Goal: Task Accomplishment & Management: Complete application form

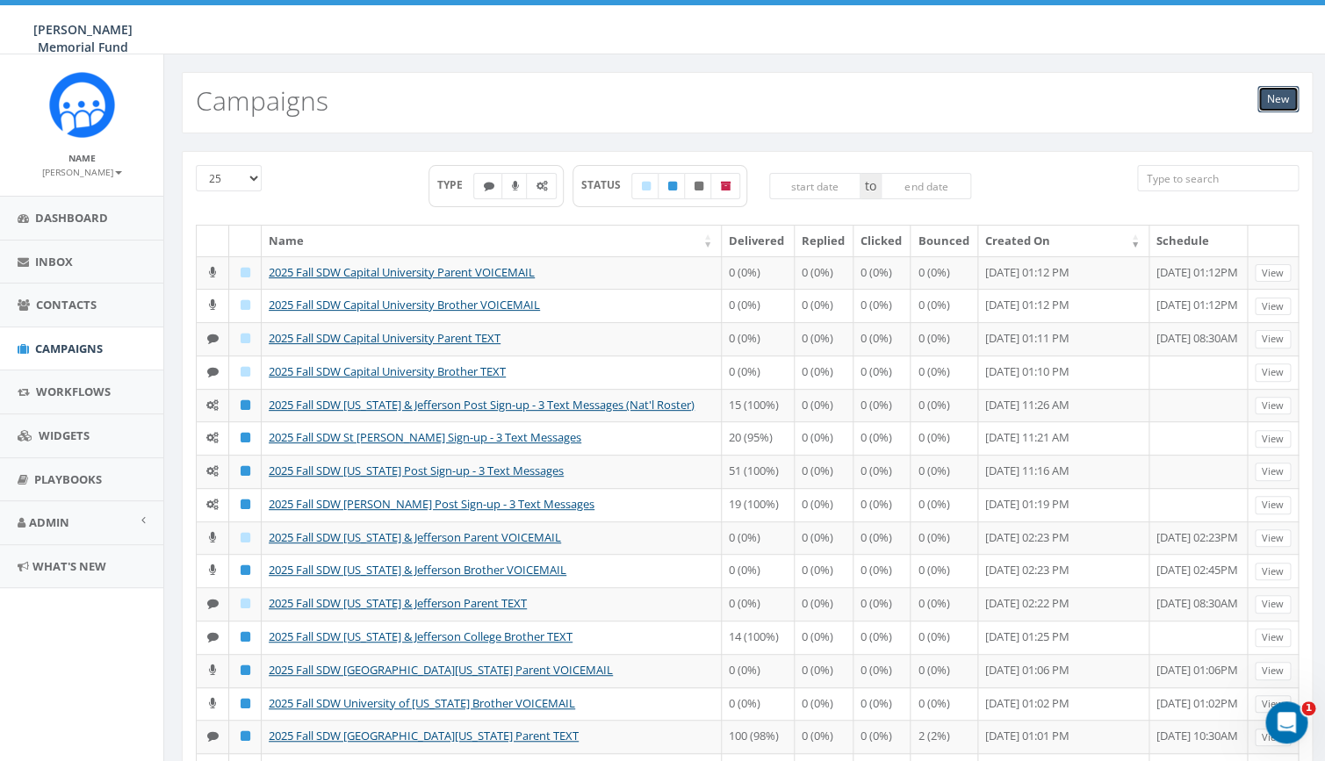
click at [1284, 106] on link "New" at bounding box center [1277, 99] width 41 height 26
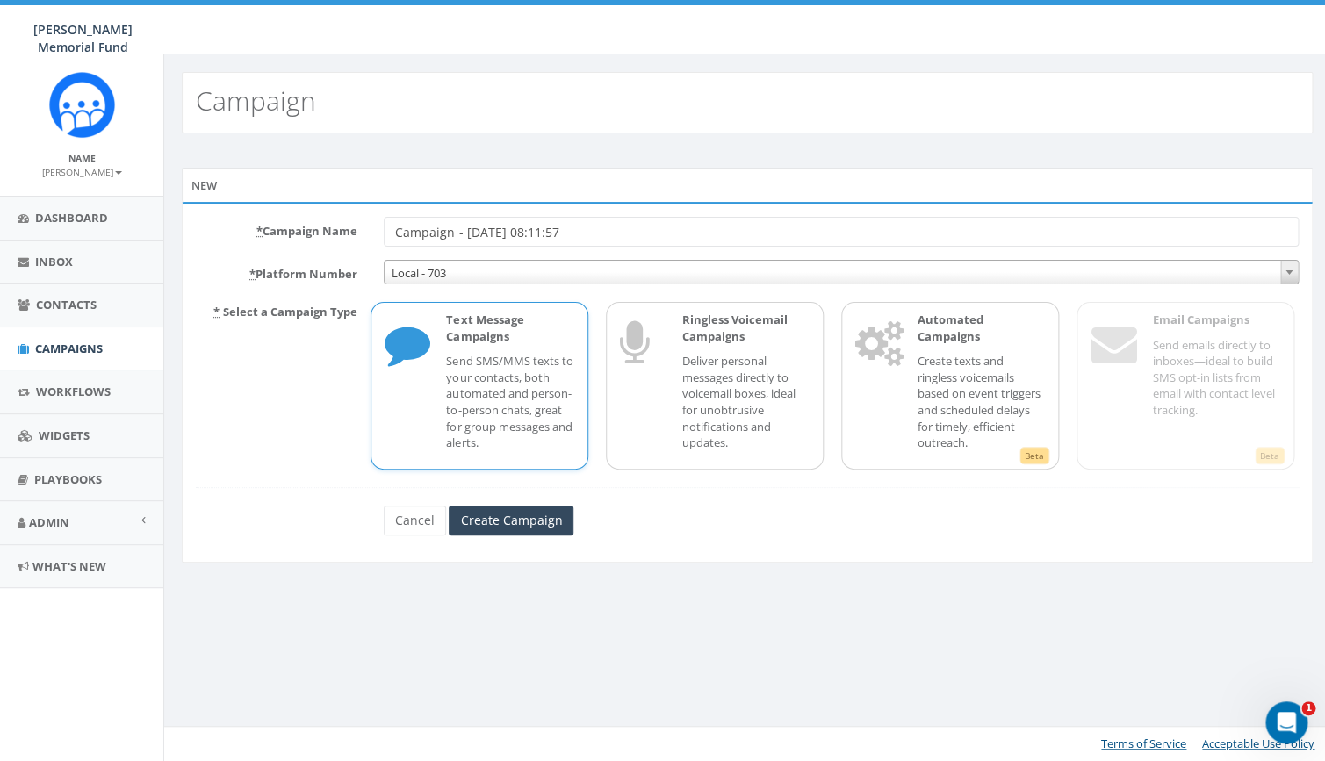
drag, startPoint x: 593, startPoint y: 233, endPoint x: 362, endPoint y: 227, distance: 231.0
click at [384, 228] on input "Campaign - [DATE] 08:11:57" at bounding box center [841, 232] width 915 height 30
type input "2025 Fall SDW [US_STATE] Alumni TEXT A"
click at [522, 526] on input "Create Campaign" at bounding box center [511, 521] width 125 height 30
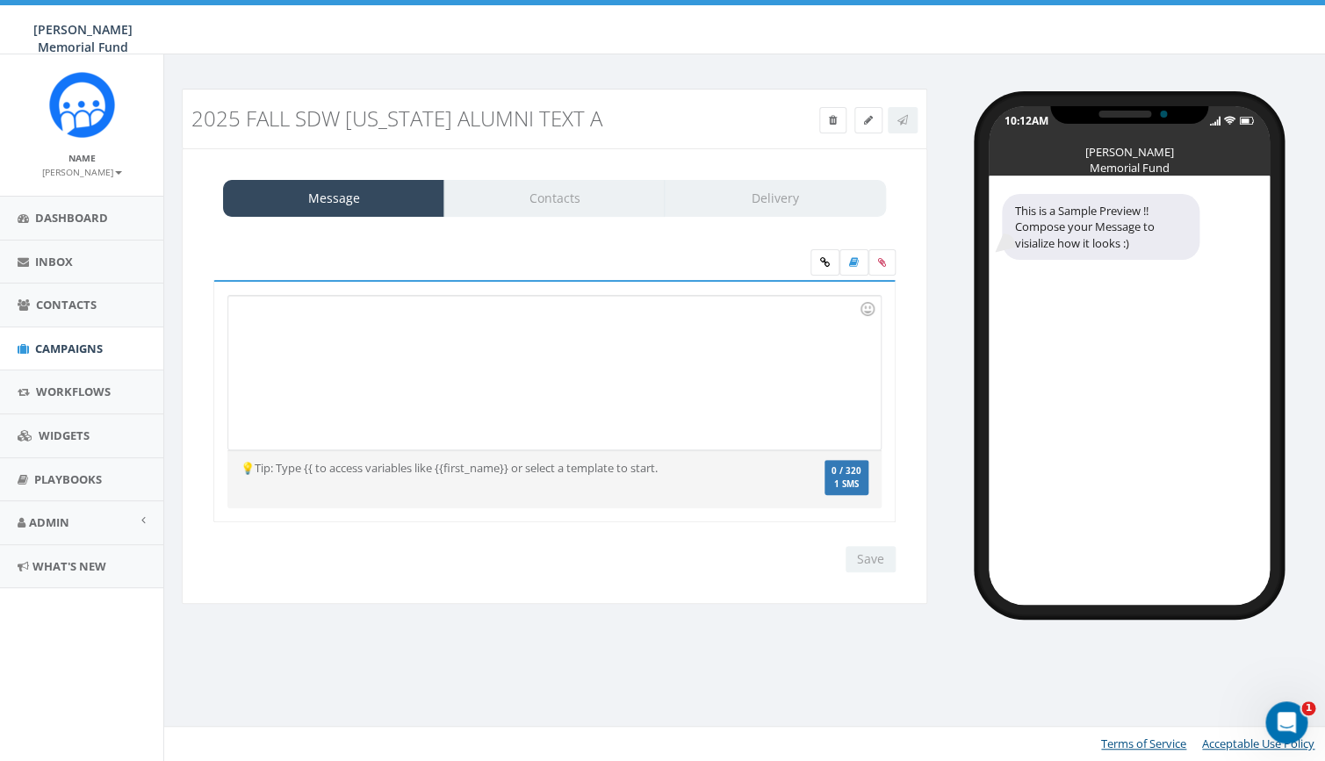
click at [390, 330] on div at bounding box center [554, 373] width 652 height 154
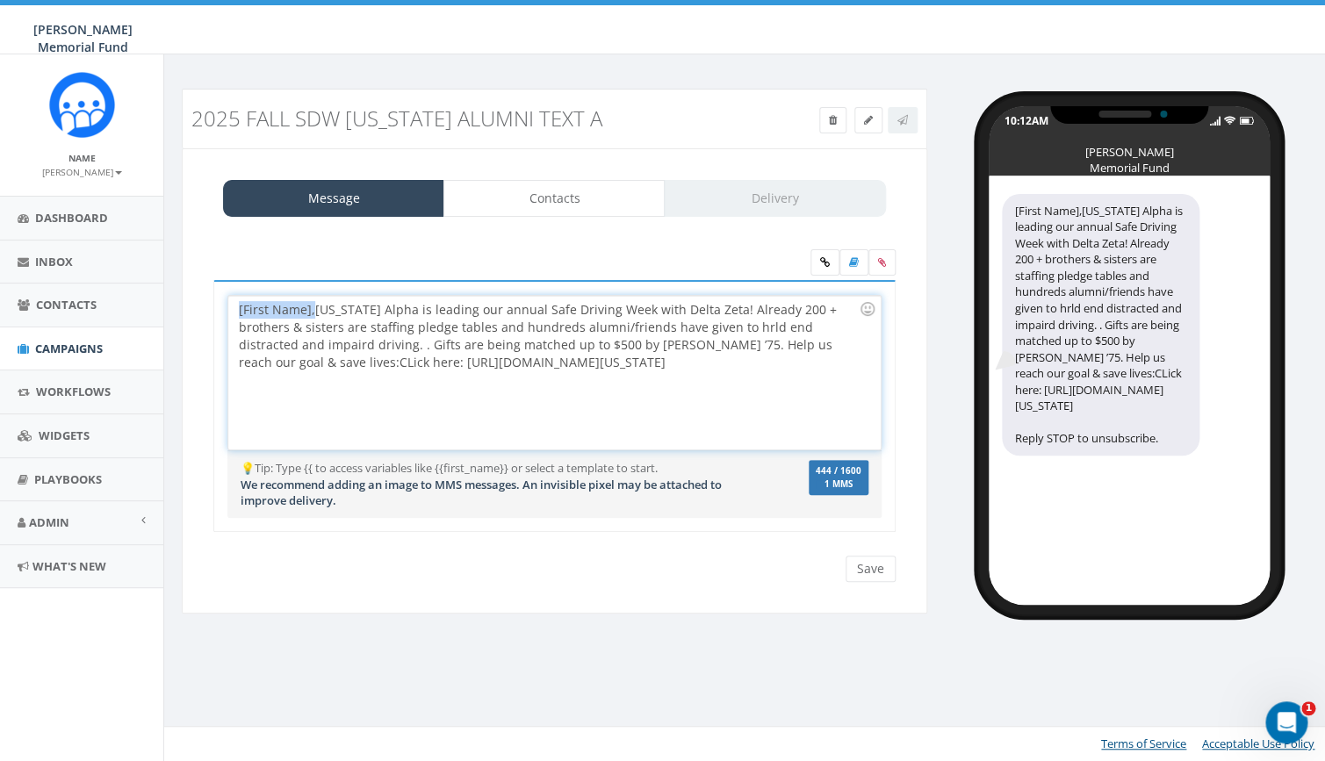
drag, startPoint x: 311, startPoint y: 305, endPoint x: 235, endPoint y: 301, distance: 75.6
click at [232, 301] on div "[First Name],Alabama Alpha is leading our annual Safe Driving Week with Delta Z…" at bounding box center [554, 373] width 652 height 154
click at [309, 306] on div "[First Name],Alabama Alpha is leading our annual Safe Driving Week with Delta Z…" at bounding box center [554, 373] width 652 height 154
drag, startPoint x: 309, startPoint y: 306, endPoint x: 216, endPoint y: 300, distance: 93.2
click at [228, 300] on div "[First Name],Alabama Alpha is leading our annual Safe Driving Week with Delta Z…" at bounding box center [554, 373] width 652 height 154
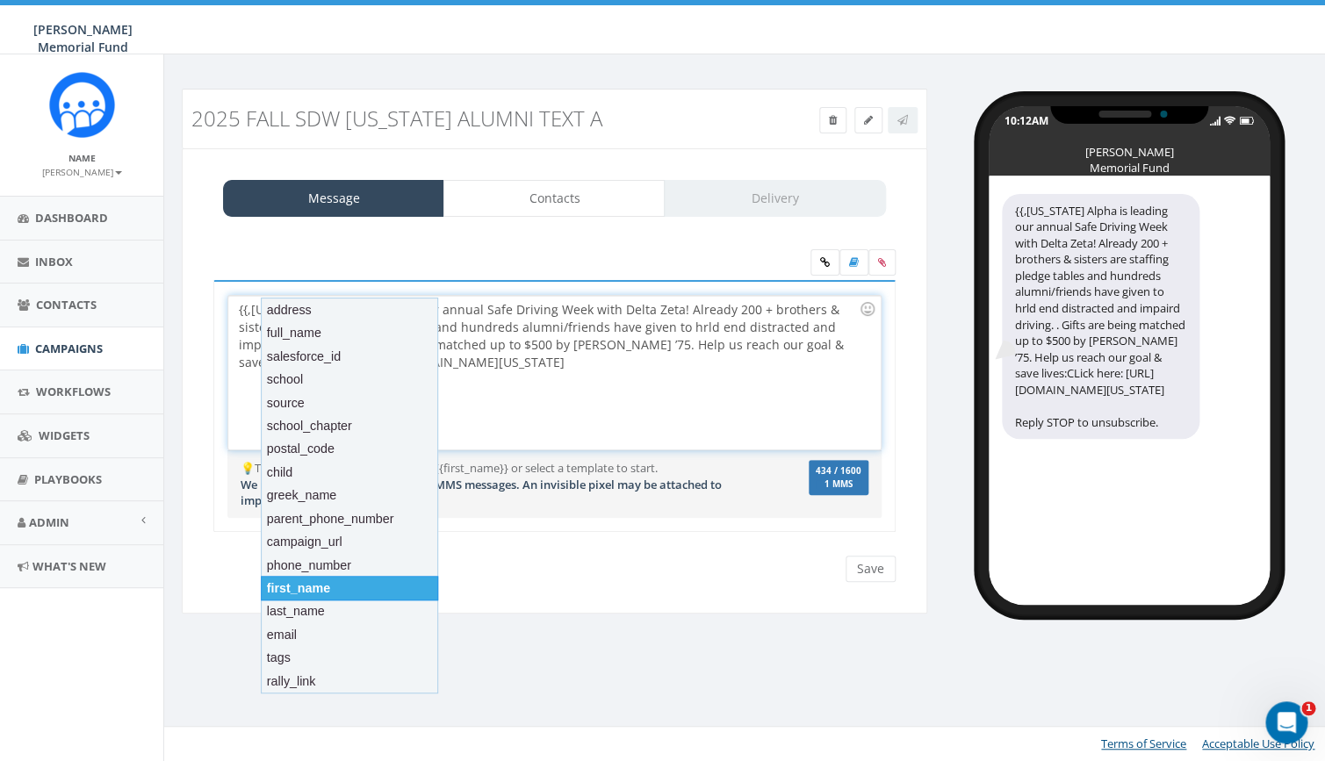
click at [328, 590] on div "first_name" at bounding box center [349, 588] width 177 height 25
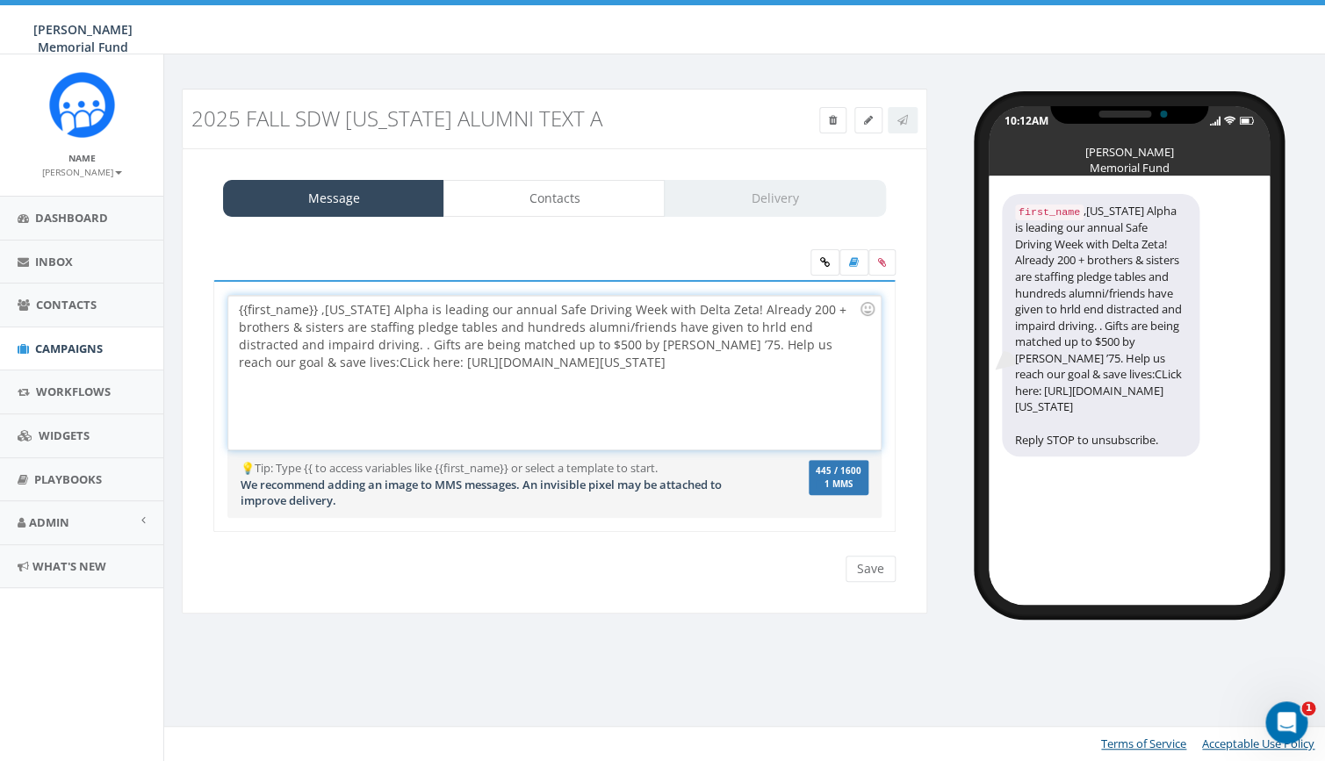
click at [320, 313] on div "{{first_name}} ,Alabama Alpha is leading our annual Safe Driving Week with Delt…" at bounding box center [554, 373] width 652 height 154
click at [737, 310] on div "{{first_name}}, Alabama Alpha is leading our annual Safe Driving Week with Delt…" at bounding box center [554, 373] width 652 height 154
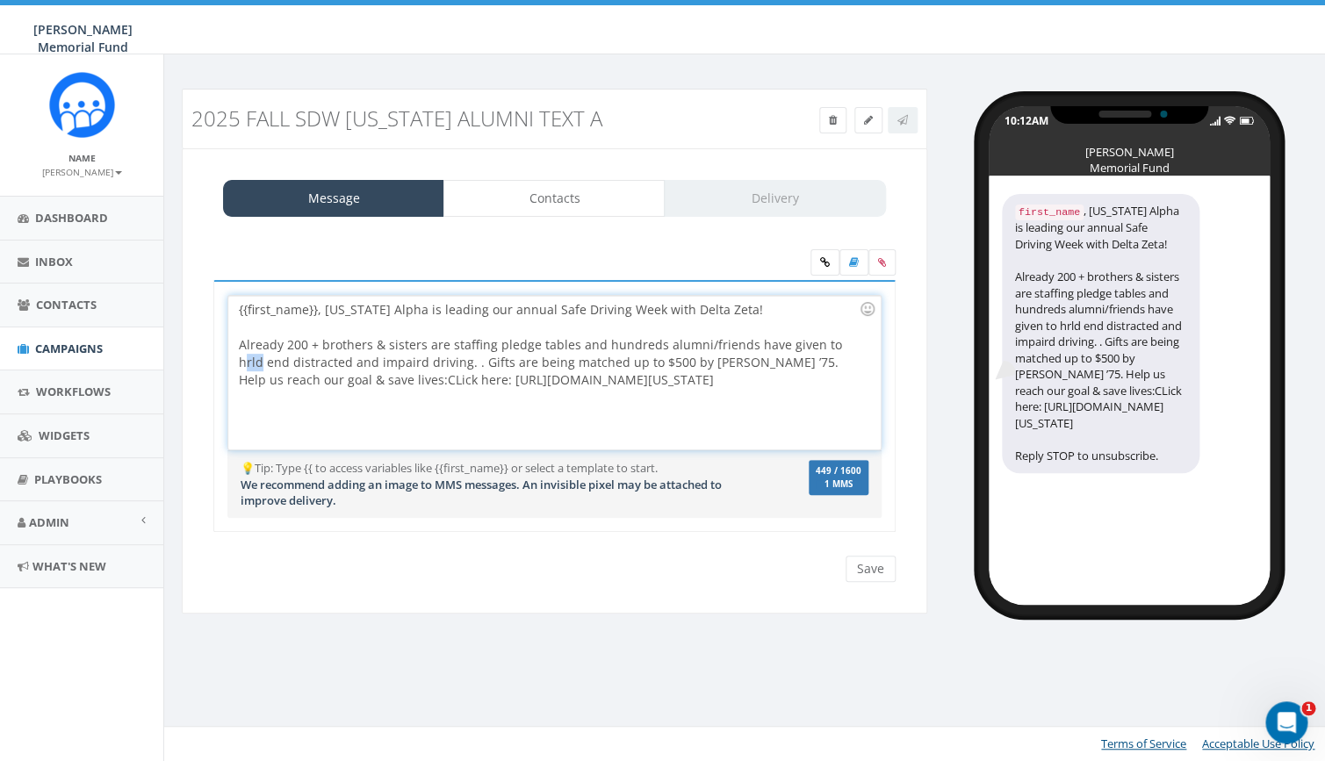
drag, startPoint x: 832, startPoint y: 343, endPoint x: 847, endPoint y: 343, distance: 15.8
click at [847, 343] on div "Already 200 + brothers & sisters are staffing pledge tables and hundreds alumni…" at bounding box center [549, 362] width 620 height 53
click at [450, 362] on div "Already 200 + brothers & sisters are staffing pledge tables and hundreds alumni…" at bounding box center [549, 362] width 620 height 53
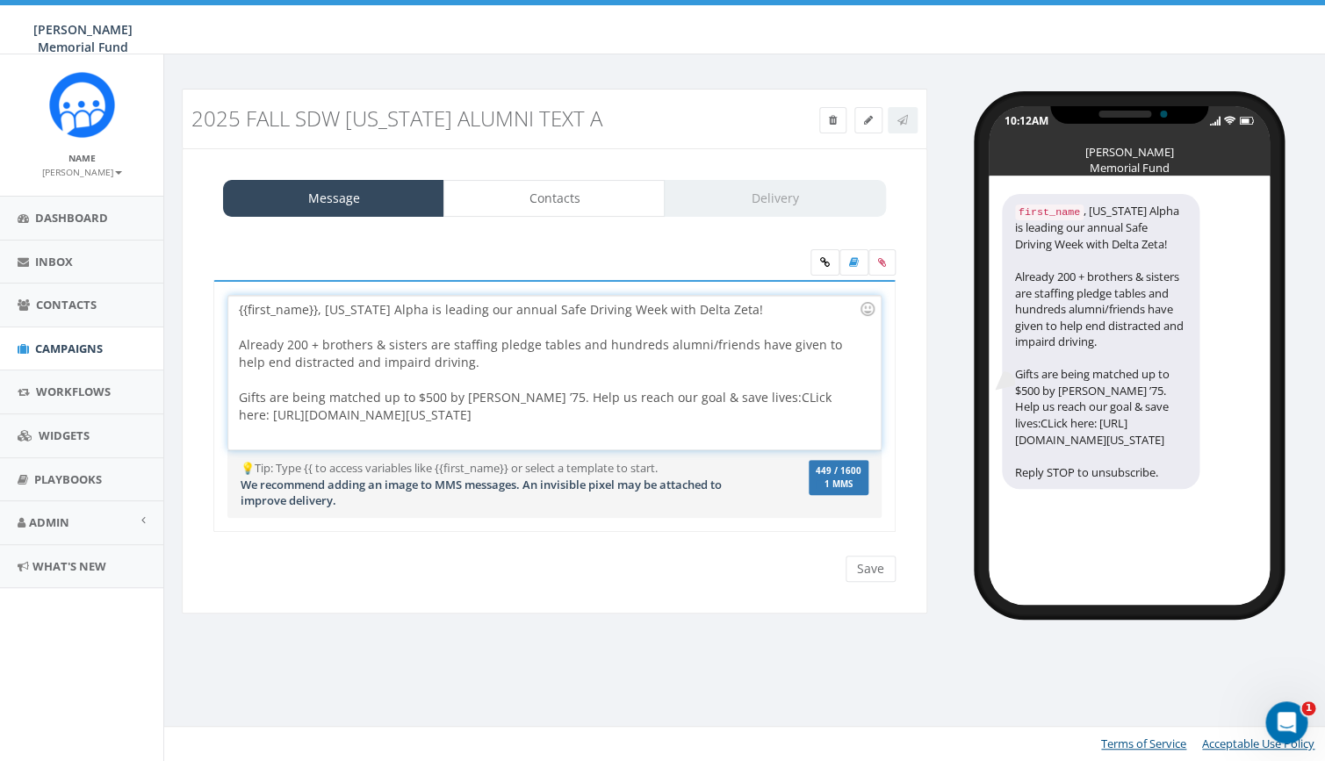
click at [452, 362] on div "Already 200 + brothers & sisters are staffing pledge tables and hundreds alumni…" at bounding box center [549, 353] width 620 height 35
click at [570, 394] on div "Gifts are being matched up to $500 by Gordon Carter ’75. Help us reach our goal…" at bounding box center [549, 406] width 620 height 35
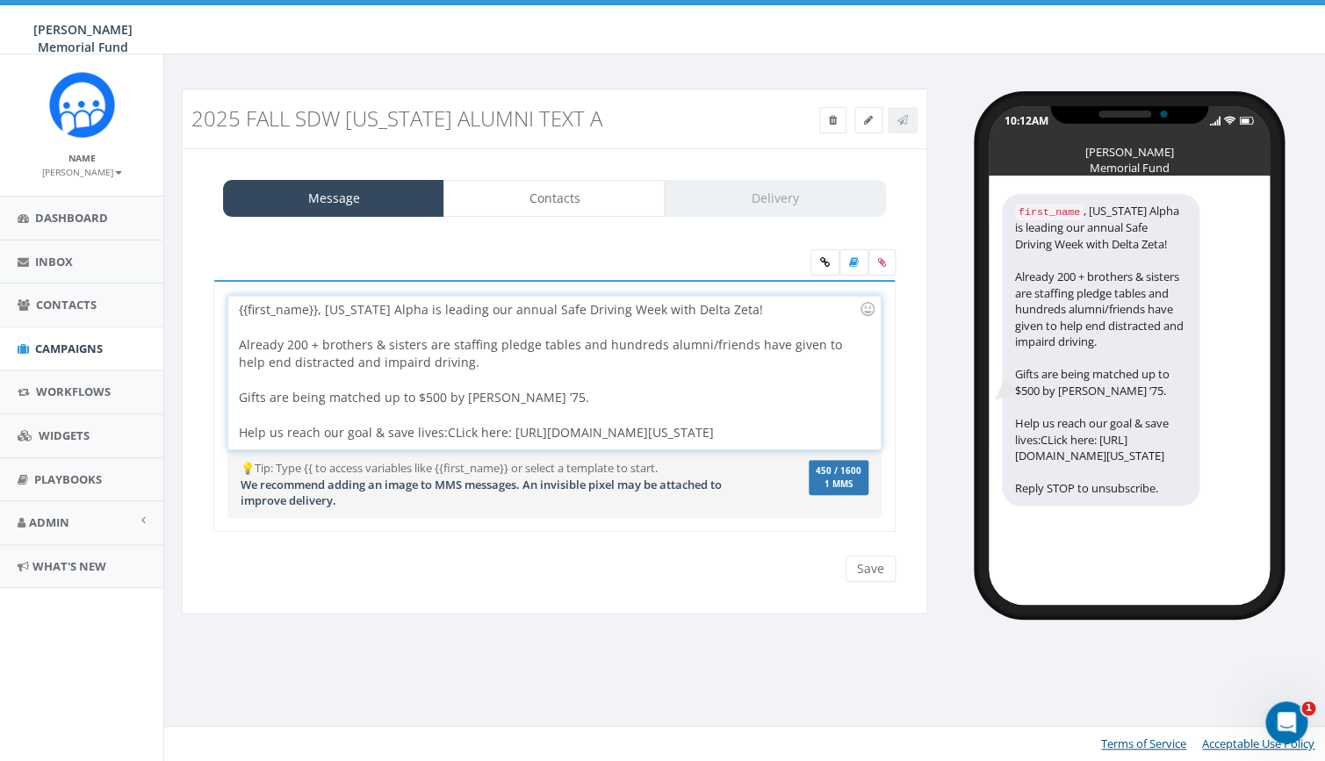
click at [441, 431] on div "Help us reach our goal & save lives:CLick here: https://give.hunterwatson.org/c…" at bounding box center [549, 433] width 620 height 18
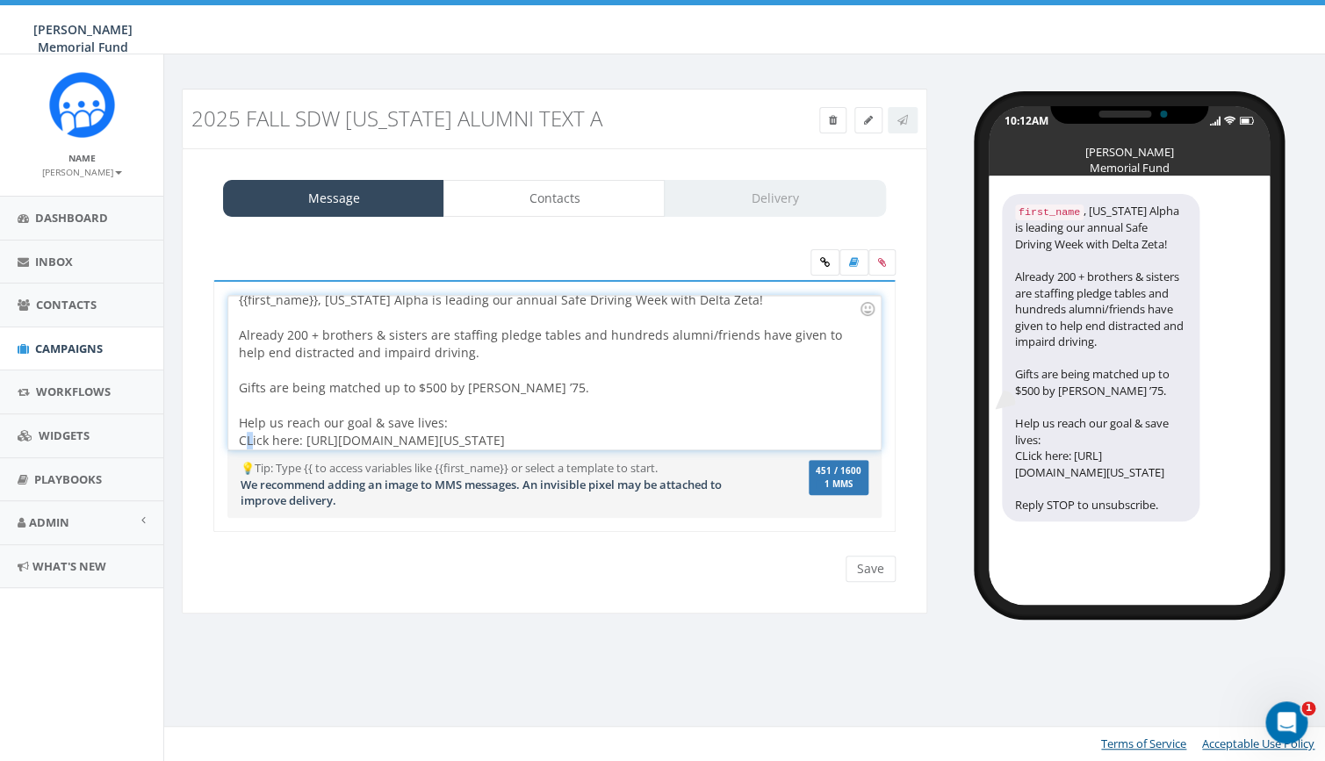
click at [248, 440] on div "CLick here: https://give.hunterwatson.org/campaign/2025-fall-university-of-alab…" at bounding box center [549, 441] width 620 height 18
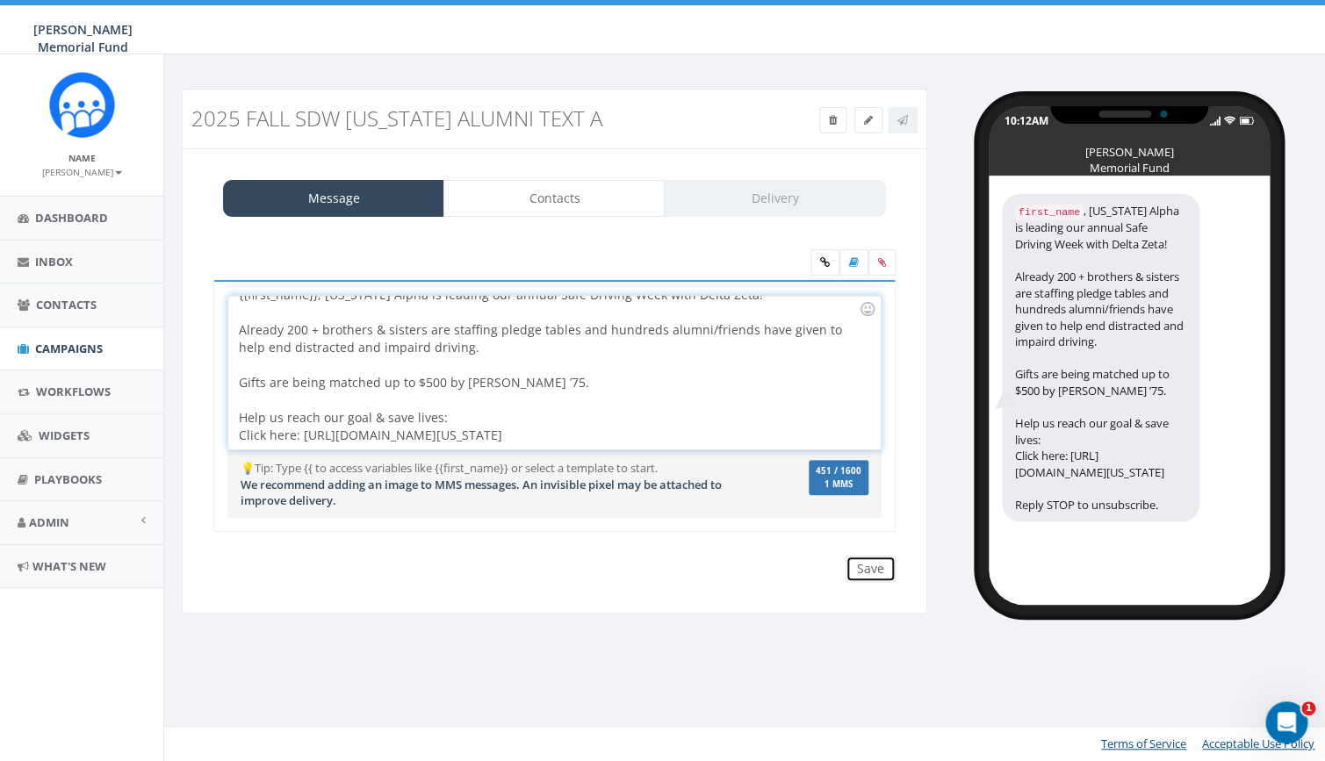
click at [865, 565] on input "Save" at bounding box center [871, 569] width 50 height 26
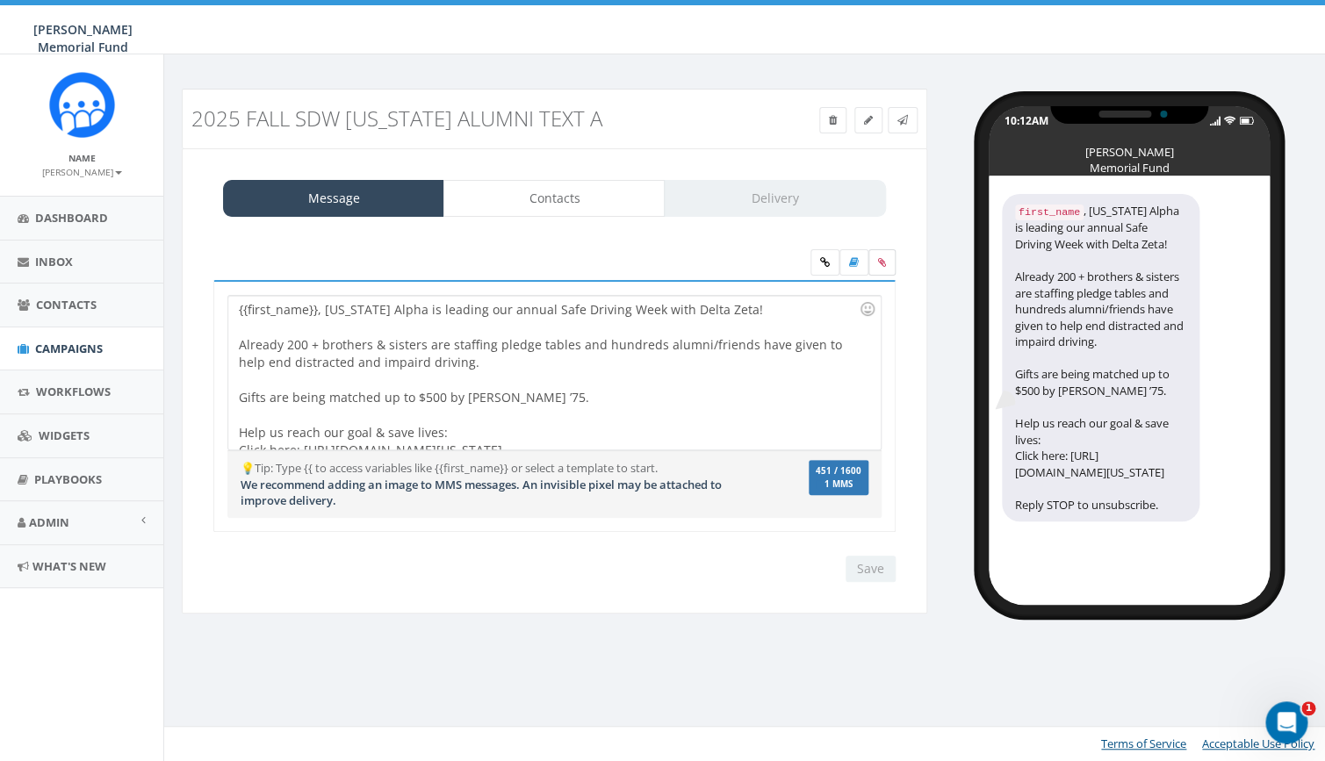
click at [882, 266] on icon at bounding box center [882, 262] width 8 height 11
click at [0, 0] on input "file" at bounding box center [0, 0] width 0 height 0
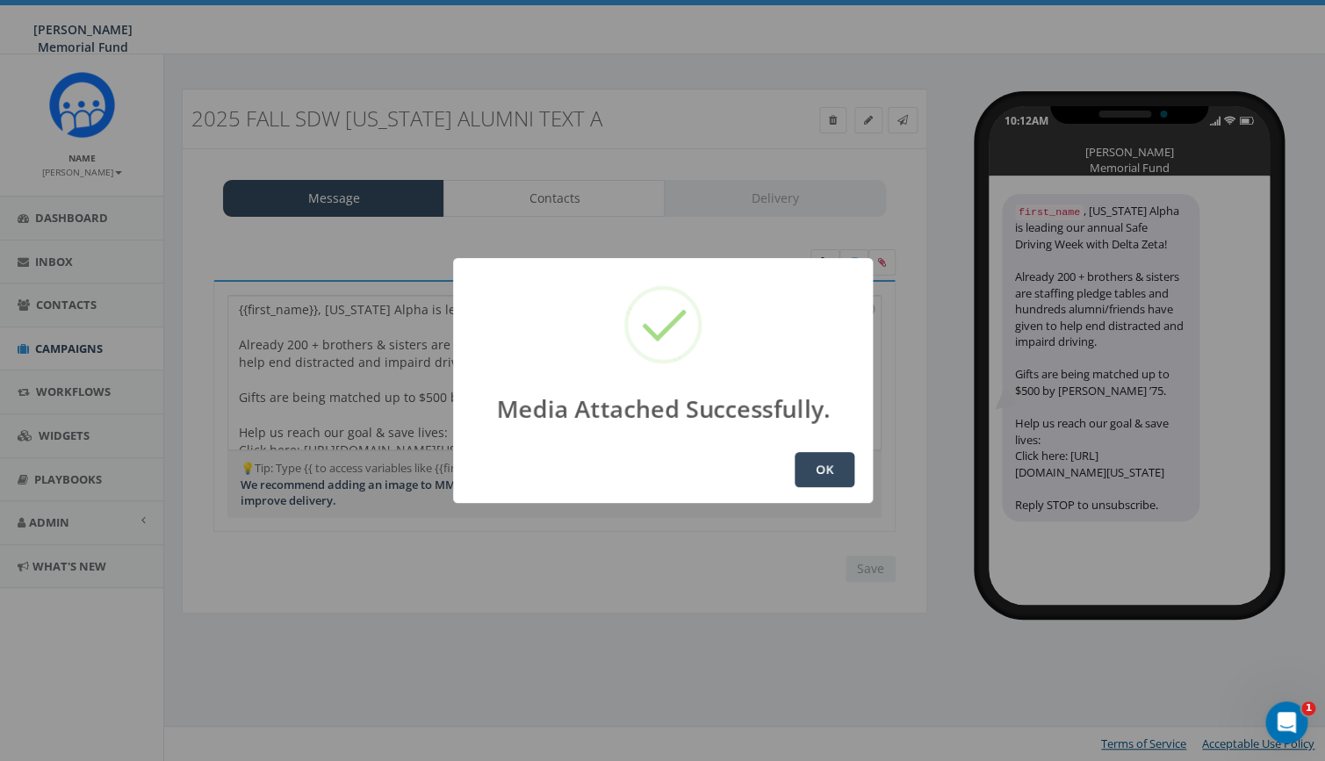
click at [830, 472] on button "OK" at bounding box center [825, 469] width 60 height 35
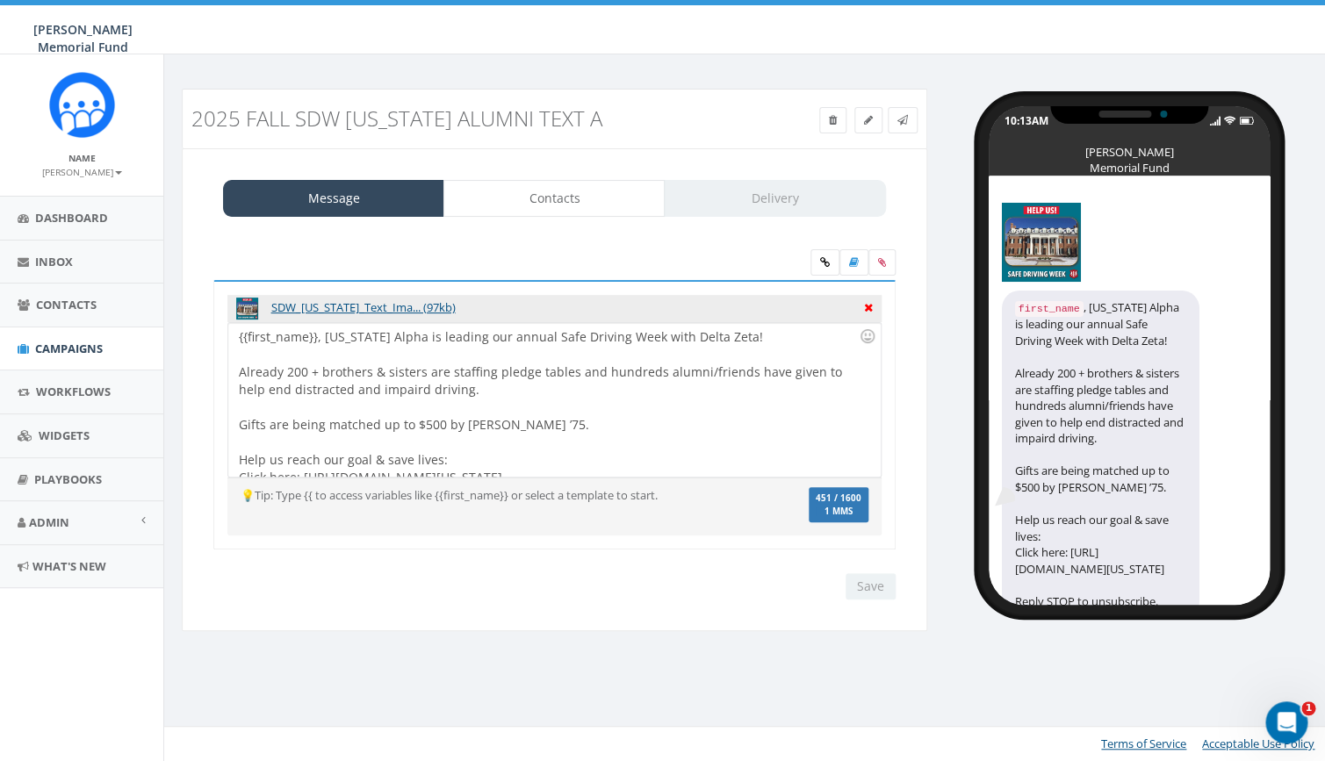
click at [865, 308] on icon at bounding box center [868, 306] width 9 height 16
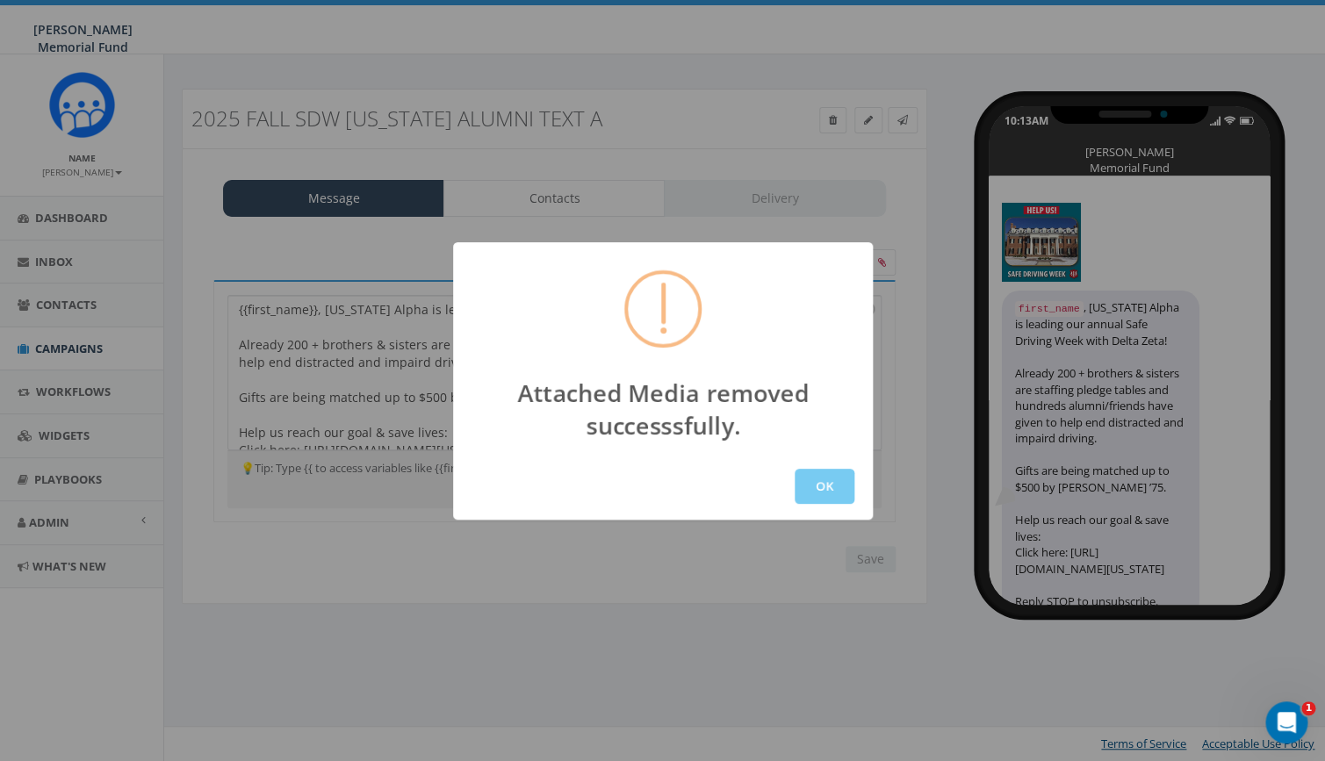
click at [830, 488] on button "OK" at bounding box center [825, 486] width 60 height 35
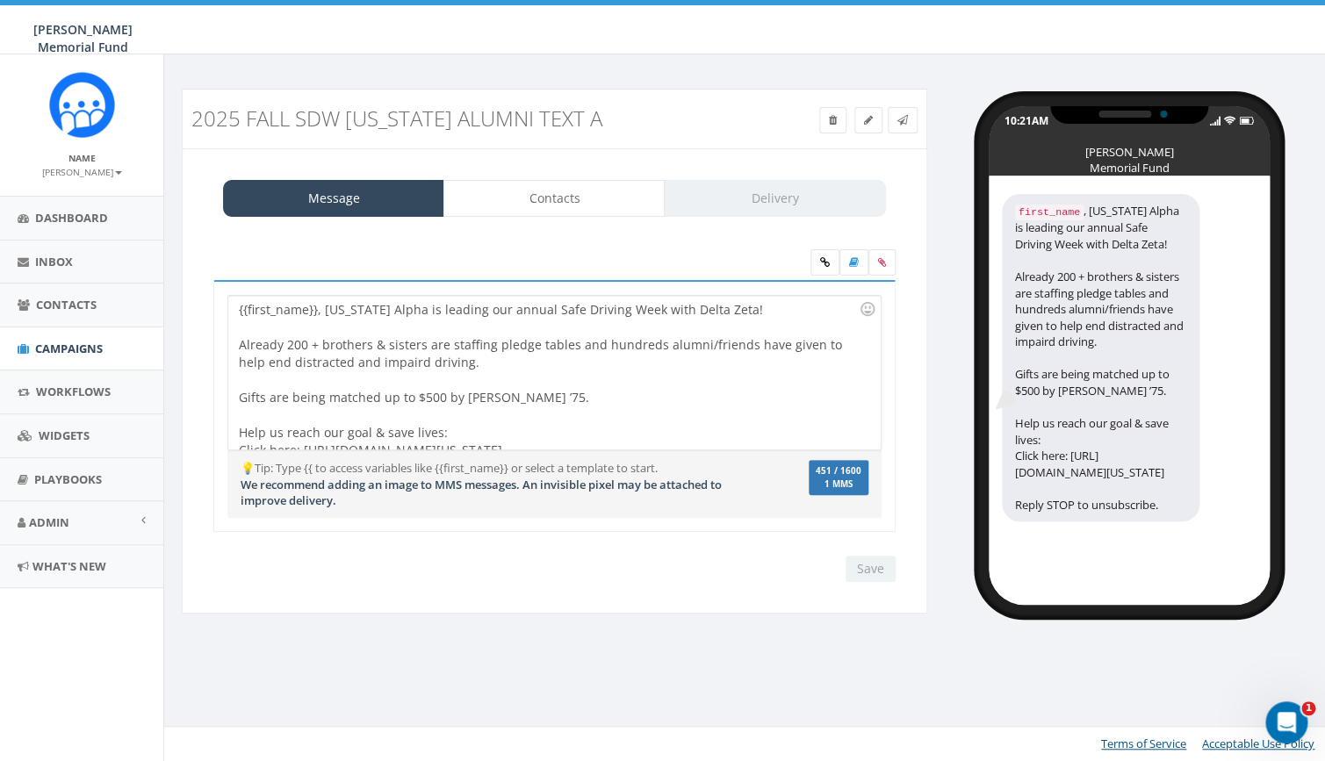
scroll to position [15, 0]
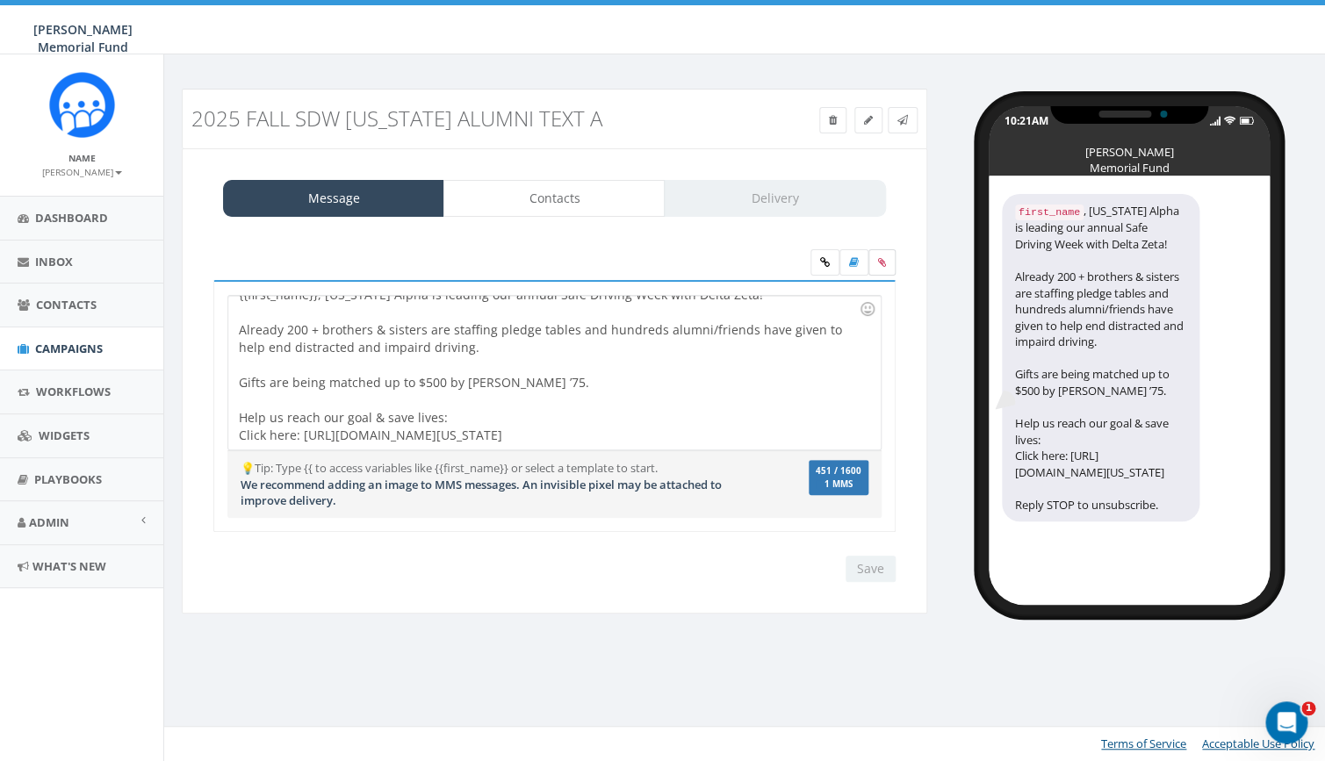
click at [877, 263] on label at bounding box center [881, 262] width 27 height 26
click at [0, 0] on input "file" at bounding box center [0, 0] width 0 height 0
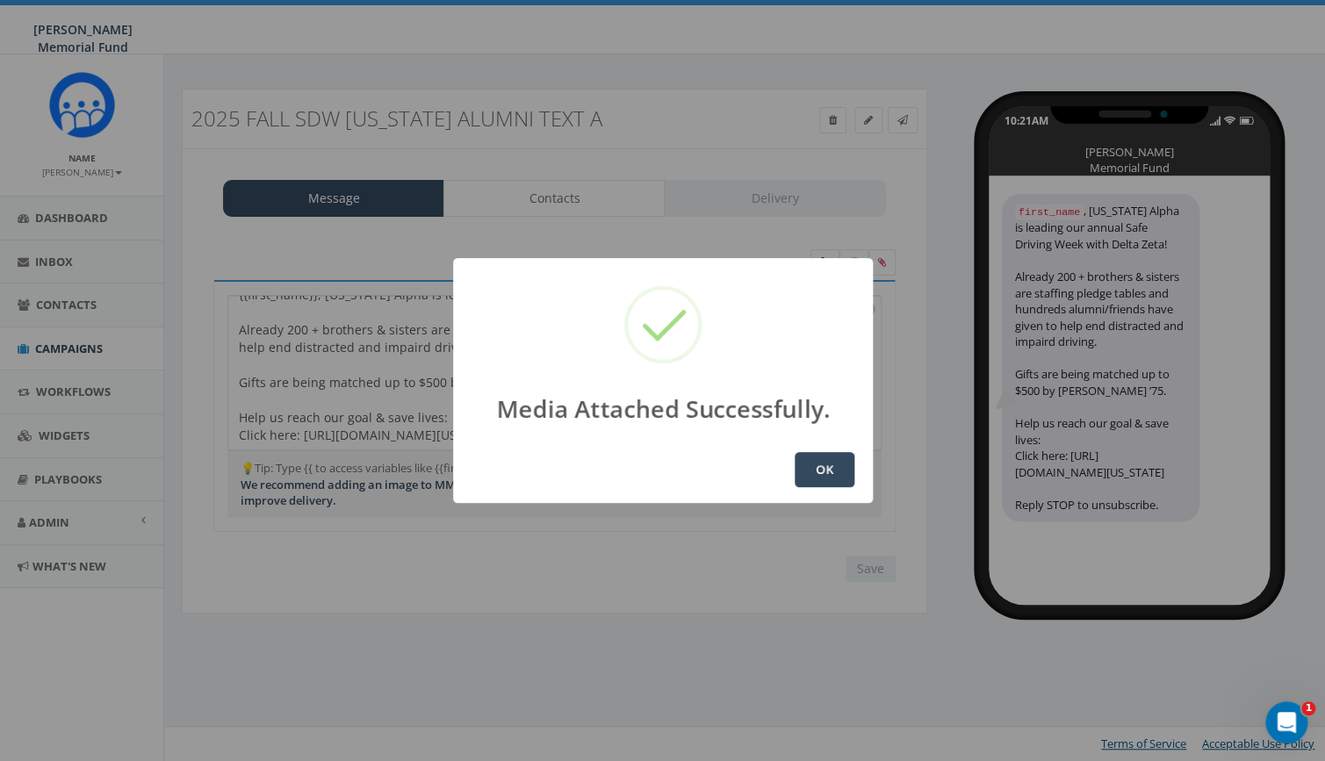
click at [823, 466] on button "OK" at bounding box center [825, 469] width 60 height 35
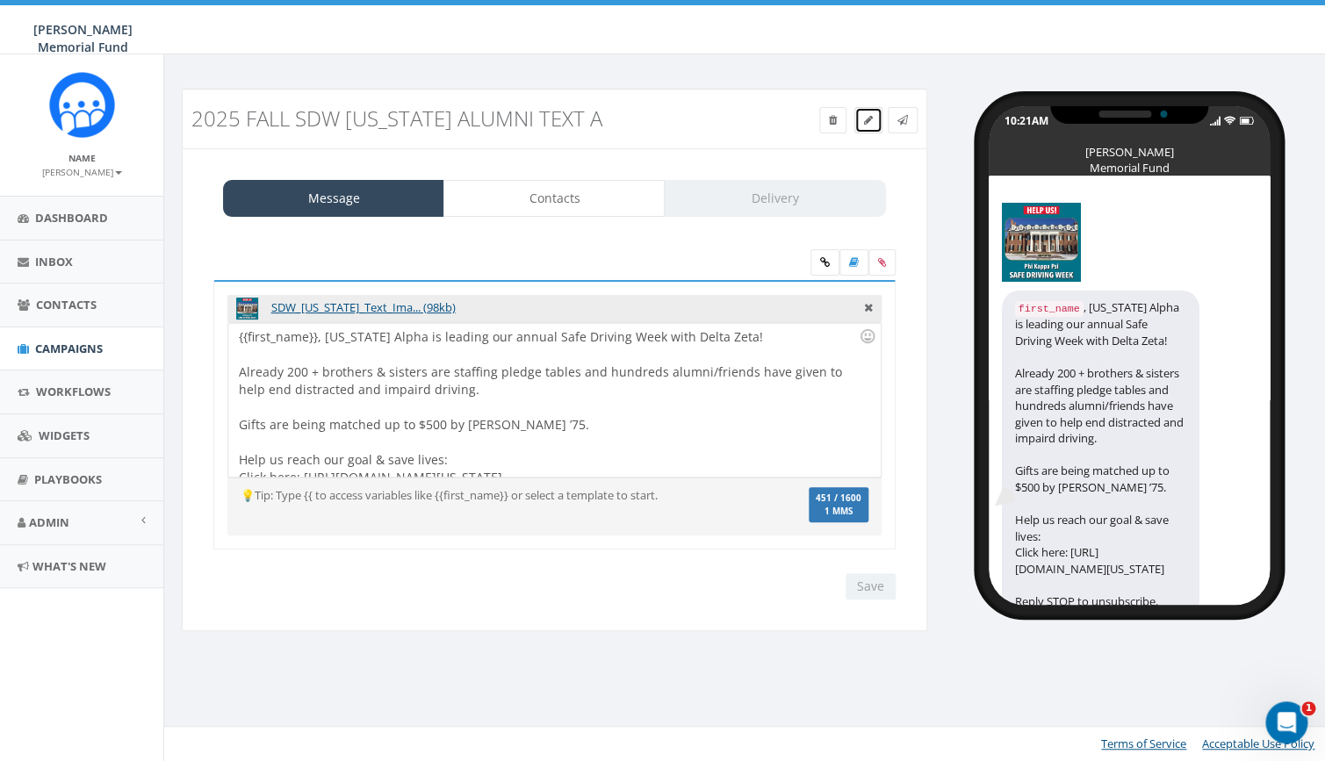
click at [867, 119] on icon at bounding box center [868, 120] width 9 height 11
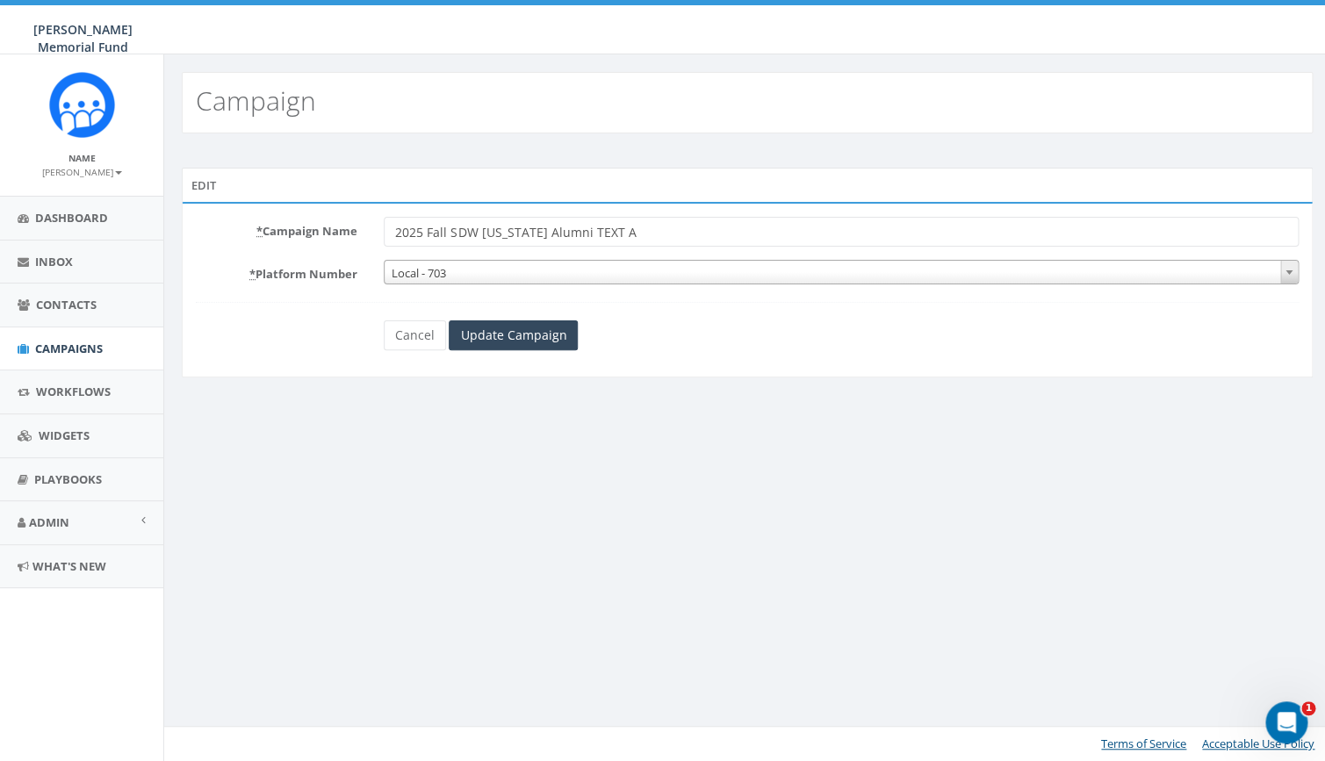
click at [634, 237] on input "2025 Fall SDW [US_STATE] Alumni TEXT A" at bounding box center [841, 232] width 915 height 30
click at [611, 234] on input "2025 Fall SDW [US_STATE] Alumni TEXT -House" at bounding box center [841, 232] width 915 height 30
type input "2025 Fall SDW [US_STATE] Alumni TEXT - House"
click at [491, 332] on input "Update Campaign" at bounding box center [513, 335] width 129 height 30
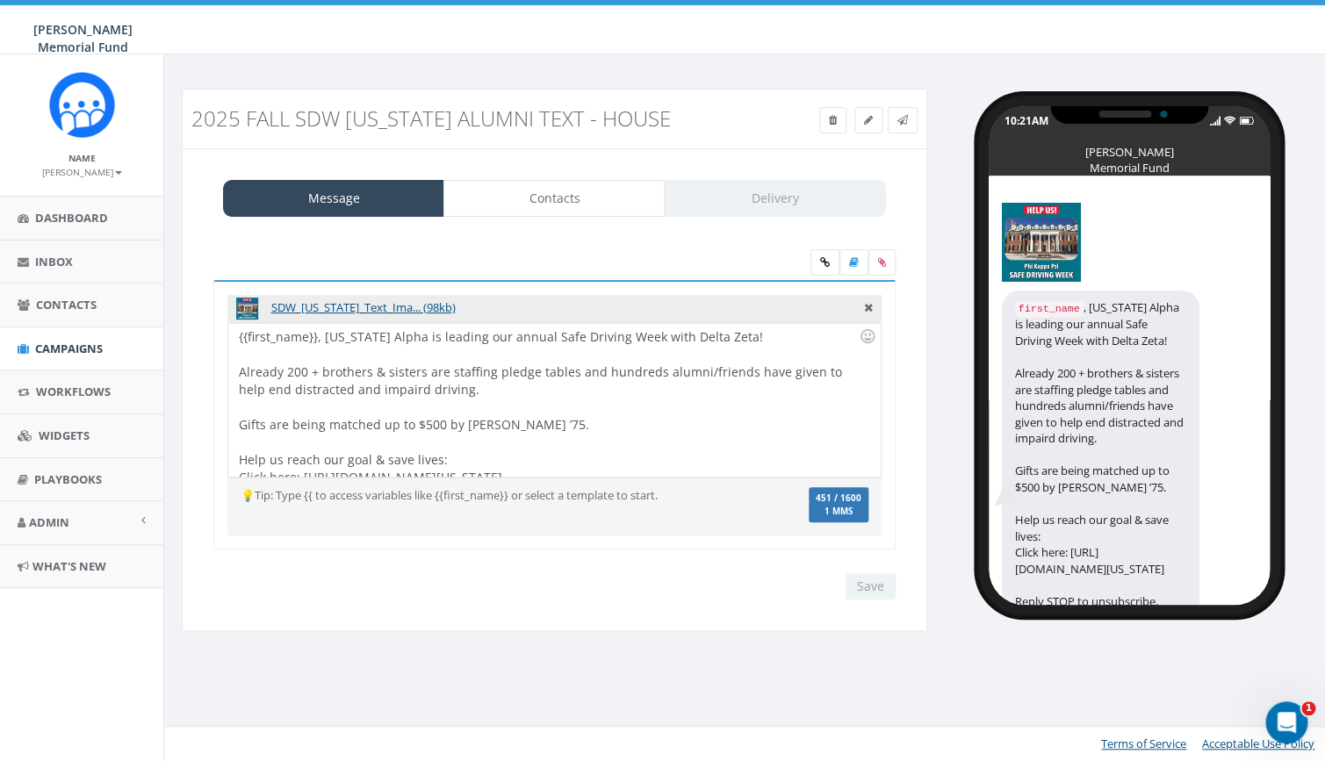
scroll to position [15, 0]
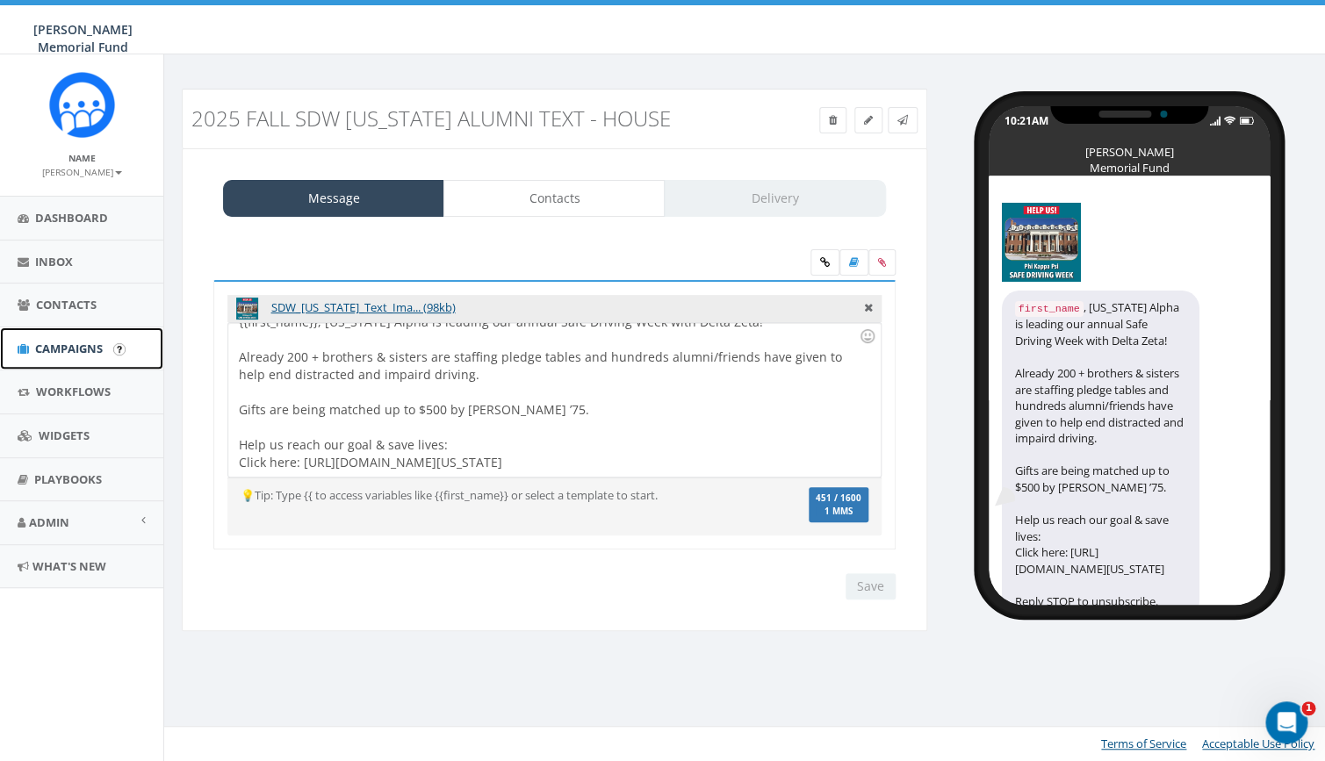
click at [79, 355] on span "Campaigns" at bounding box center [69, 349] width 68 height 16
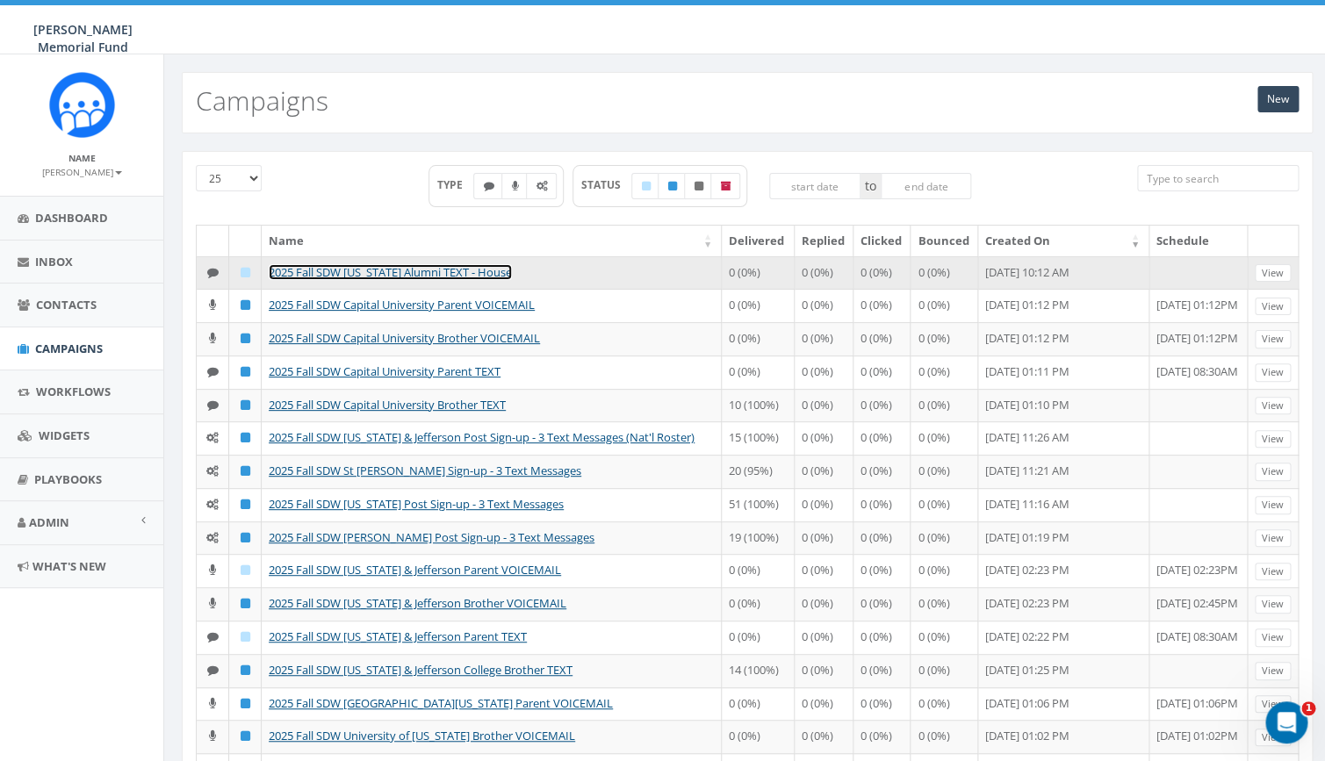
click at [457, 271] on link "2025 Fall SDW [US_STATE] Alumni TEXT - House" at bounding box center [390, 272] width 243 height 16
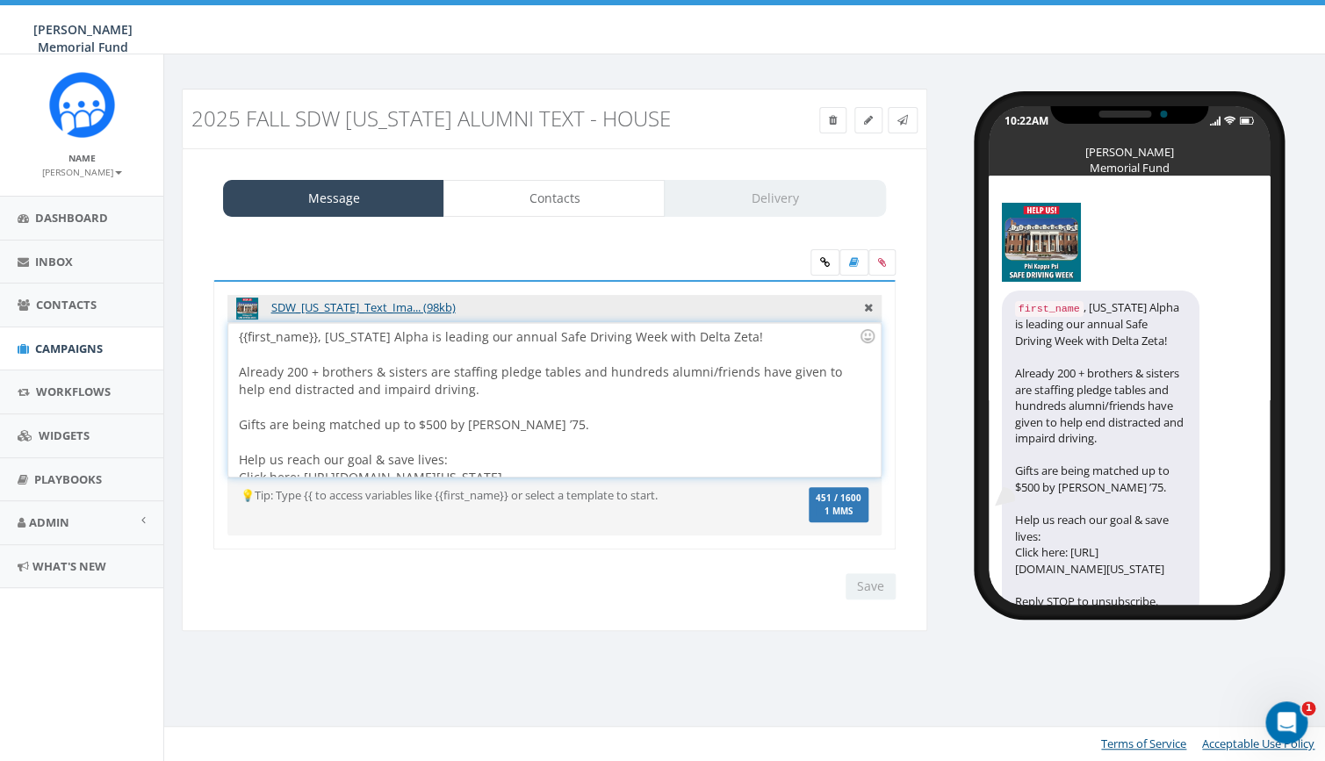
click at [486, 419] on div "{{first_name}}, Alabama Alpha is leading our annual Safe Driving Week with Delt…" at bounding box center [554, 400] width 652 height 154
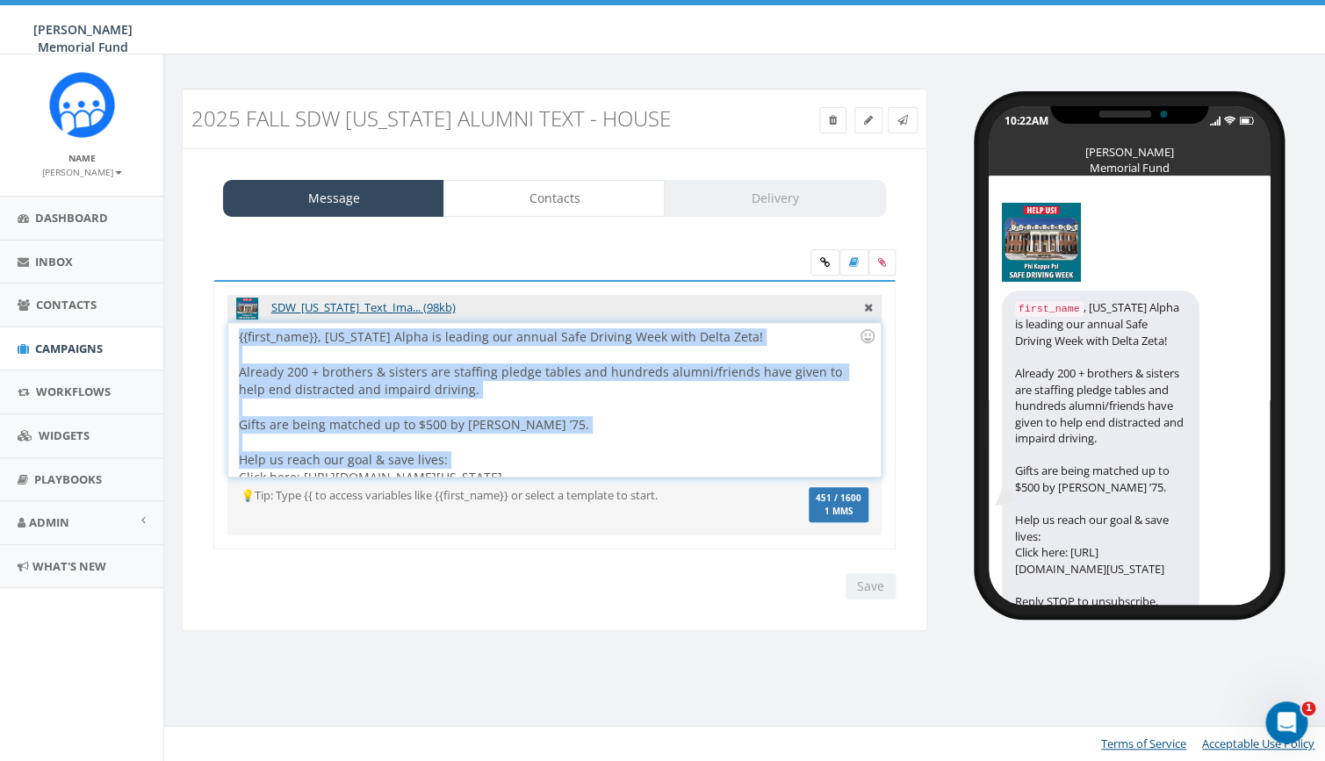
copy div "{{first_name}}, Alabama Alpha is leading our annual Safe Driving Week with Delt…"
click at [70, 354] on span "Campaigns" at bounding box center [69, 349] width 68 height 16
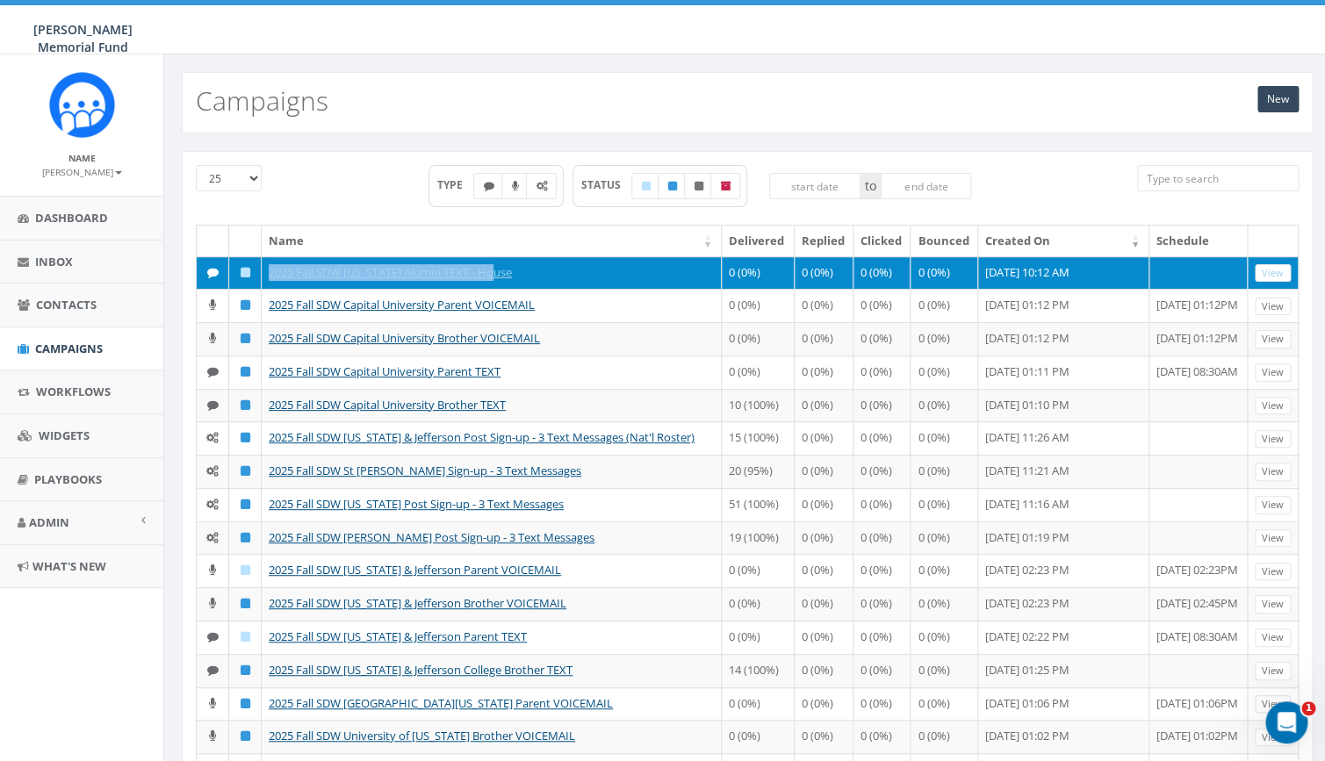
drag, startPoint x: 515, startPoint y: 277, endPoint x: 268, endPoint y: 272, distance: 247.6
click at [268, 272] on td "2025 Fall SDW [US_STATE] Alumni TEXT - House" at bounding box center [492, 272] width 460 height 33
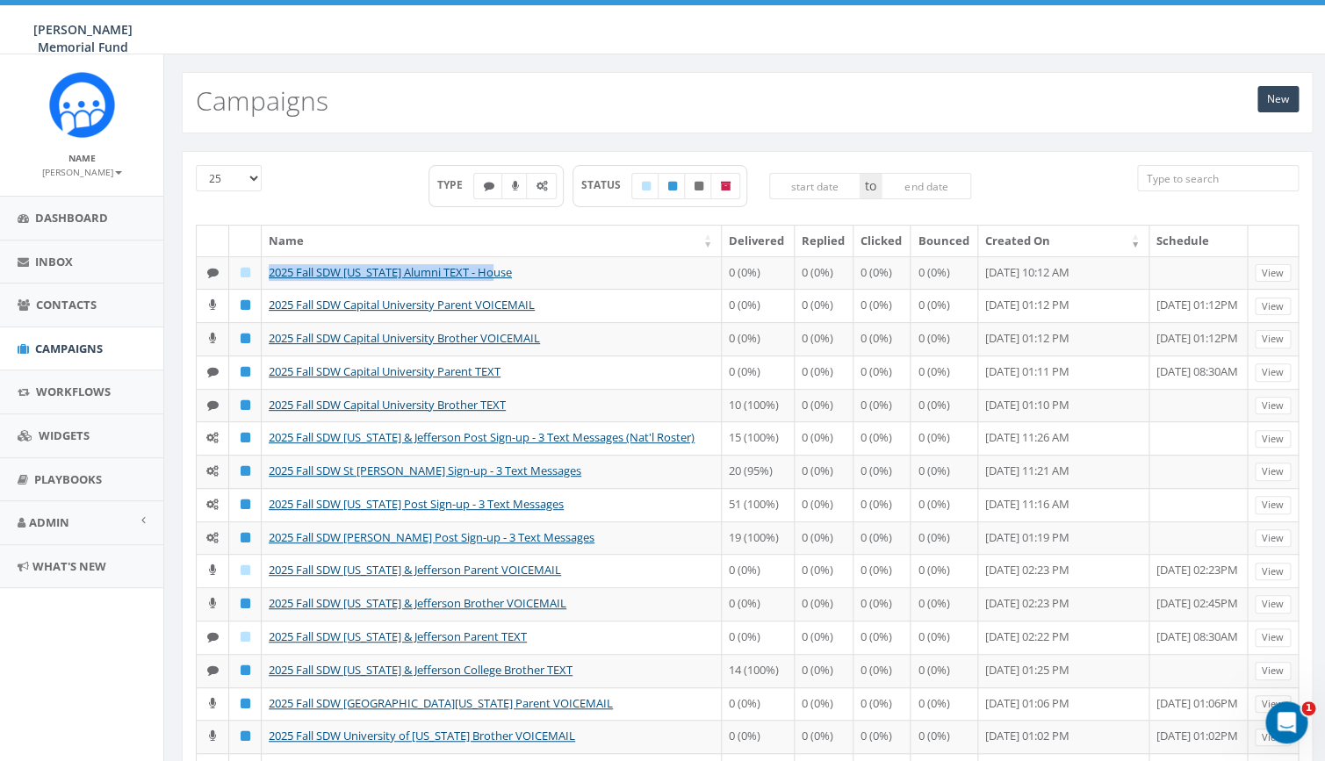
copy link "2025 Fall SDW [US_STATE] Alumni TEXT - House"
click at [1278, 99] on link "New" at bounding box center [1277, 99] width 41 height 26
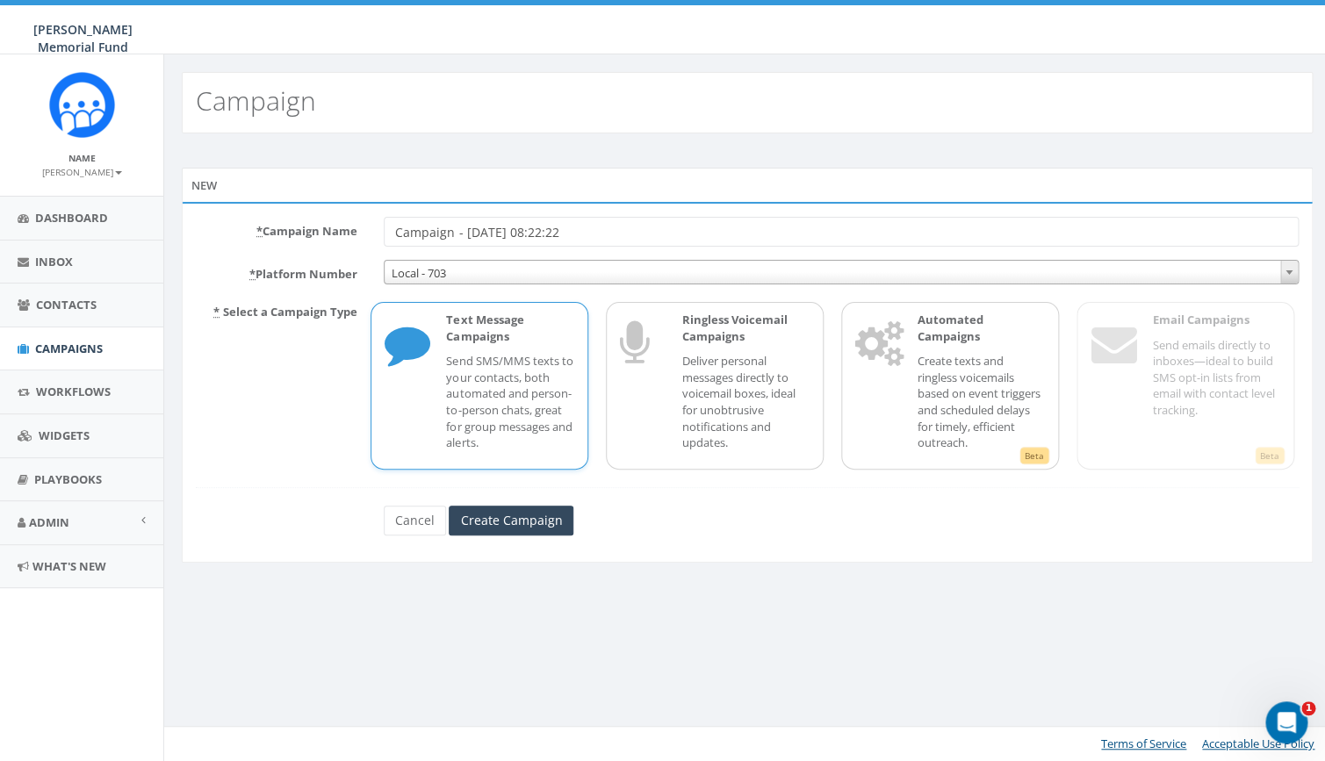
drag, startPoint x: 594, startPoint y: 232, endPoint x: 341, endPoint y: 234, distance: 252.9
click at [384, 234] on input "Campaign - [DATE] 08:22:22" at bounding box center [841, 232] width 915 height 30
type input "2025 Fall SDW [US_STATE] Alumni TEXT - Tabling"
click at [513, 522] on input "Create Campaign" at bounding box center [511, 521] width 125 height 30
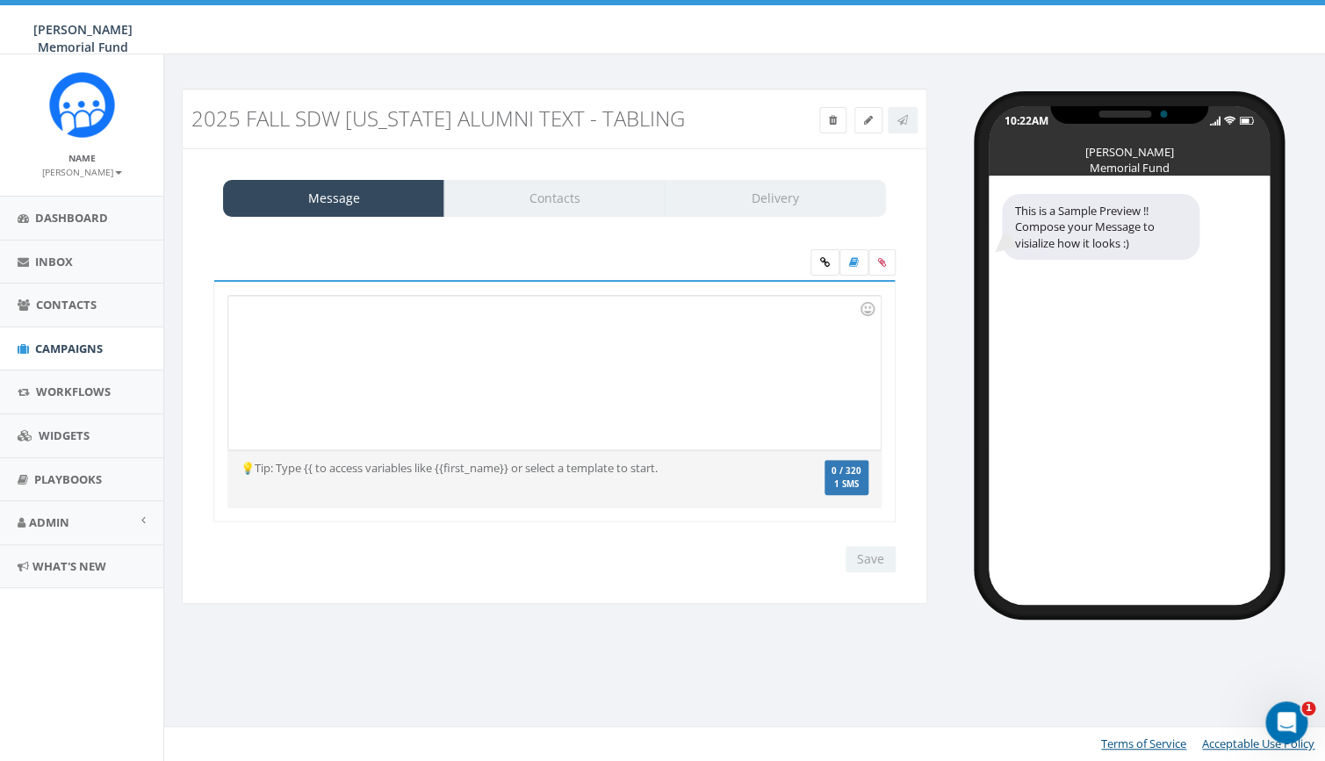
click at [277, 350] on div at bounding box center [554, 373] width 652 height 154
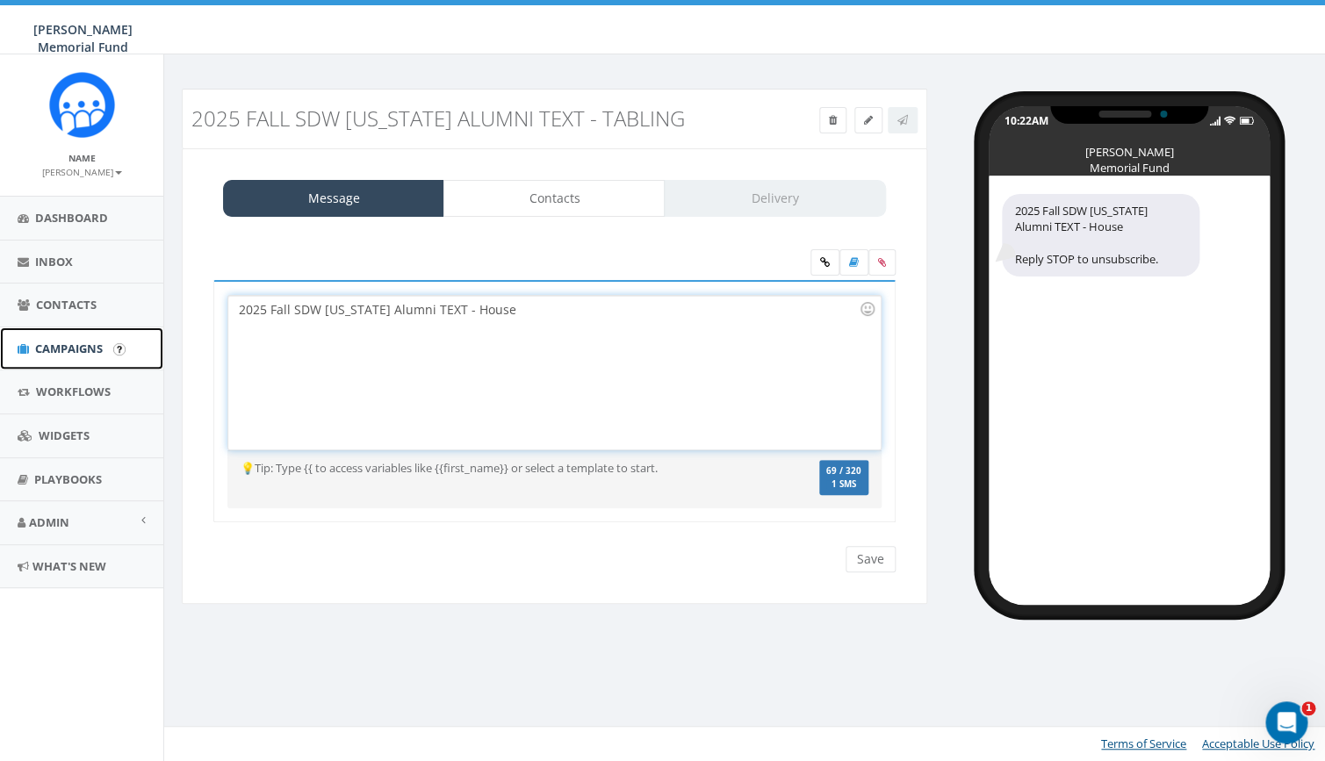
click at [69, 347] on span "Campaigns" at bounding box center [69, 349] width 68 height 16
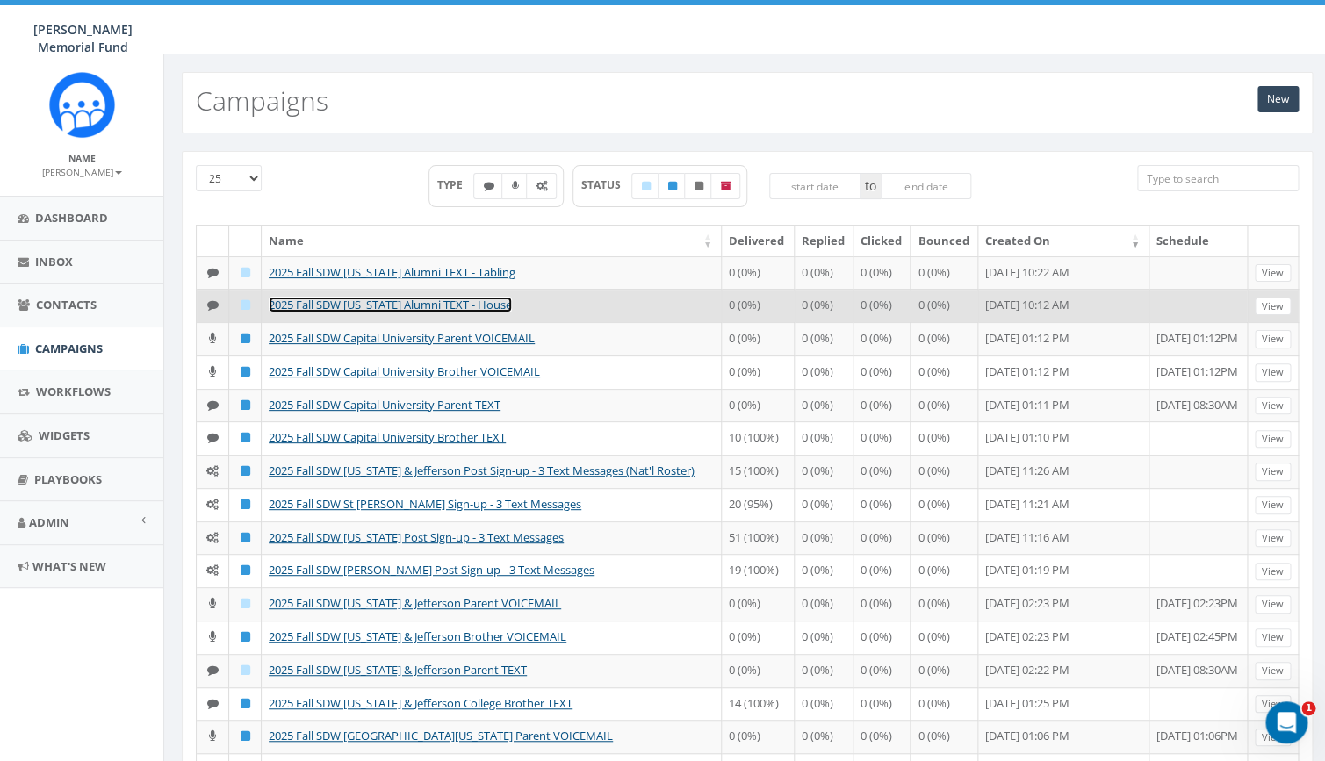
click at [344, 313] on link "2025 Fall SDW [US_STATE] Alumni TEXT - House" at bounding box center [390, 305] width 243 height 16
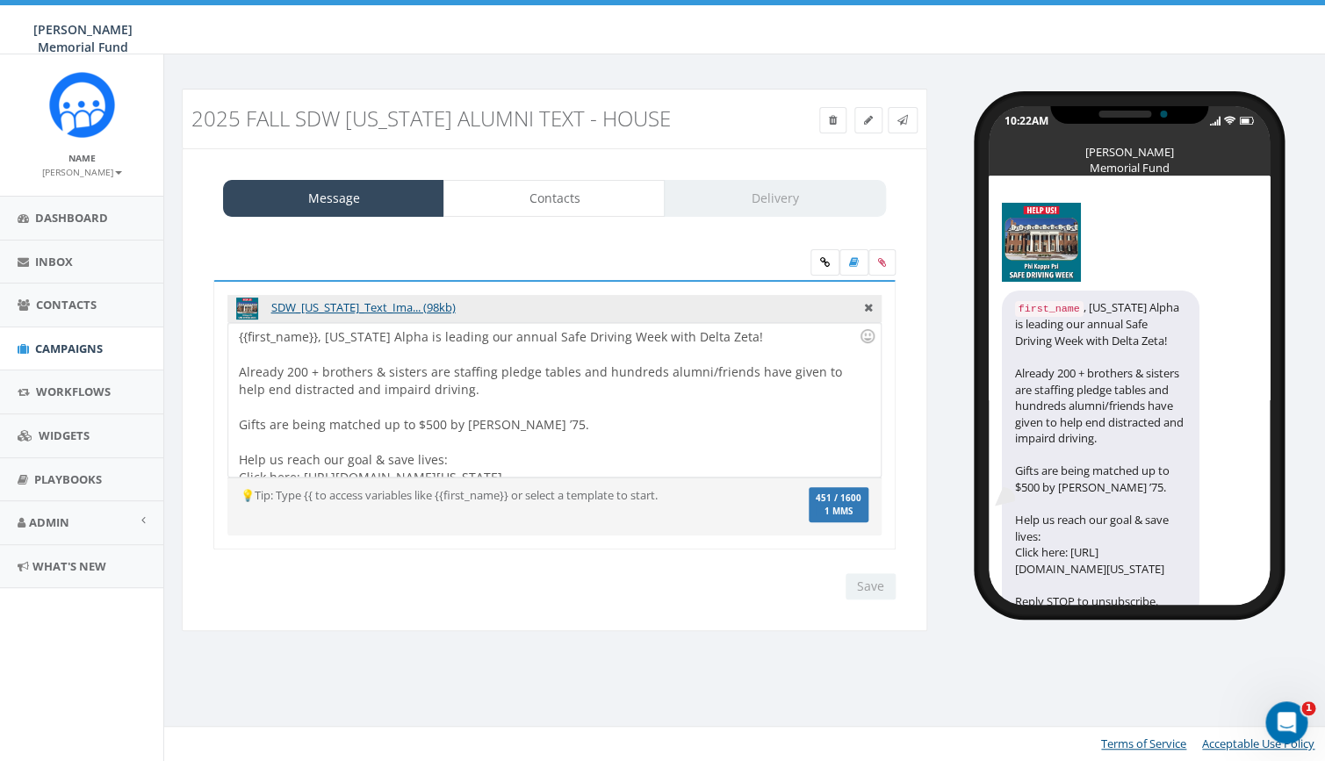
click at [335, 366] on div "{{first_name}}, [US_STATE] Alpha is leading our annual Safe Driving Week with D…" at bounding box center [554, 400] width 652 height 154
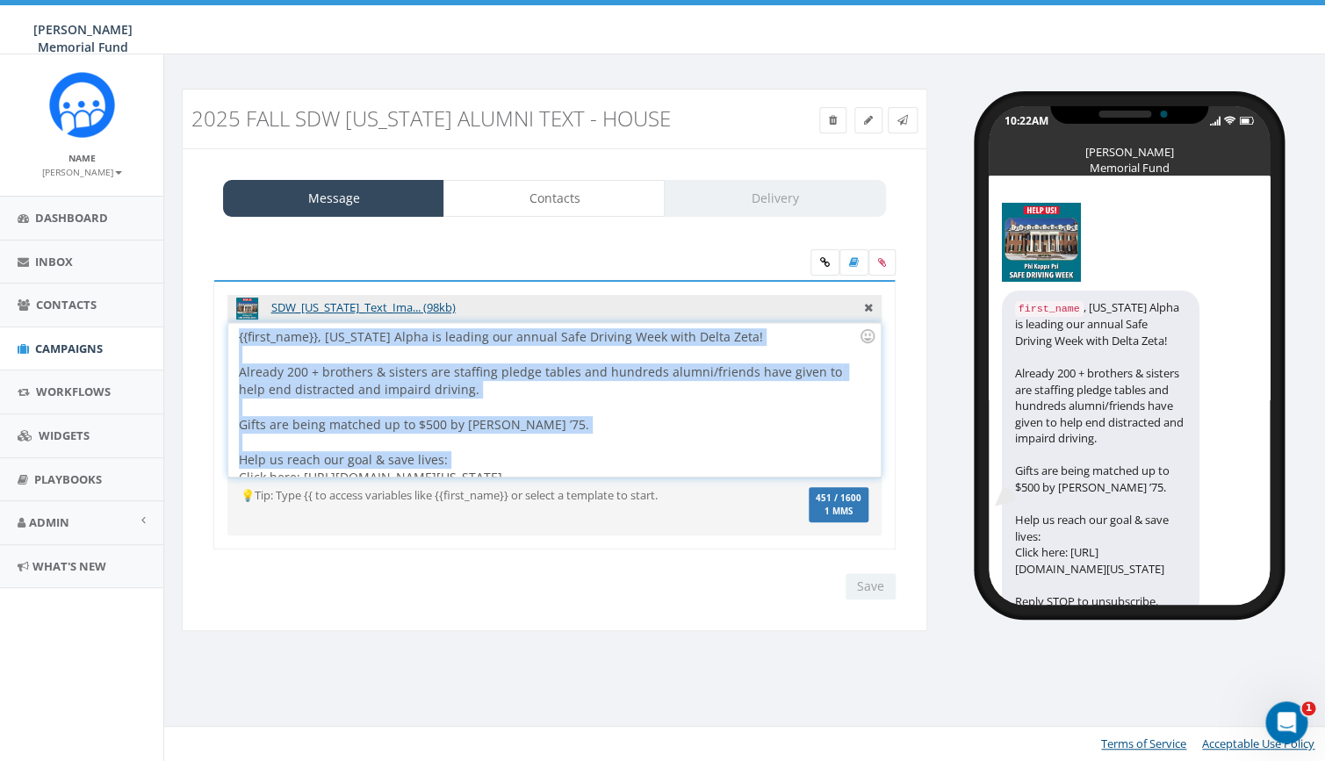
copy div "{{first_name}}, Alabama Alpha is leading our annual Safe Driving Week with Delt…"
click at [83, 347] on span "Campaigns" at bounding box center [69, 349] width 68 height 16
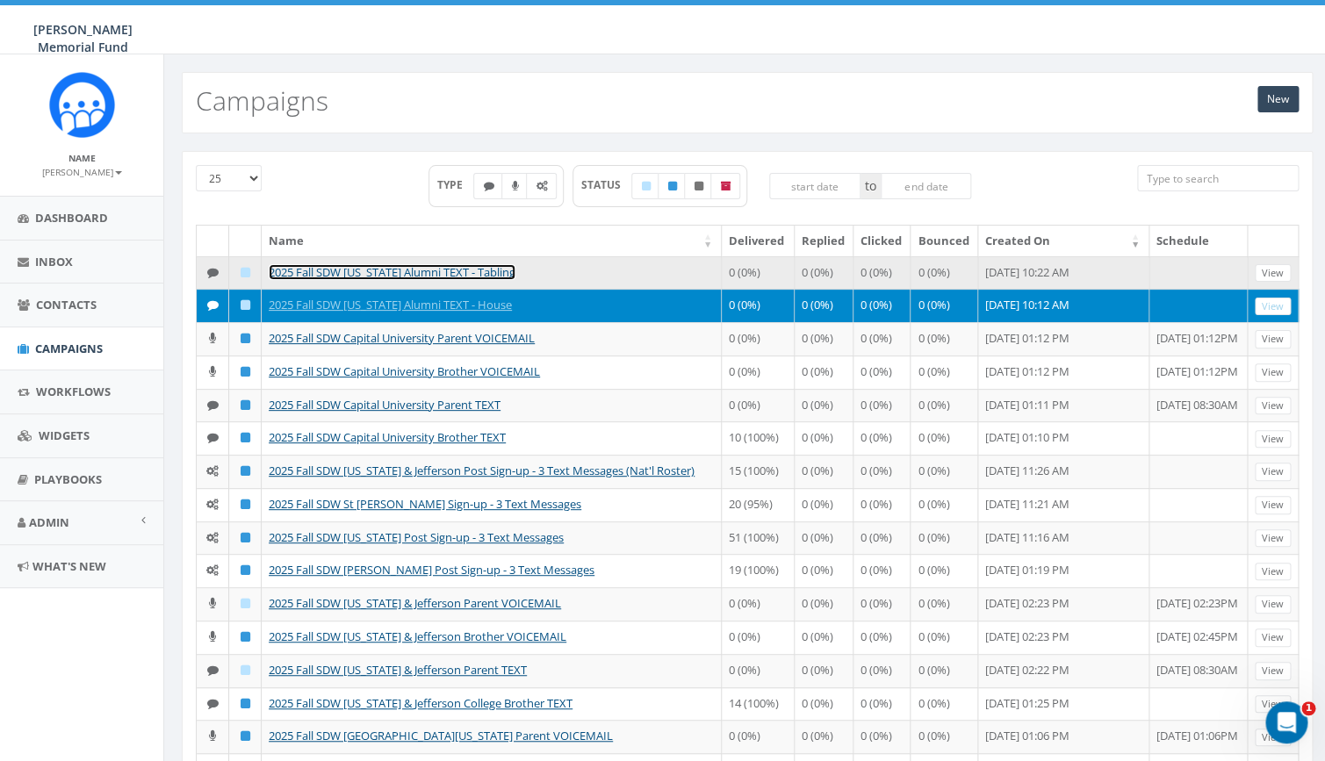
click at [358, 270] on link "2025 Fall SDW [US_STATE] Alumni TEXT - Tabling" at bounding box center [392, 272] width 247 height 16
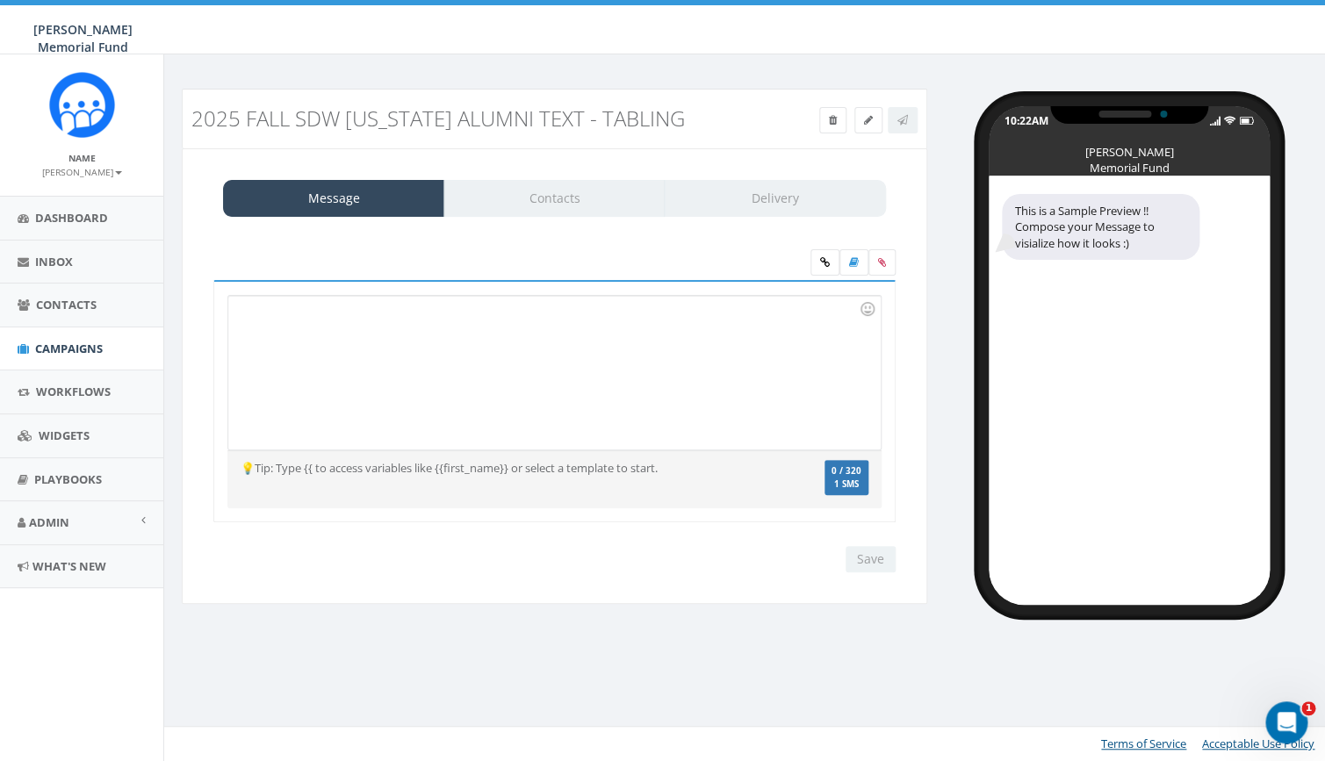
click at [449, 348] on div at bounding box center [554, 373] width 652 height 154
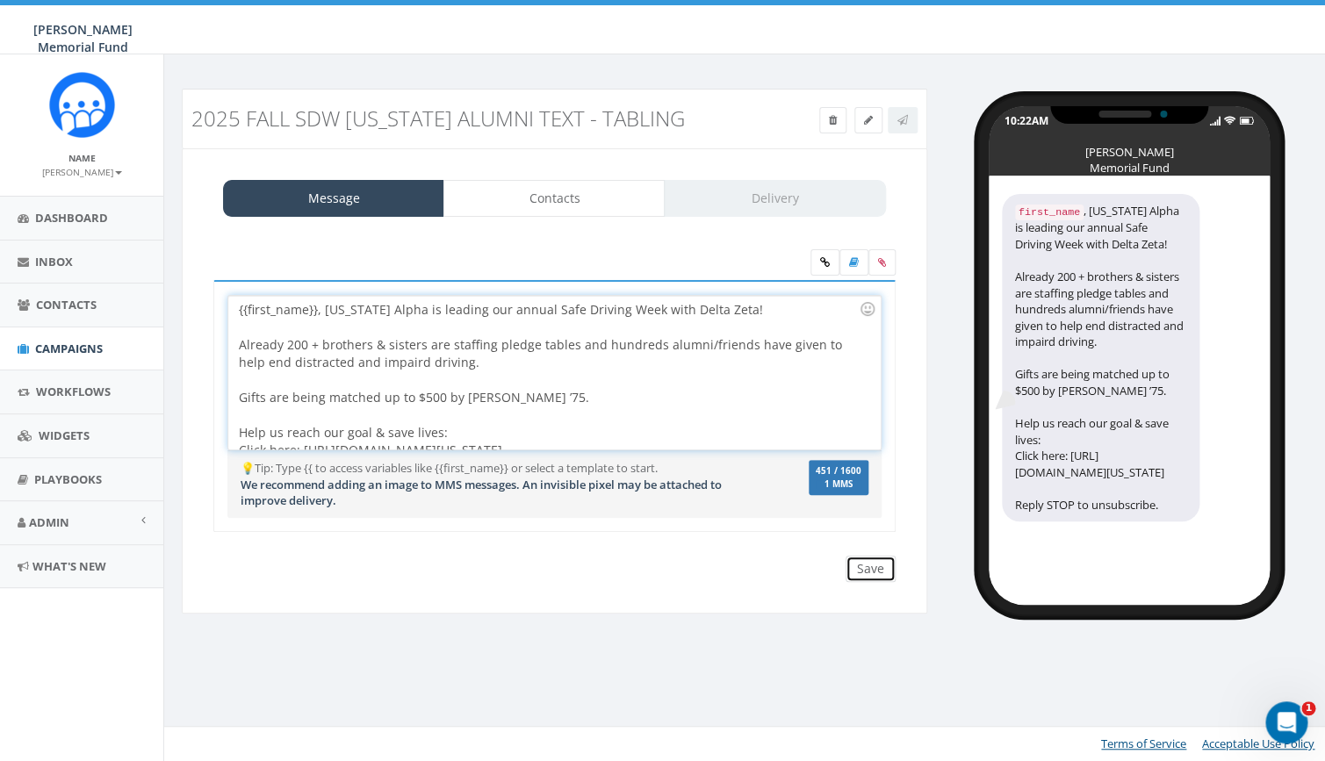
click at [878, 572] on input "Save" at bounding box center [871, 569] width 50 height 26
click at [885, 264] on icon at bounding box center [882, 262] width 8 height 11
click at [0, 0] on input "file" at bounding box center [0, 0] width 0 height 0
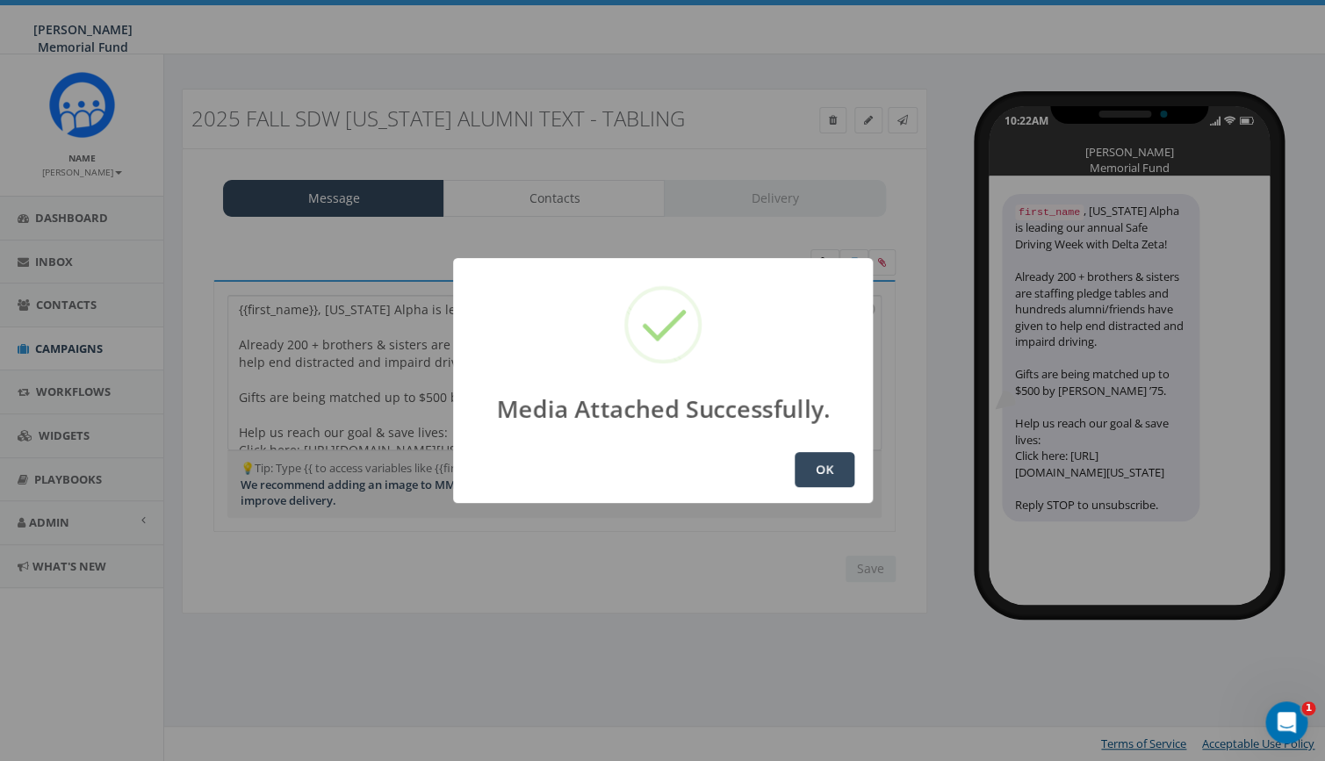
click at [822, 466] on button "OK" at bounding box center [825, 469] width 60 height 35
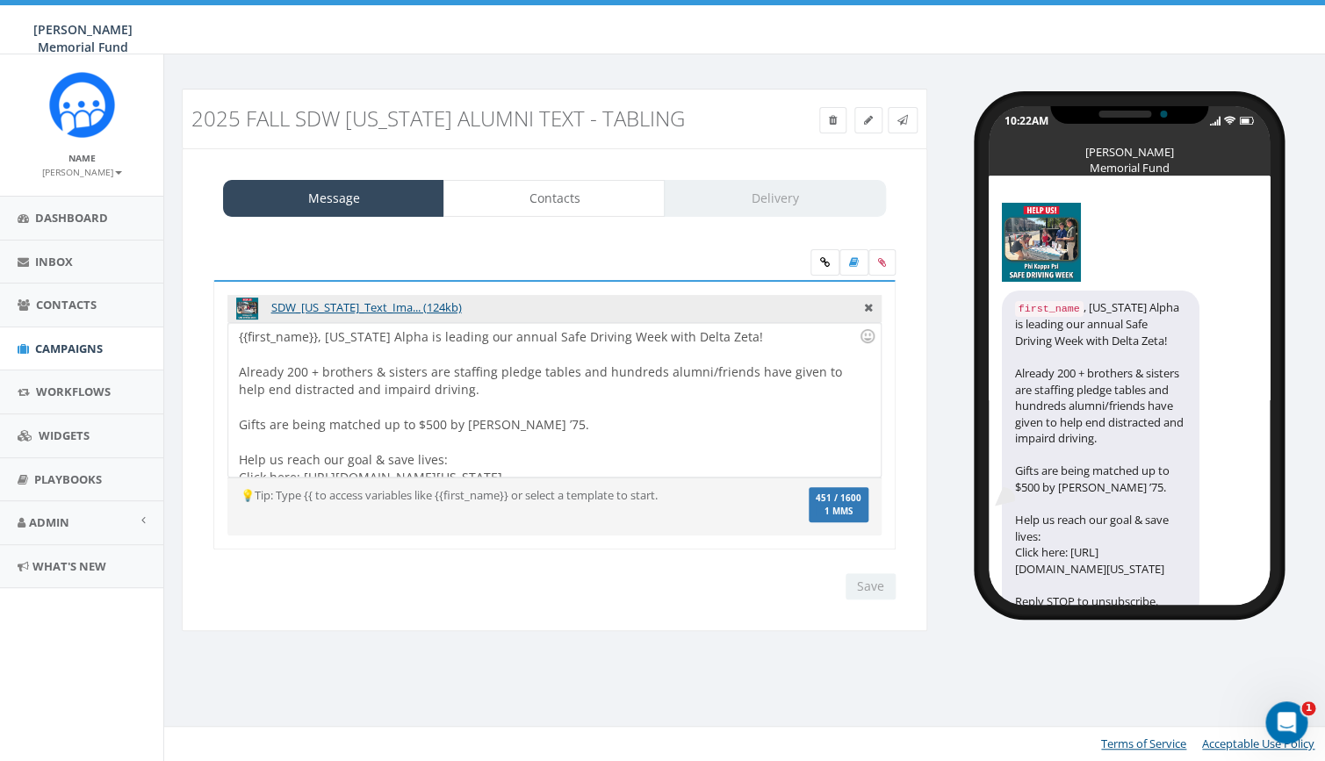
scroll to position [15, 0]
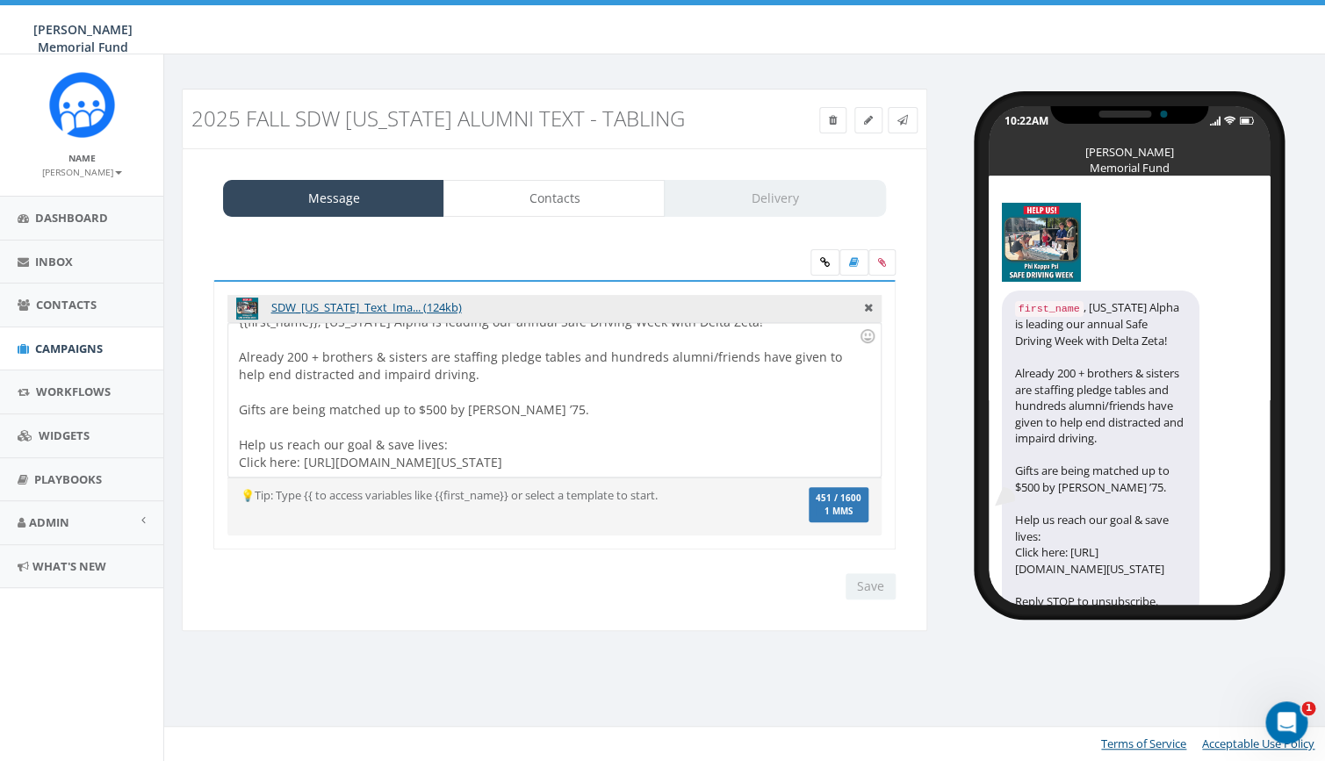
click at [628, 357] on div "{{first_name}}, [US_STATE] Alpha is leading our annual Safe Driving Week with D…" at bounding box center [554, 400] width 652 height 154
click at [867, 590] on input "Save" at bounding box center [871, 586] width 50 height 26
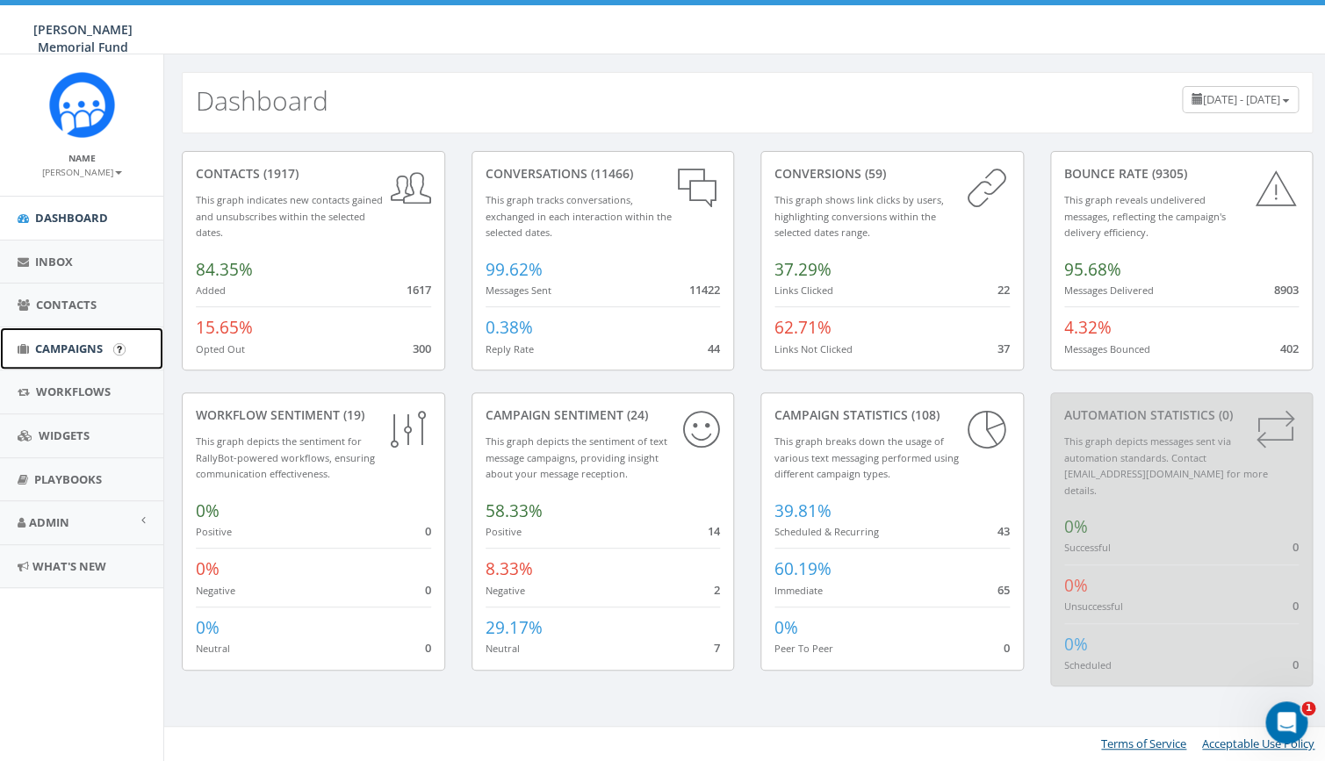
click at [68, 352] on span "Campaigns" at bounding box center [69, 349] width 68 height 16
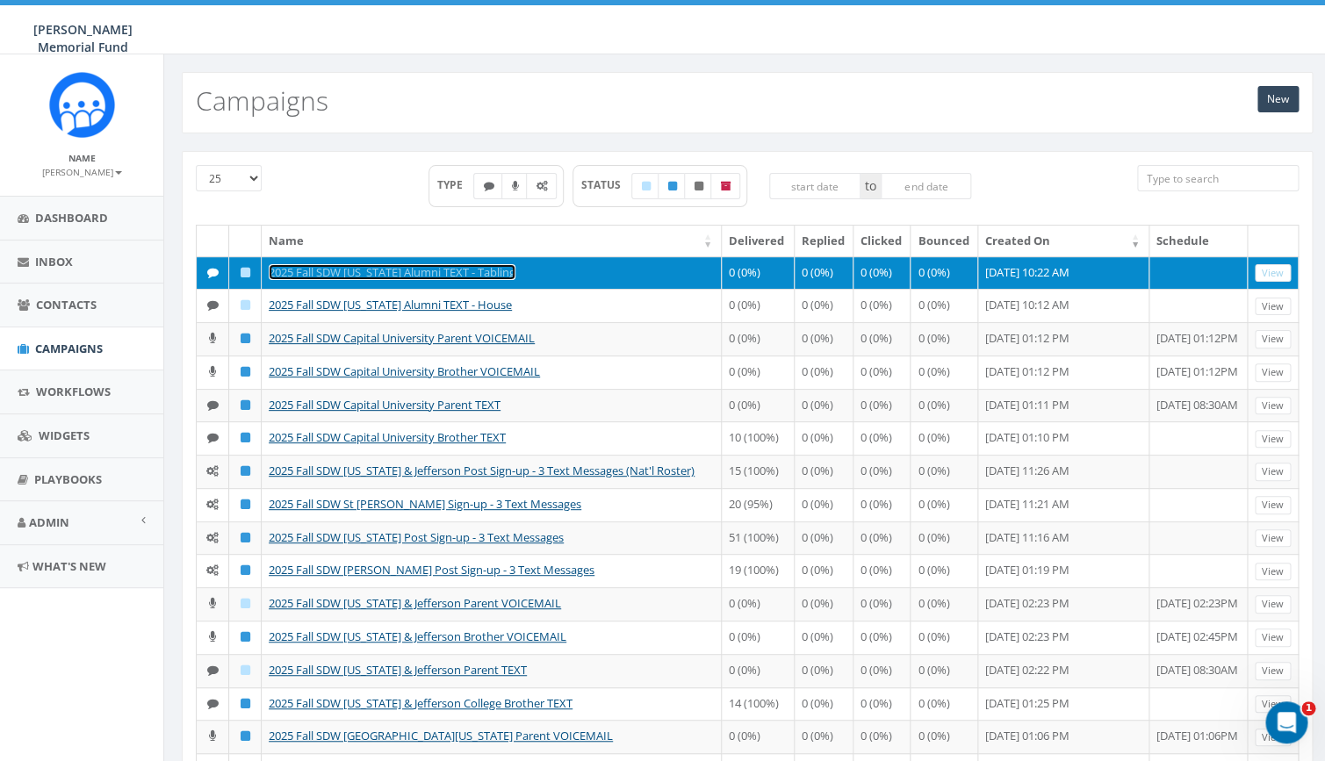
click at [436, 272] on link "2025 Fall SDW Alabama Alumni TEXT - Tabling" at bounding box center [392, 272] width 247 height 16
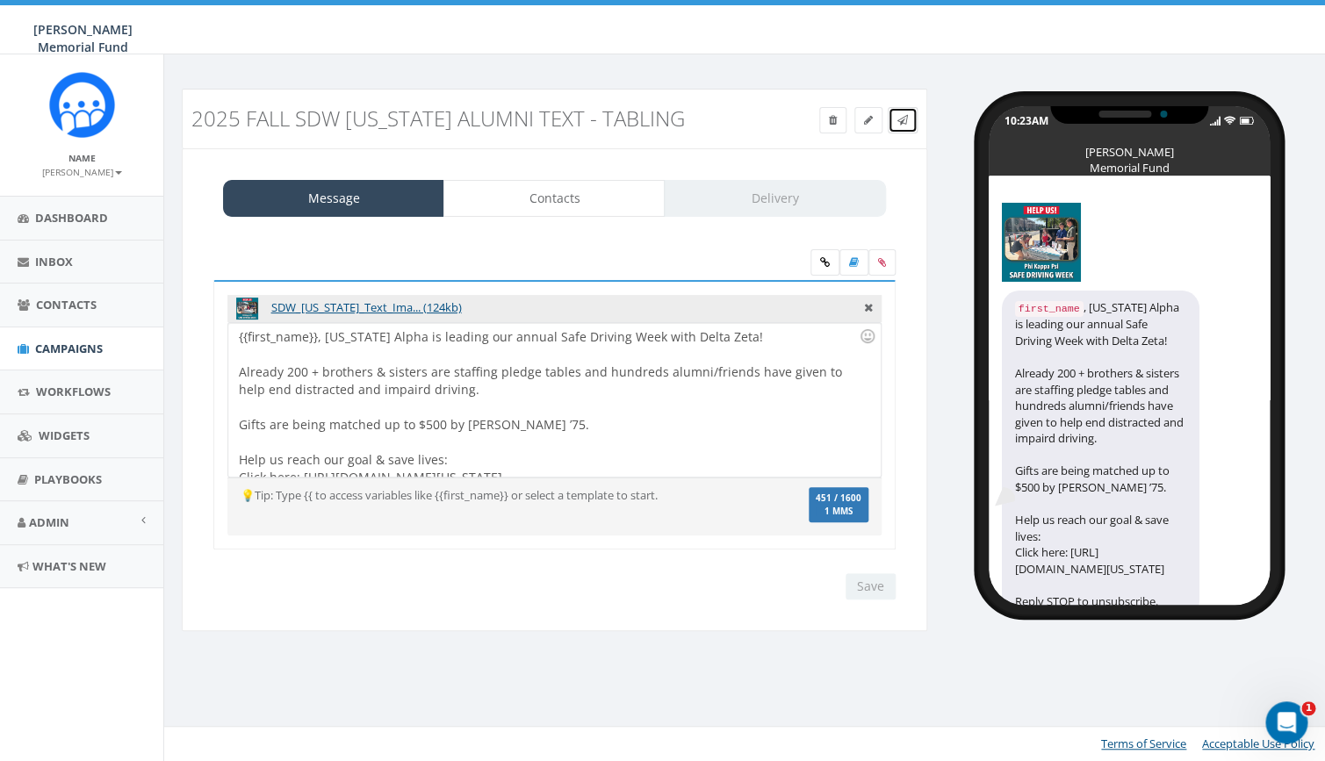
click at [902, 121] on icon at bounding box center [902, 120] width 11 height 11
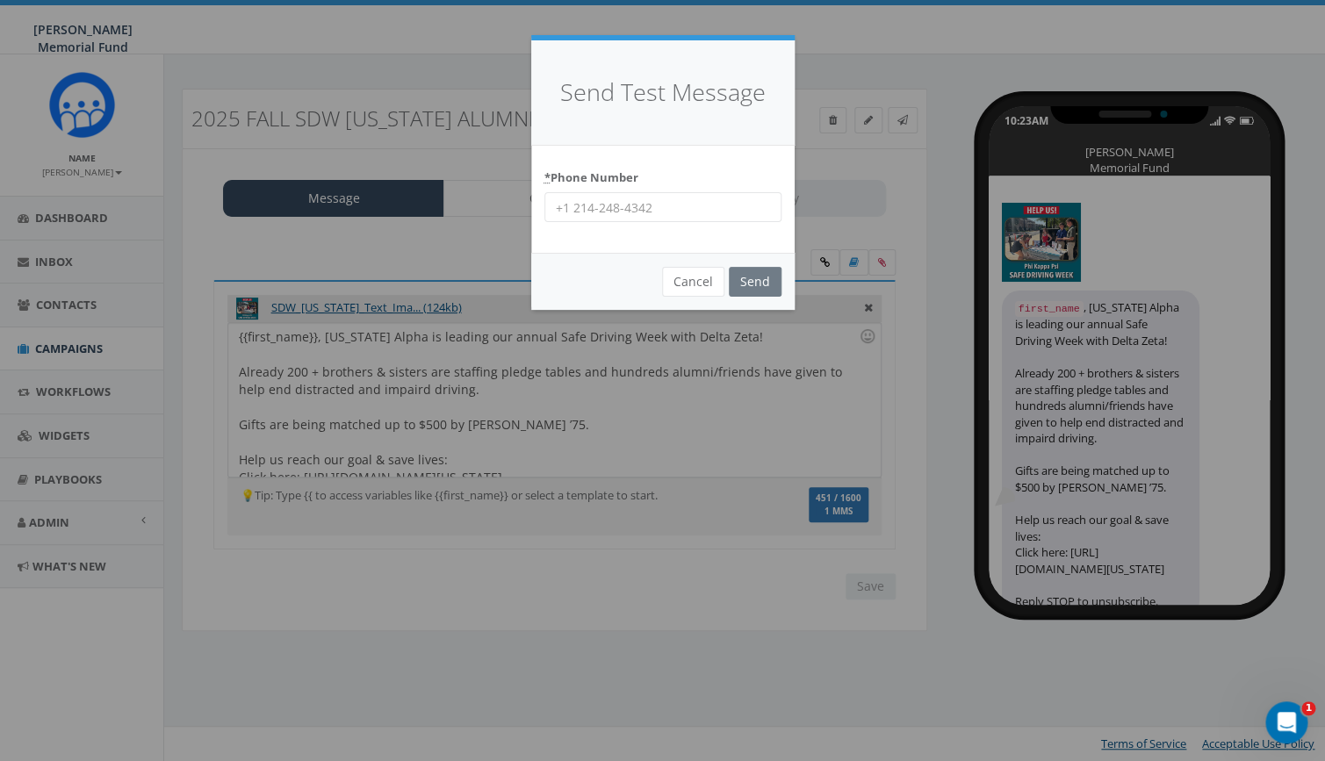
click at [608, 210] on input "* Phone Number" at bounding box center [662, 207] width 237 height 30
type input "7035872777"
click at [754, 284] on input "Send" at bounding box center [755, 282] width 53 height 30
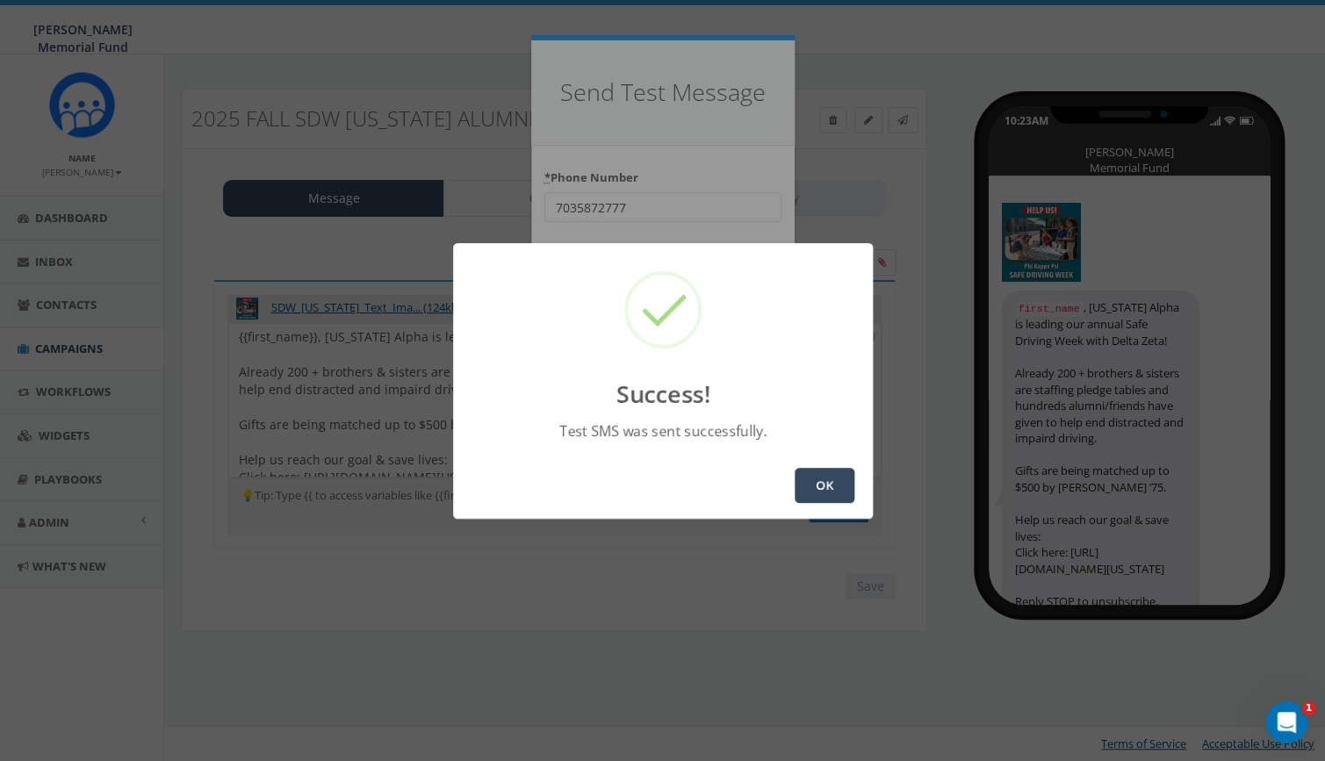
click at [830, 486] on button "OK" at bounding box center [825, 485] width 60 height 35
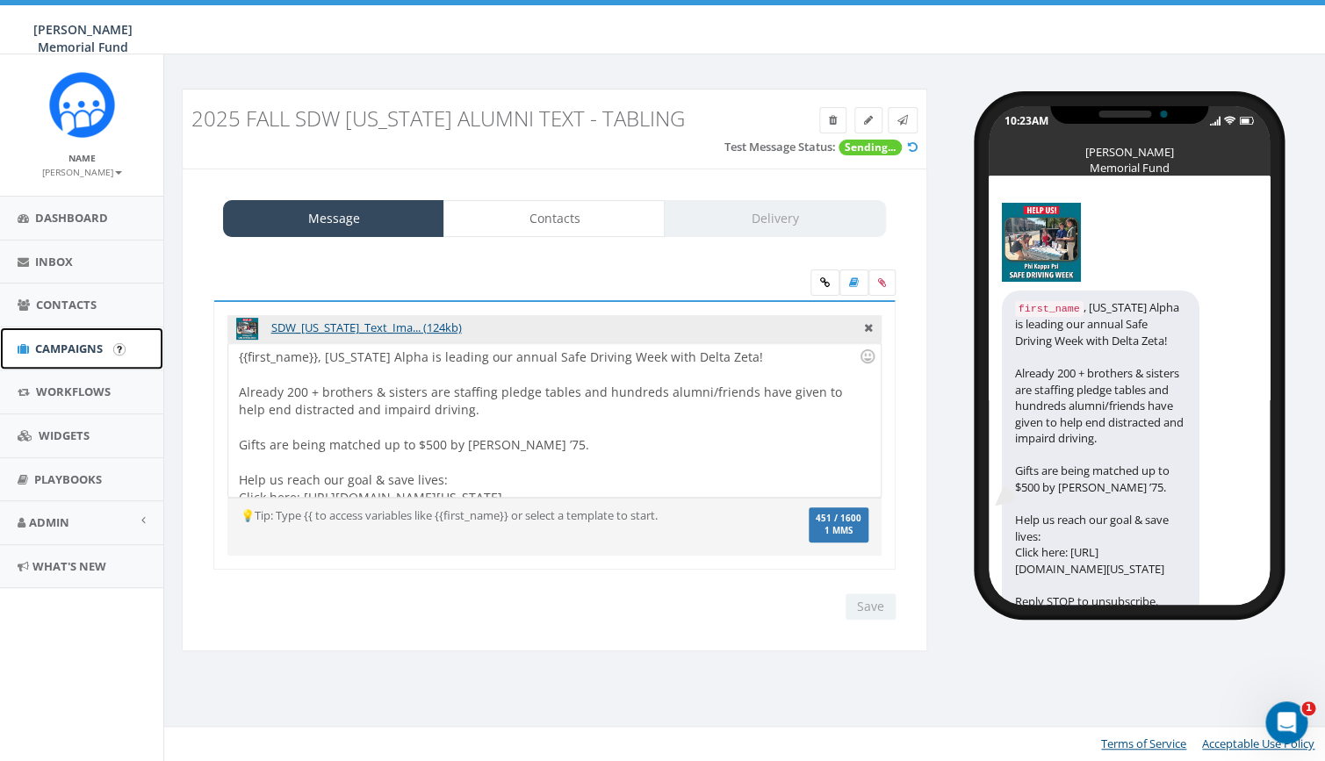
click at [58, 348] on span "Campaigns" at bounding box center [69, 349] width 68 height 16
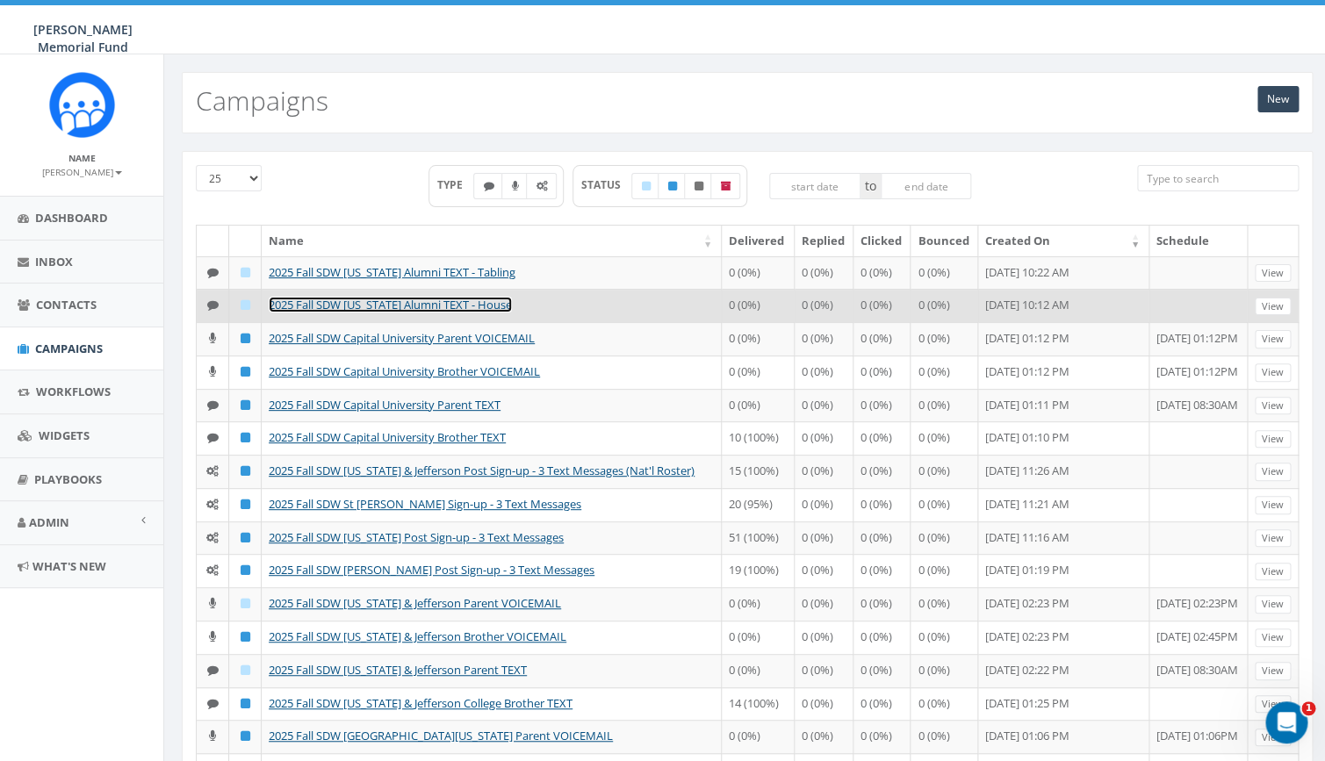
click at [436, 313] on link "2025 Fall SDW [US_STATE] Alumni TEXT - House" at bounding box center [390, 305] width 243 height 16
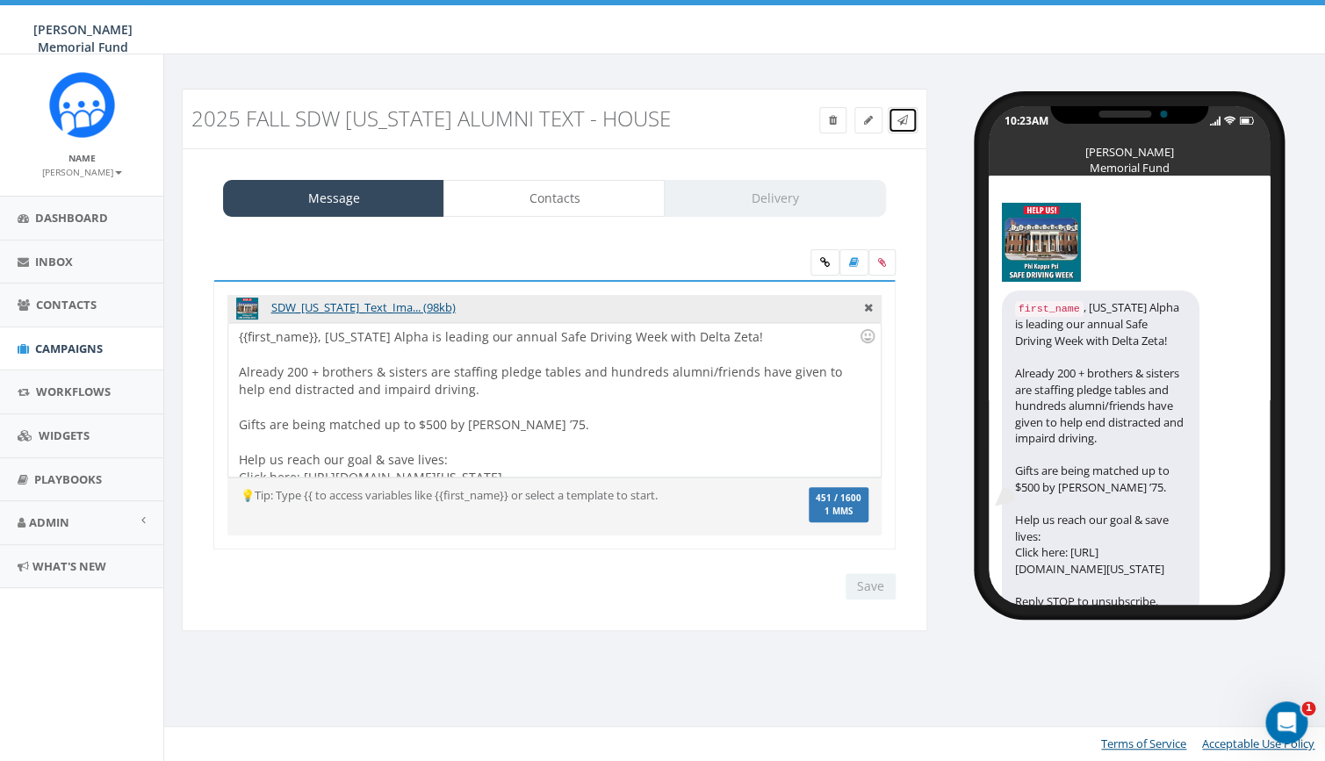
click at [898, 121] on icon at bounding box center [902, 120] width 11 height 11
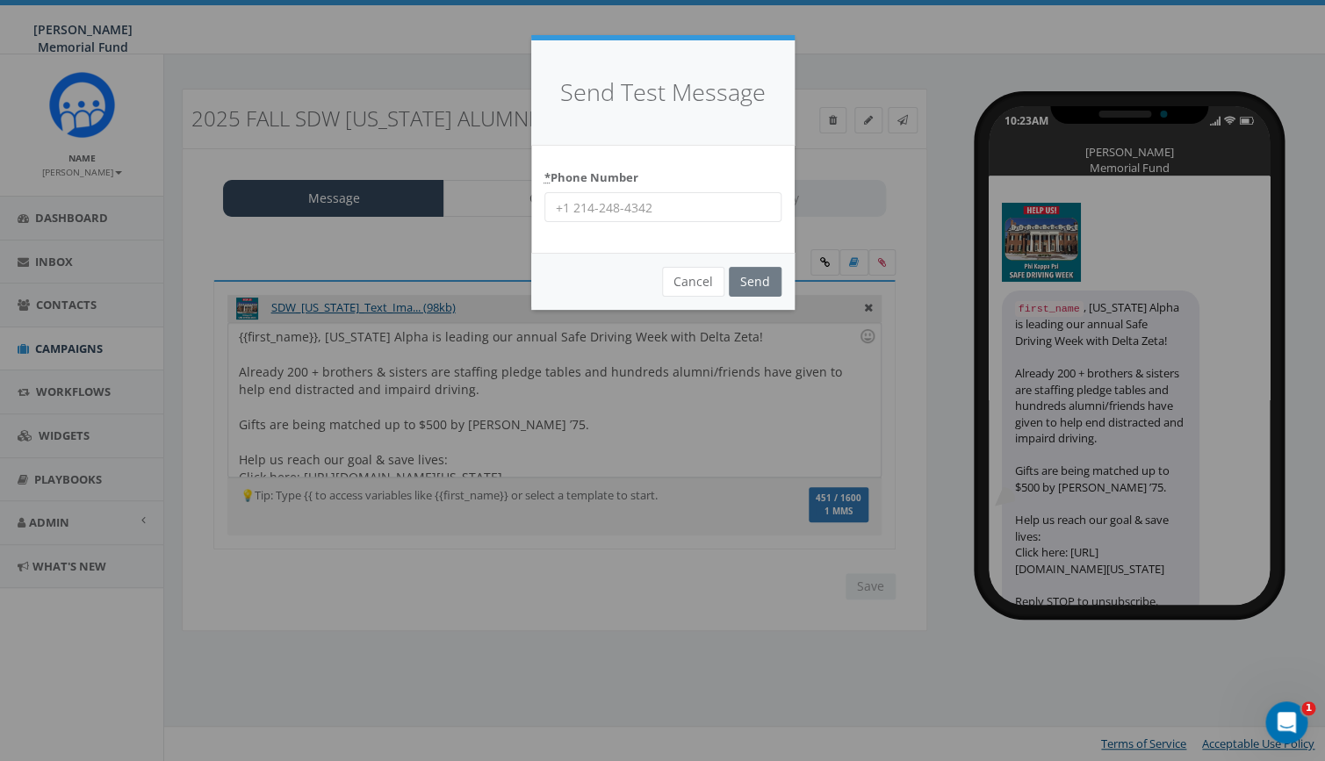
click at [583, 208] on input "* Phone Number" at bounding box center [662, 207] width 237 height 30
type input "7035872777"
click at [753, 284] on input "Send" at bounding box center [755, 282] width 53 height 30
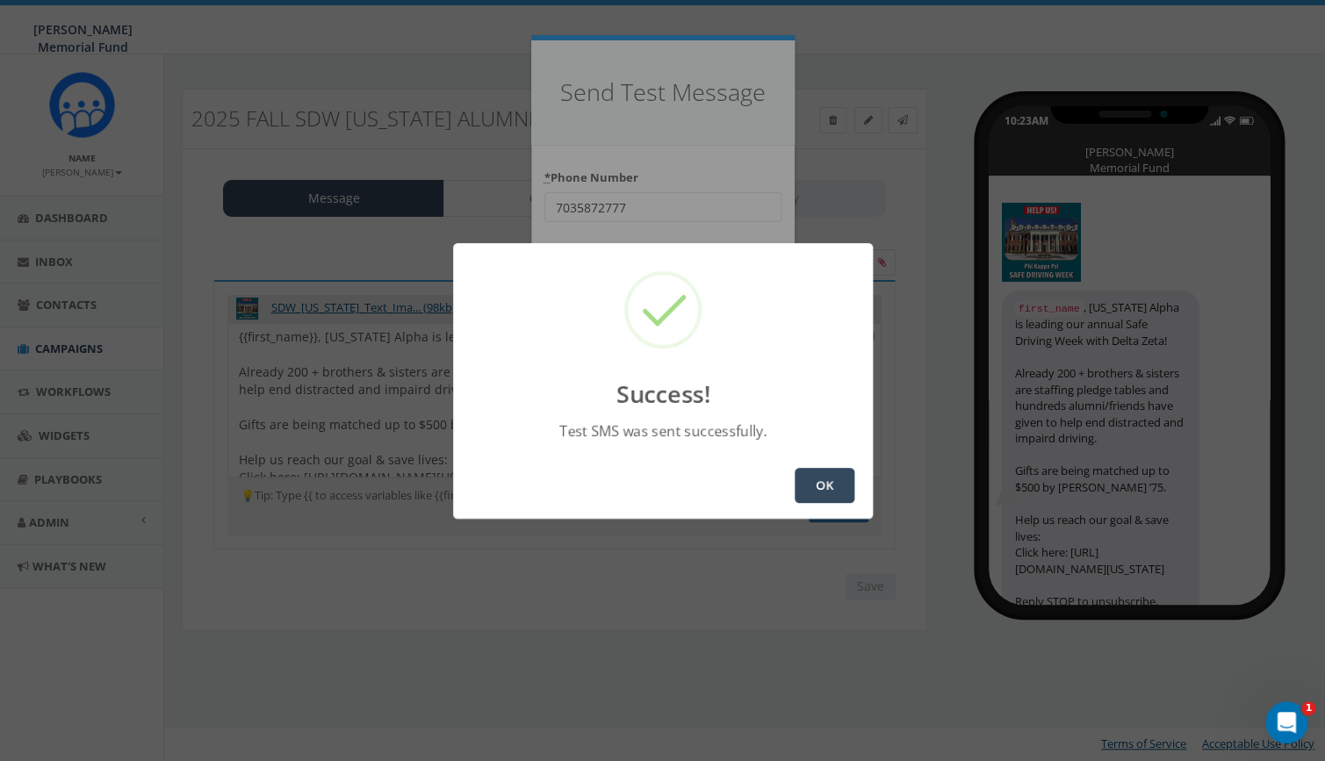
click at [824, 492] on button "OK" at bounding box center [825, 485] width 60 height 35
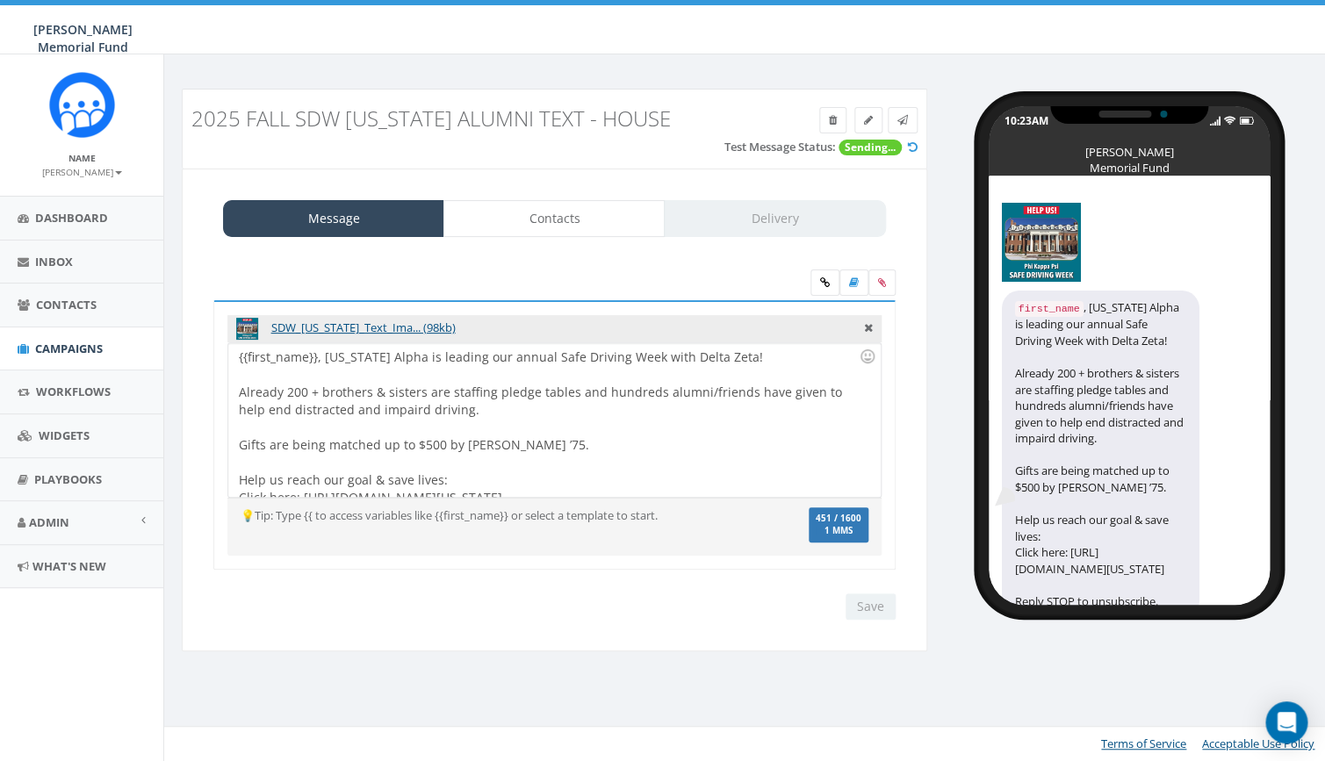
click at [906, 121] on icon at bounding box center [902, 120] width 11 height 11
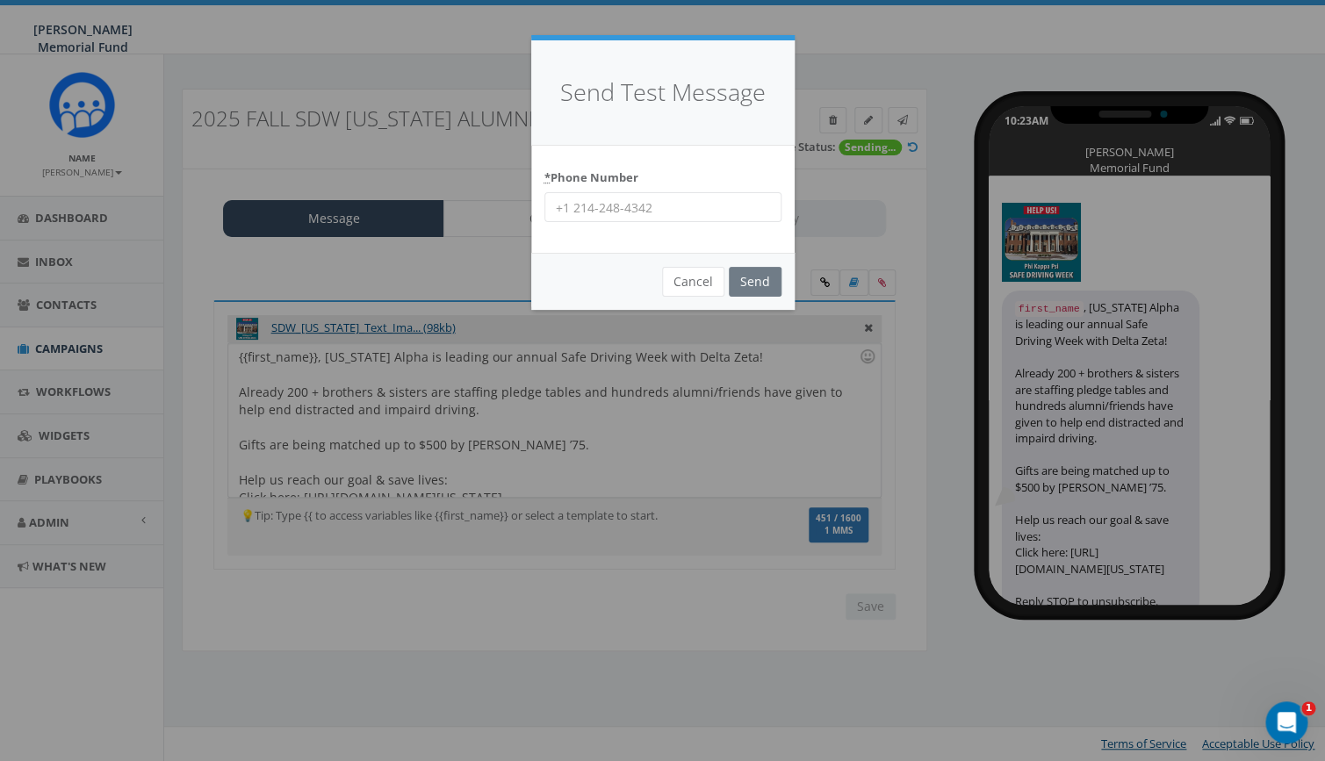
click at [644, 205] on input "* Phone Number" at bounding box center [662, 207] width 237 height 30
type input "8644201836"
click at [747, 283] on input "Send" at bounding box center [755, 282] width 53 height 30
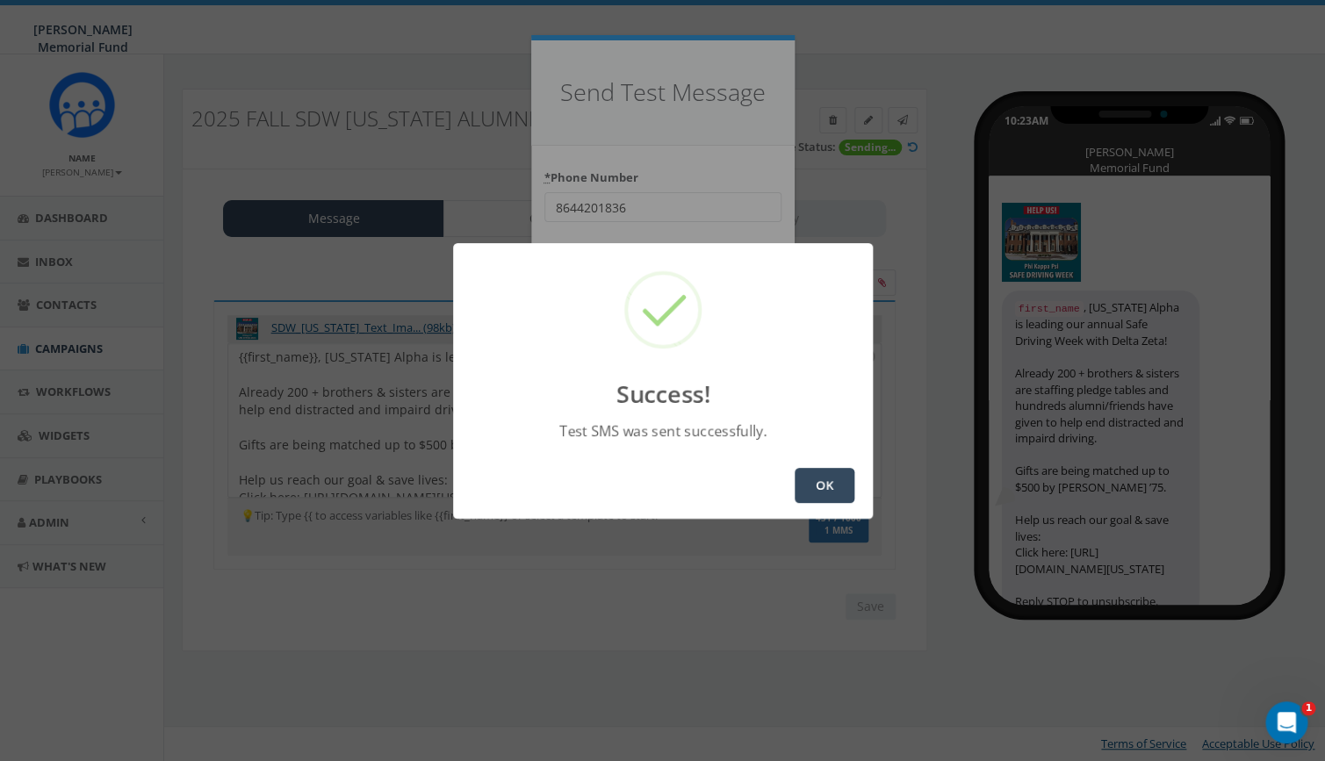
click at [825, 485] on button "OK" at bounding box center [825, 485] width 60 height 35
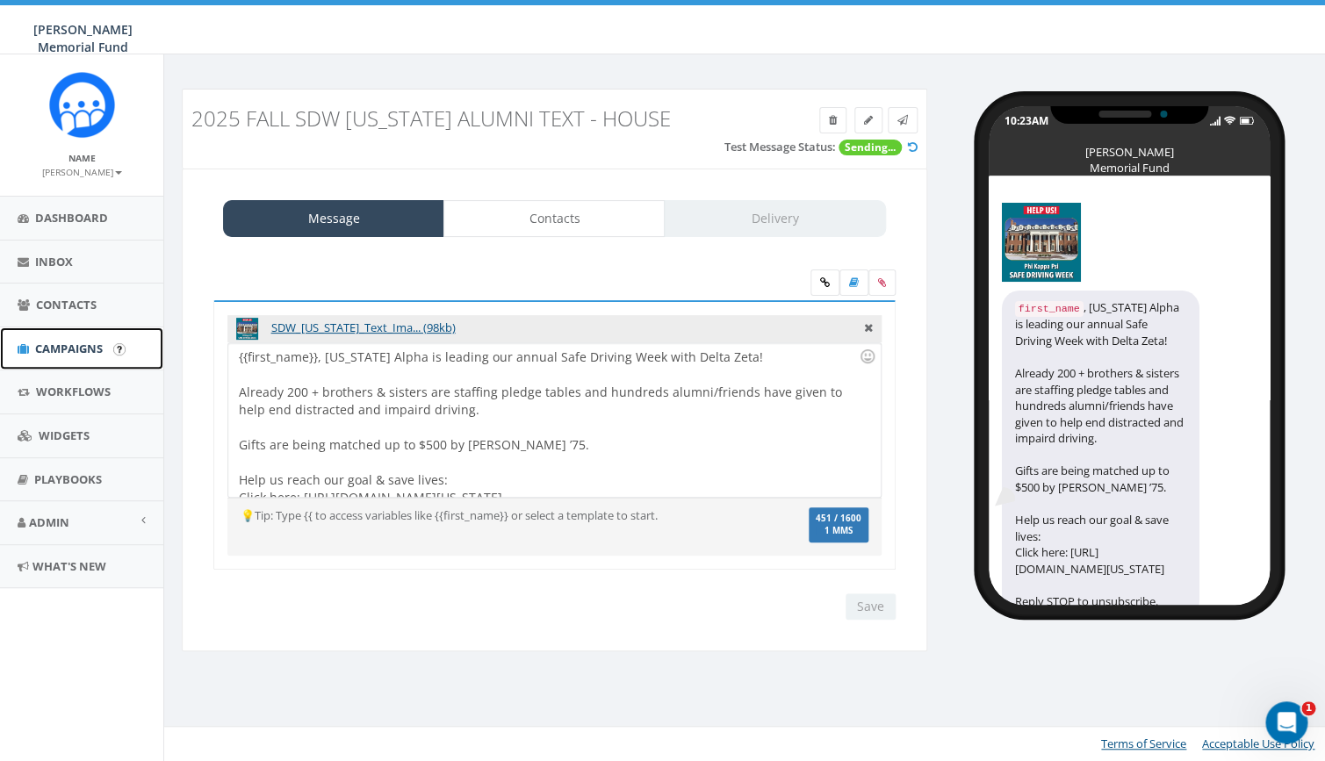
click at [54, 349] on span "Campaigns" at bounding box center [69, 349] width 68 height 16
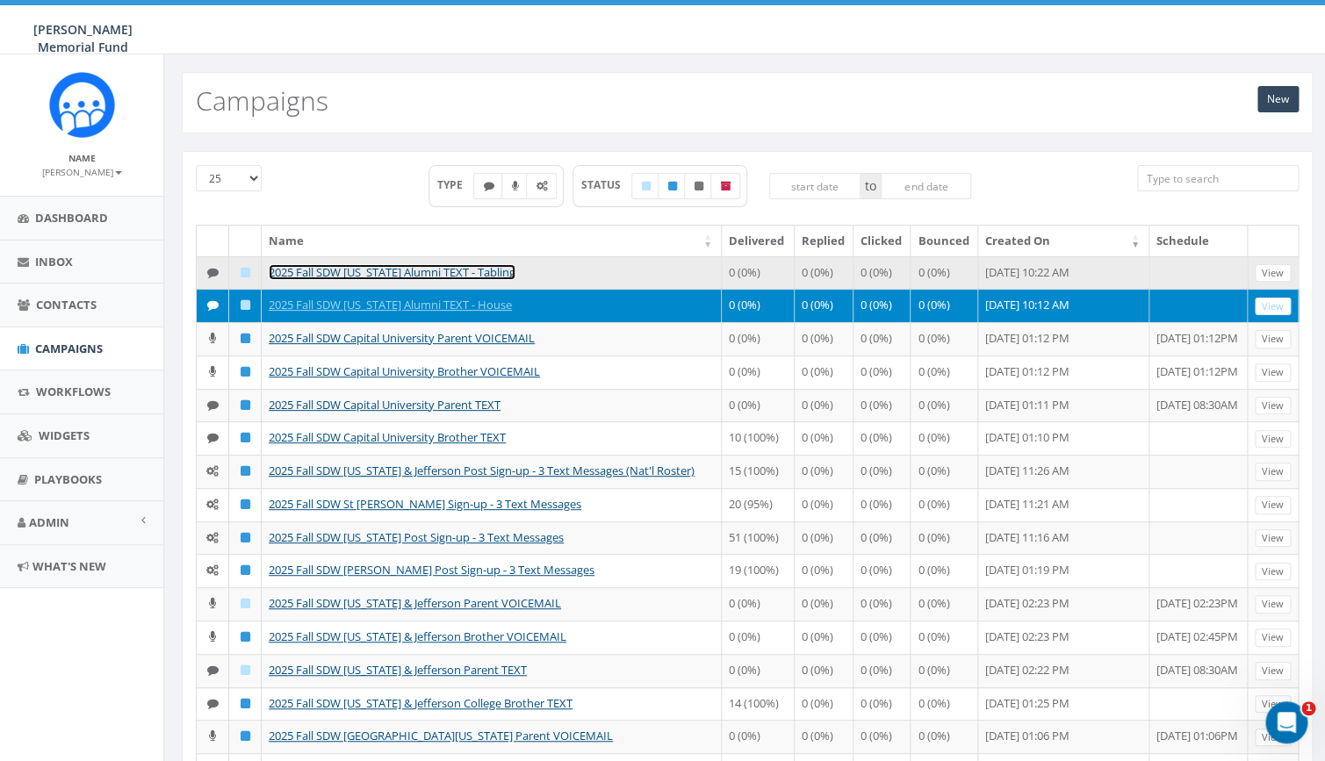
click at [464, 272] on link "2025 Fall SDW [US_STATE] Alumni TEXT - Tabling" at bounding box center [392, 272] width 247 height 16
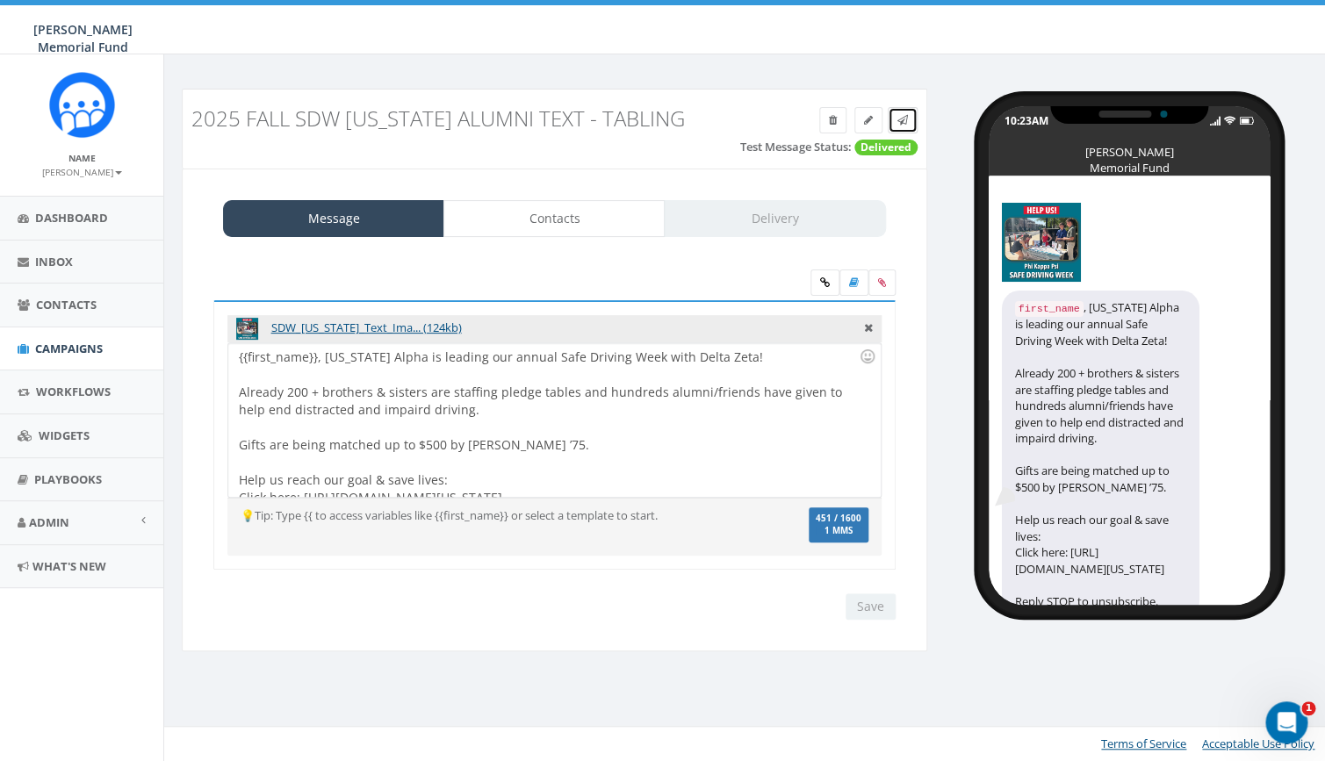
click at [904, 119] on icon at bounding box center [902, 120] width 11 height 11
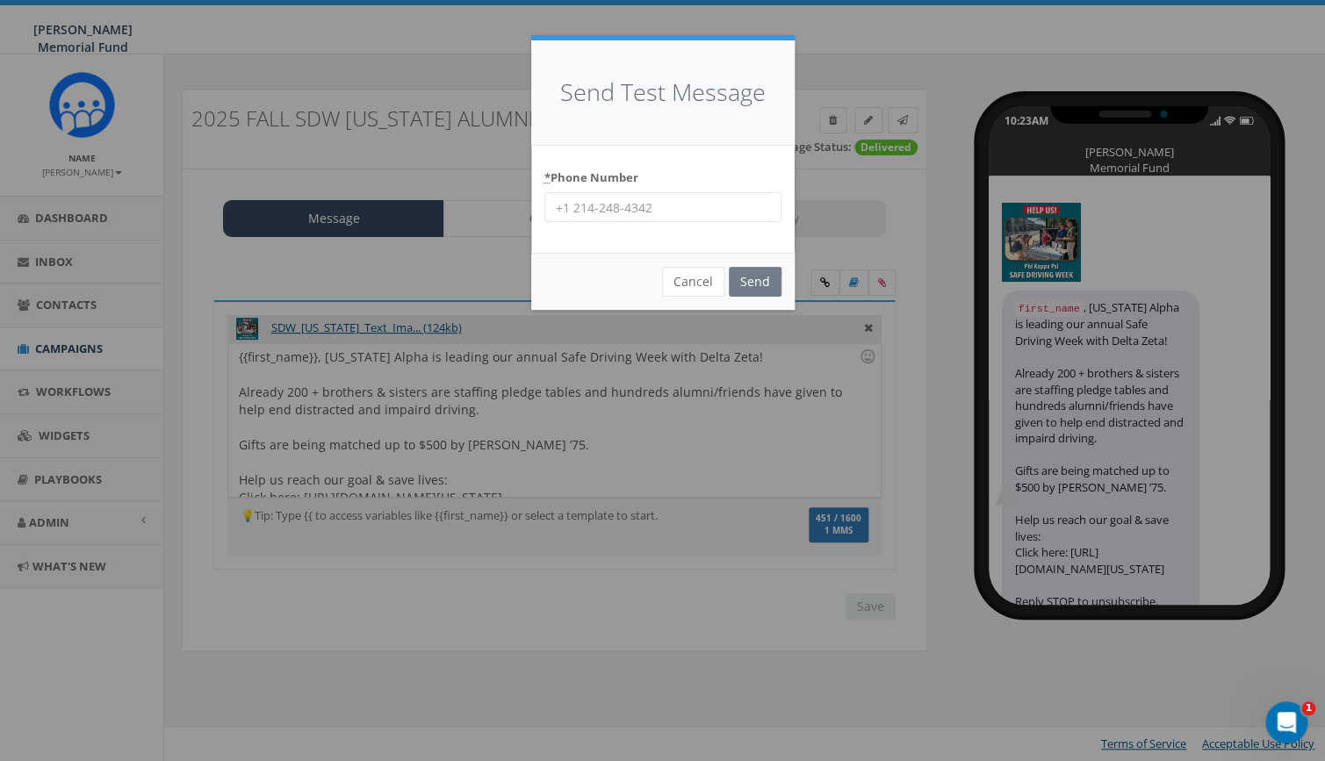
click at [594, 206] on input "* Phone Number" at bounding box center [662, 207] width 237 height 30
type input "8644201836"
click at [752, 281] on input "Send" at bounding box center [755, 282] width 53 height 30
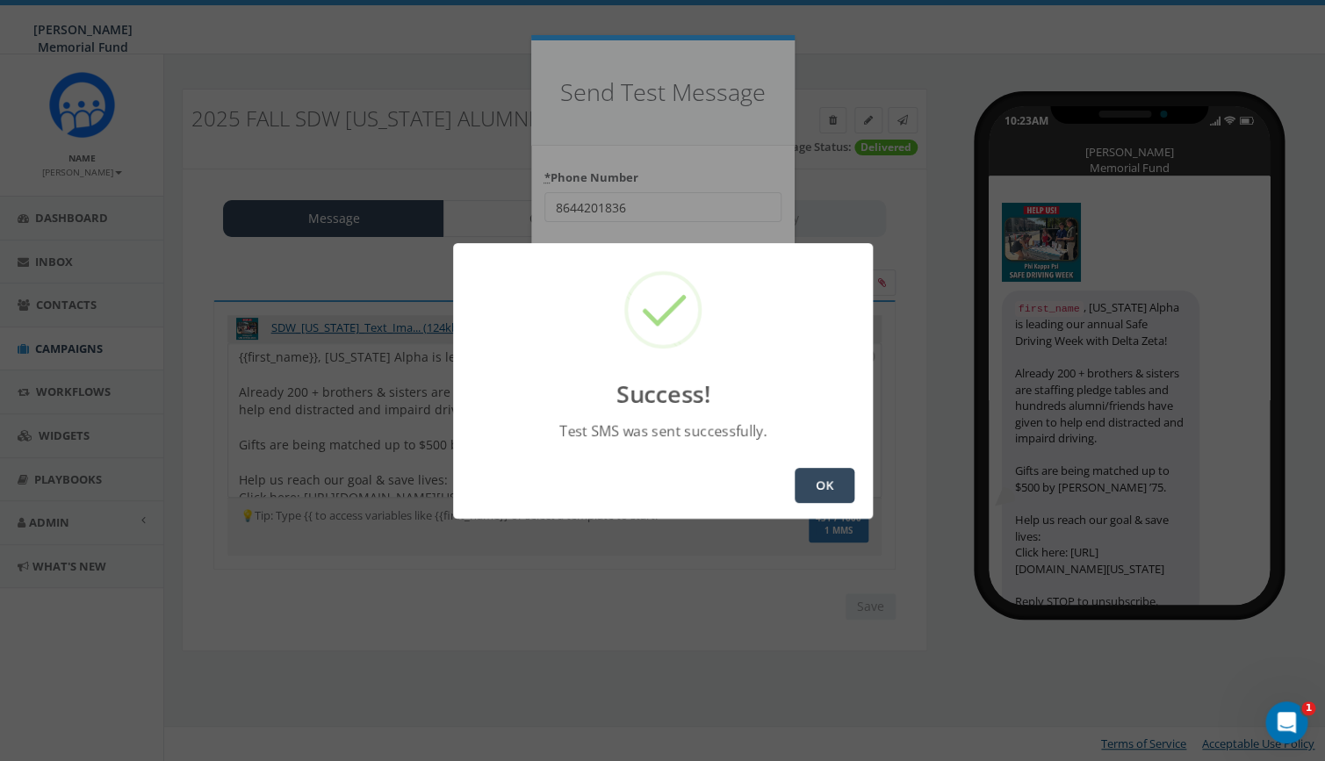
click at [847, 477] on button "OK" at bounding box center [825, 485] width 60 height 35
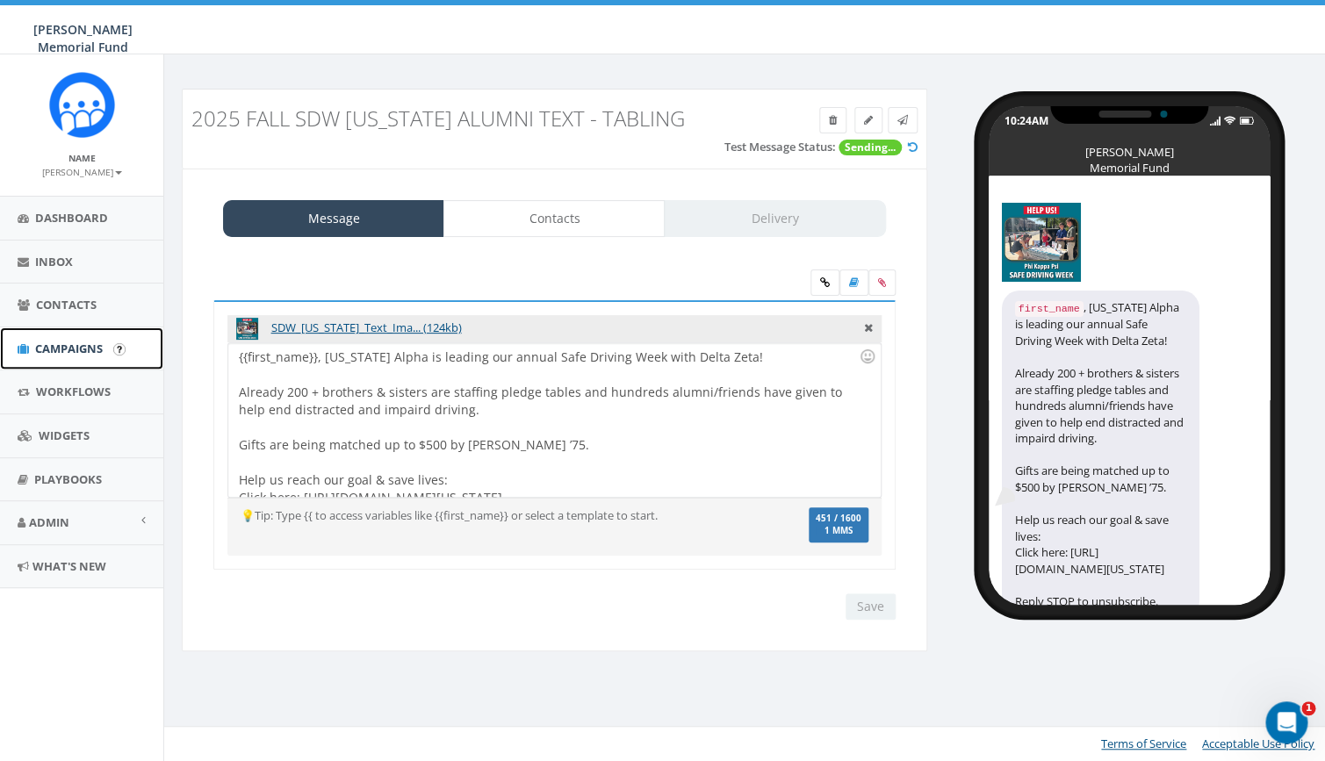
click at [75, 349] on span "Campaigns" at bounding box center [69, 349] width 68 height 16
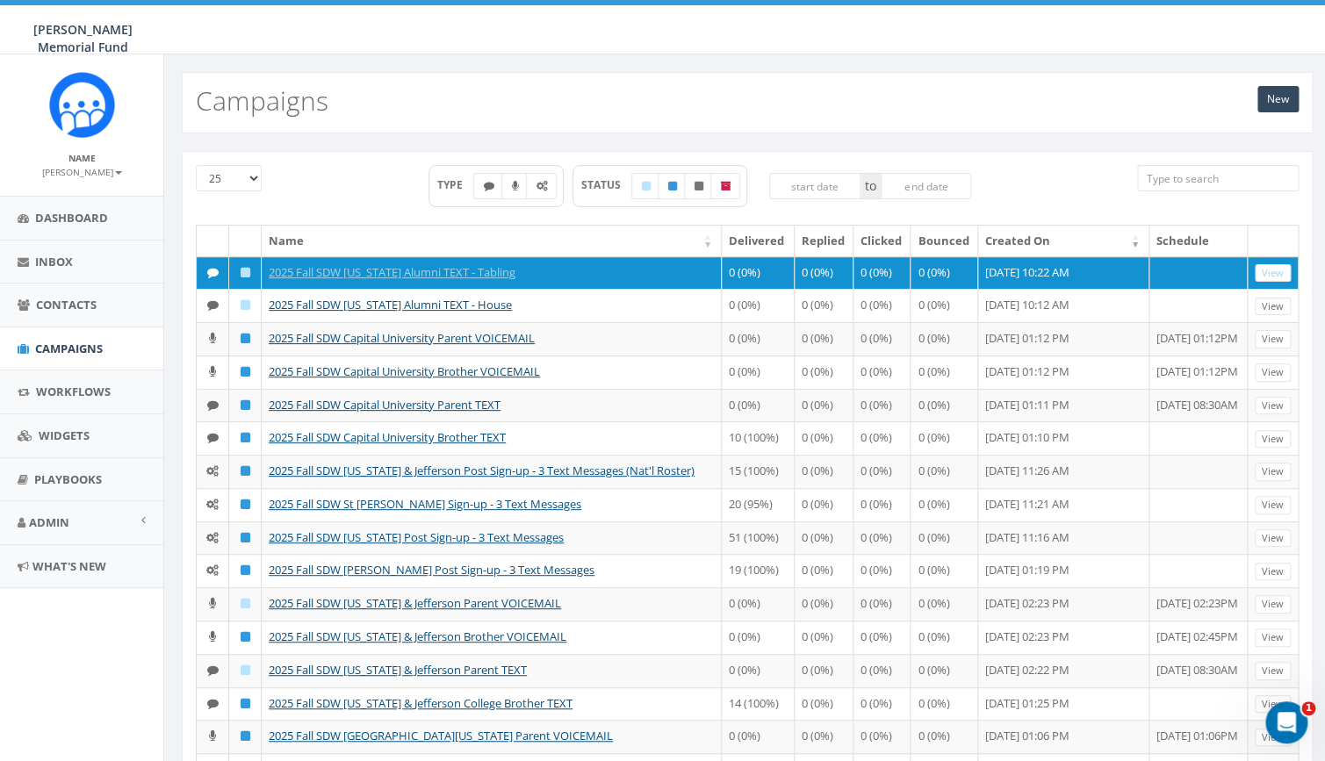
click at [1190, 171] on input "search" at bounding box center [1218, 178] width 162 height 26
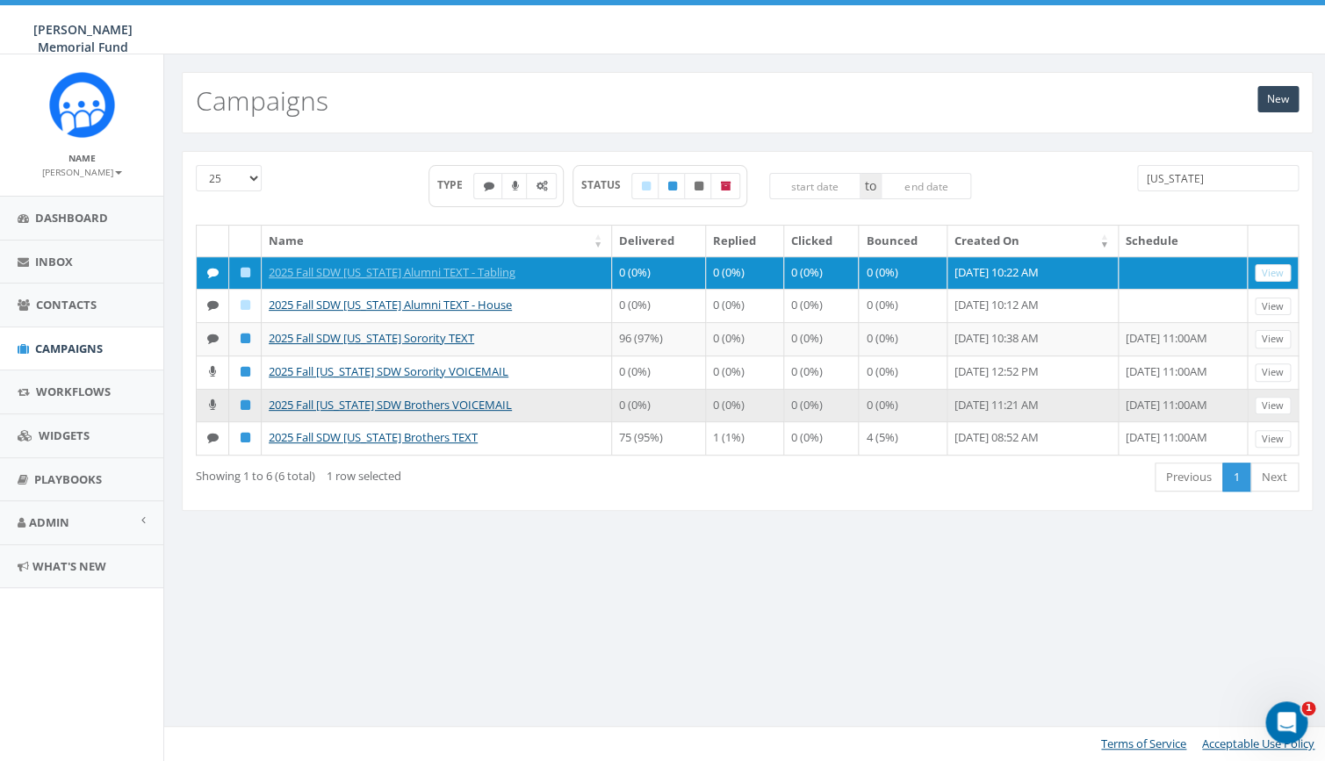
type input "[US_STATE]"
drag, startPoint x: 516, startPoint y: 464, endPoint x: 263, endPoint y: 458, distance: 253.8
click at [263, 422] on td "2025 Fall [US_STATE] SDW Brothers VOICEMAIL" at bounding box center [437, 405] width 350 height 33
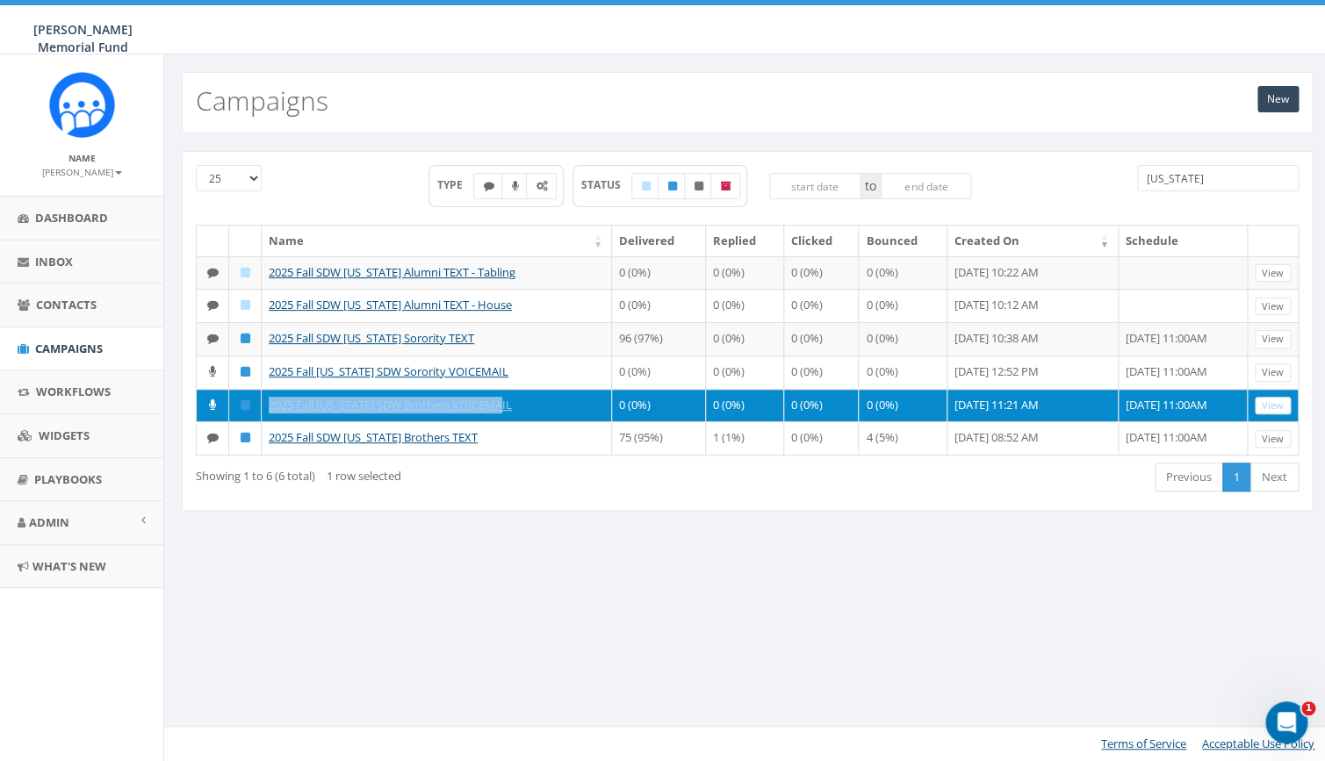
copy link "2025 Fall [US_STATE] SDW Brothers VOICEMAIL"
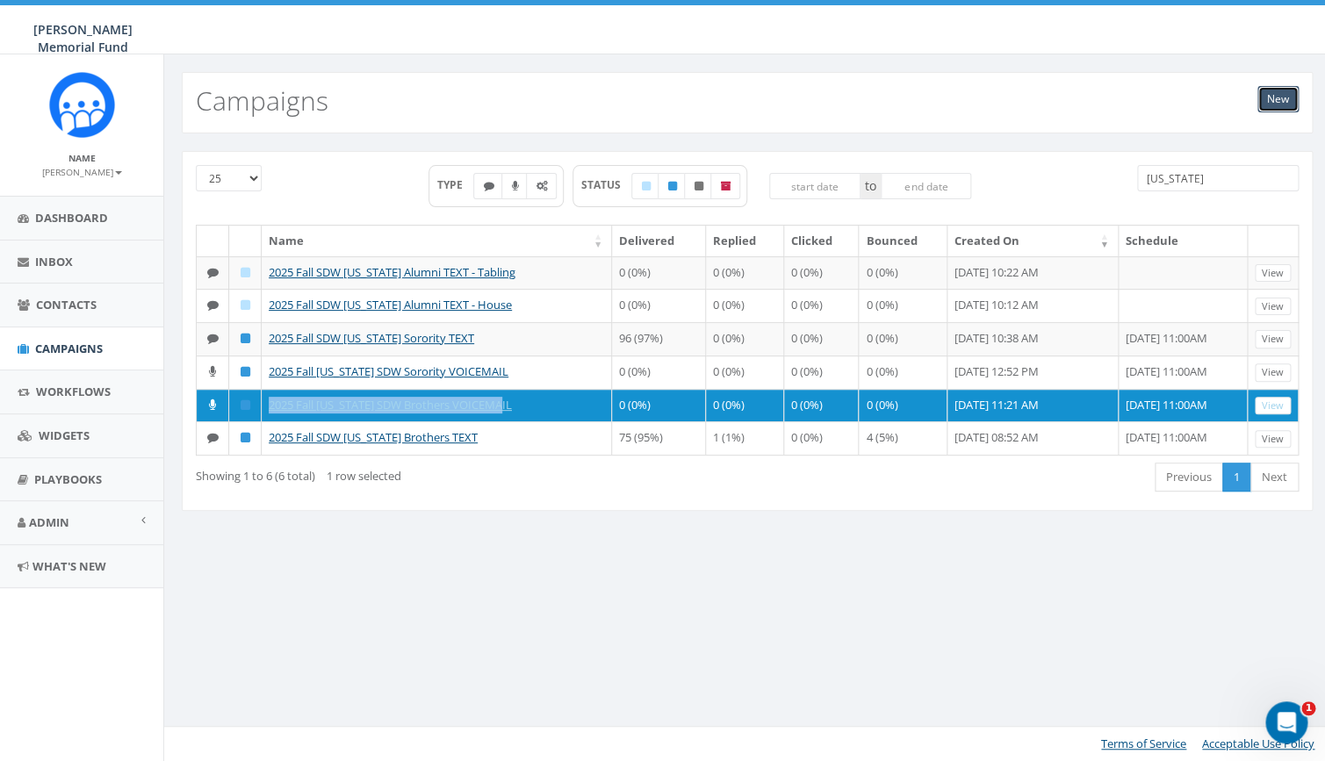
click at [1283, 94] on link "New" at bounding box center [1277, 99] width 41 height 26
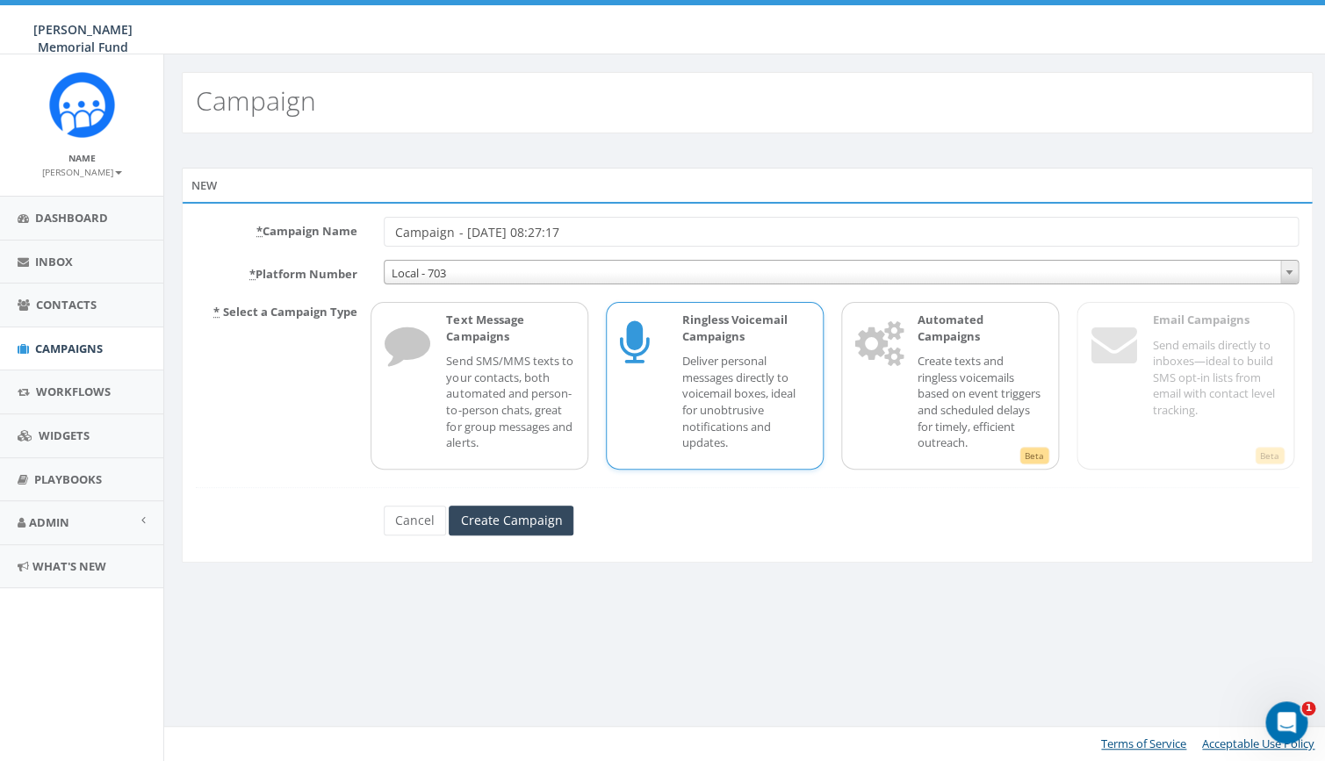
drag, startPoint x: 587, startPoint y: 231, endPoint x: 349, endPoint y: 234, distance: 238.0
click at [384, 234] on input "Campaign - 09/25/2025, 08:27:17" at bounding box center [841, 232] width 915 height 30
paste input "2025 Fall [US_STATE] SDW Brothers VOICEMAIL"
click at [549, 233] on input "2025 Fall [US_STATE] SDW Brothers VOICEMAIL" at bounding box center [841, 232] width 915 height 30
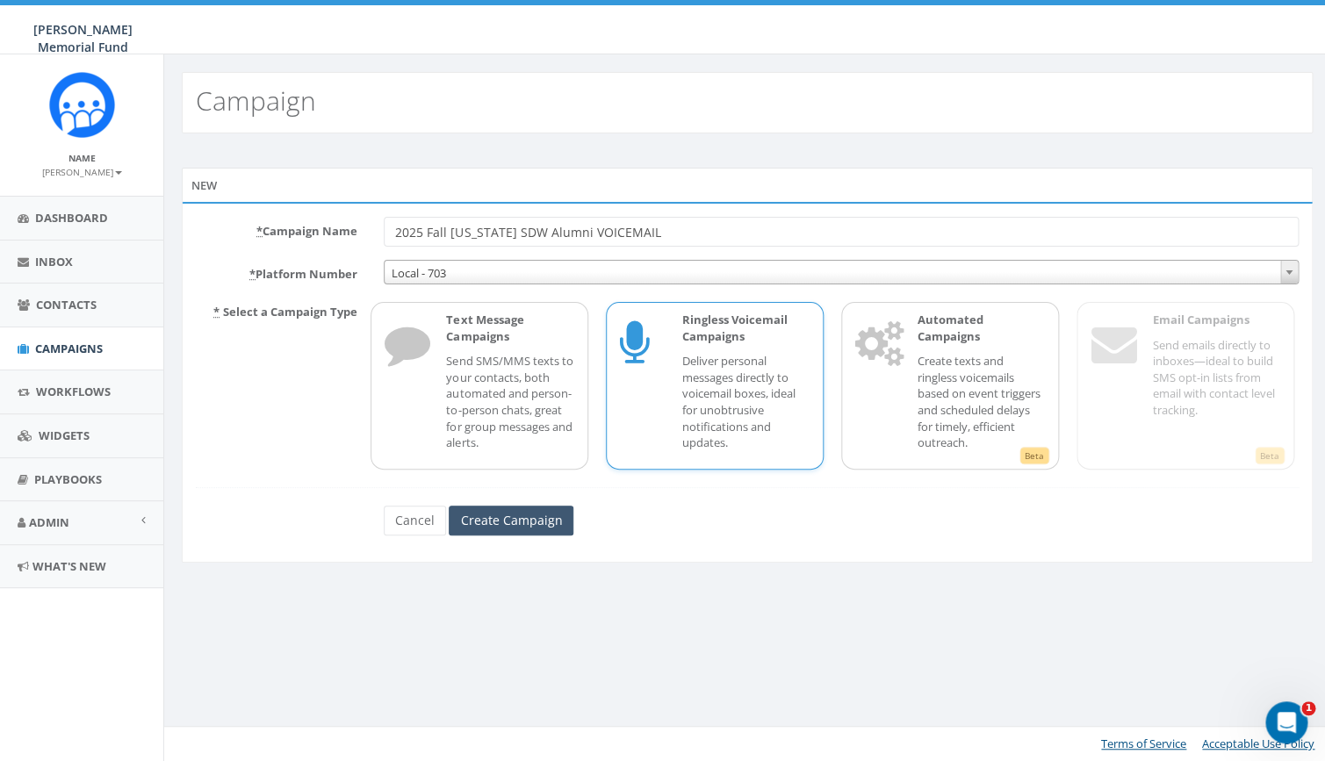
type input "2025 Fall [US_STATE] SDW Alumni VOICEMAIL"
click at [537, 529] on input "Create Campaign" at bounding box center [511, 521] width 125 height 30
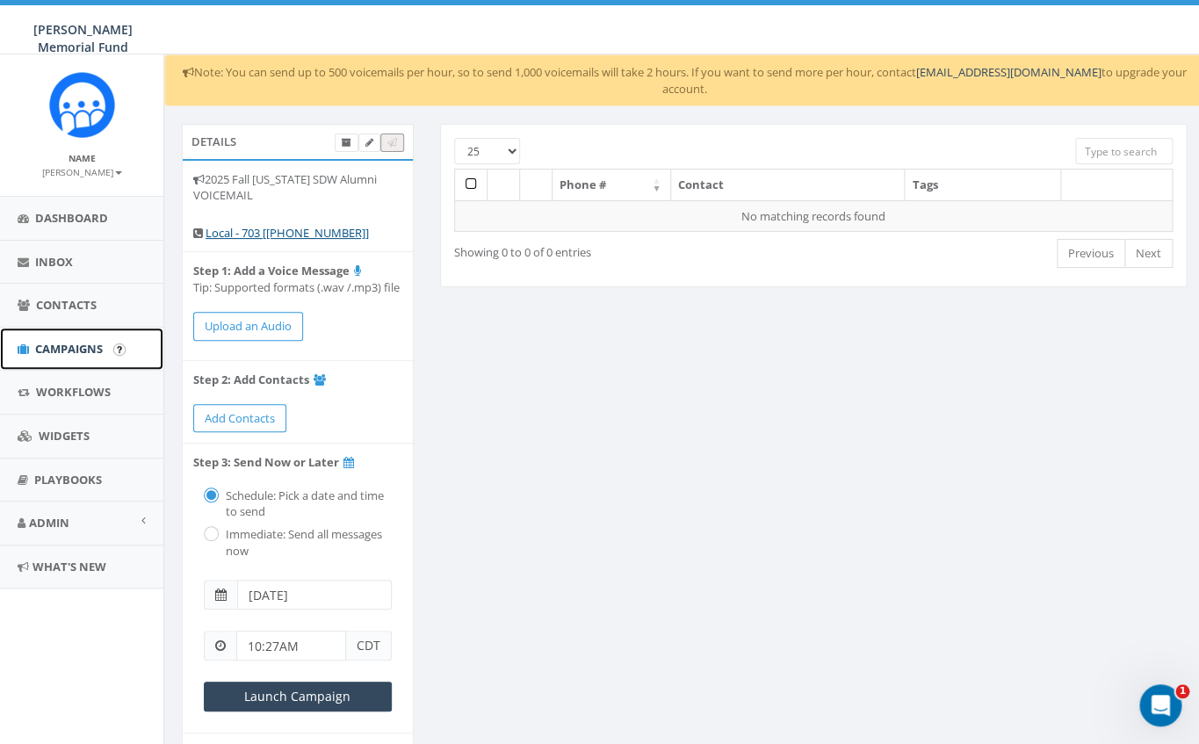
click at [56, 352] on span "Campaigns" at bounding box center [69, 349] width 68 height 16
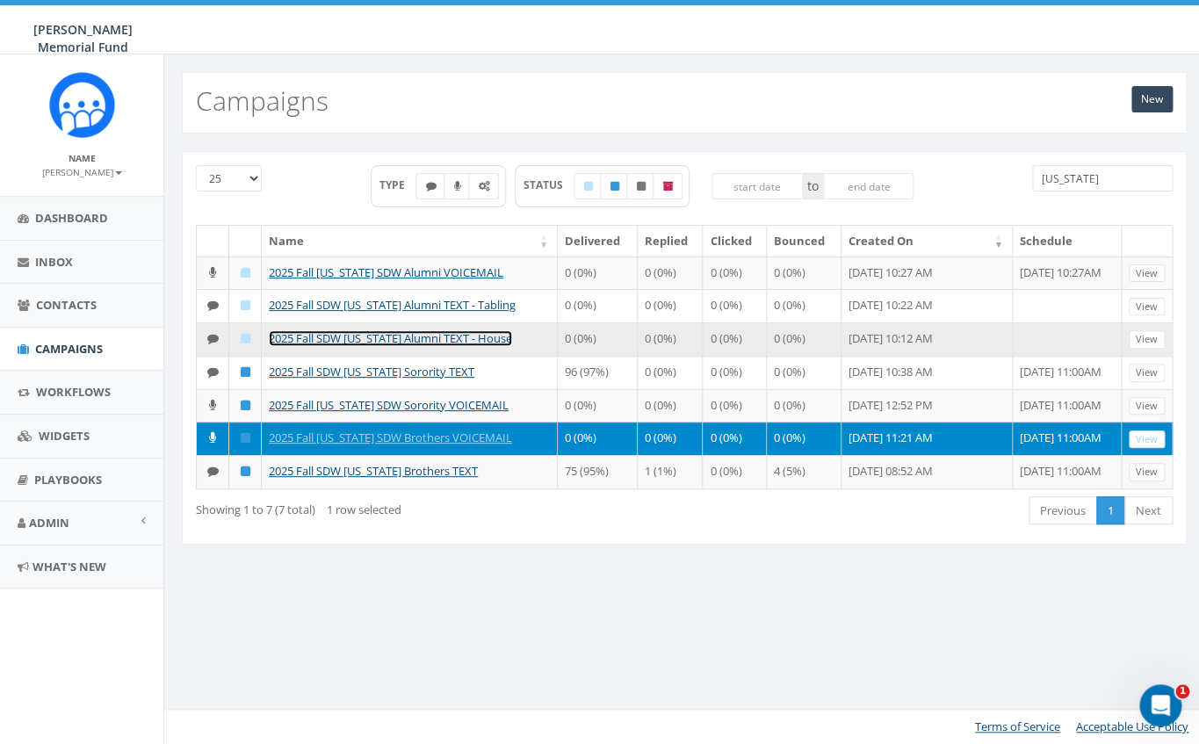
click at [410, 346] on link "2025 Fall SDW [US_STATE] Alumni TEXT - House" at bounding box center [390, 338] width 243 height 16
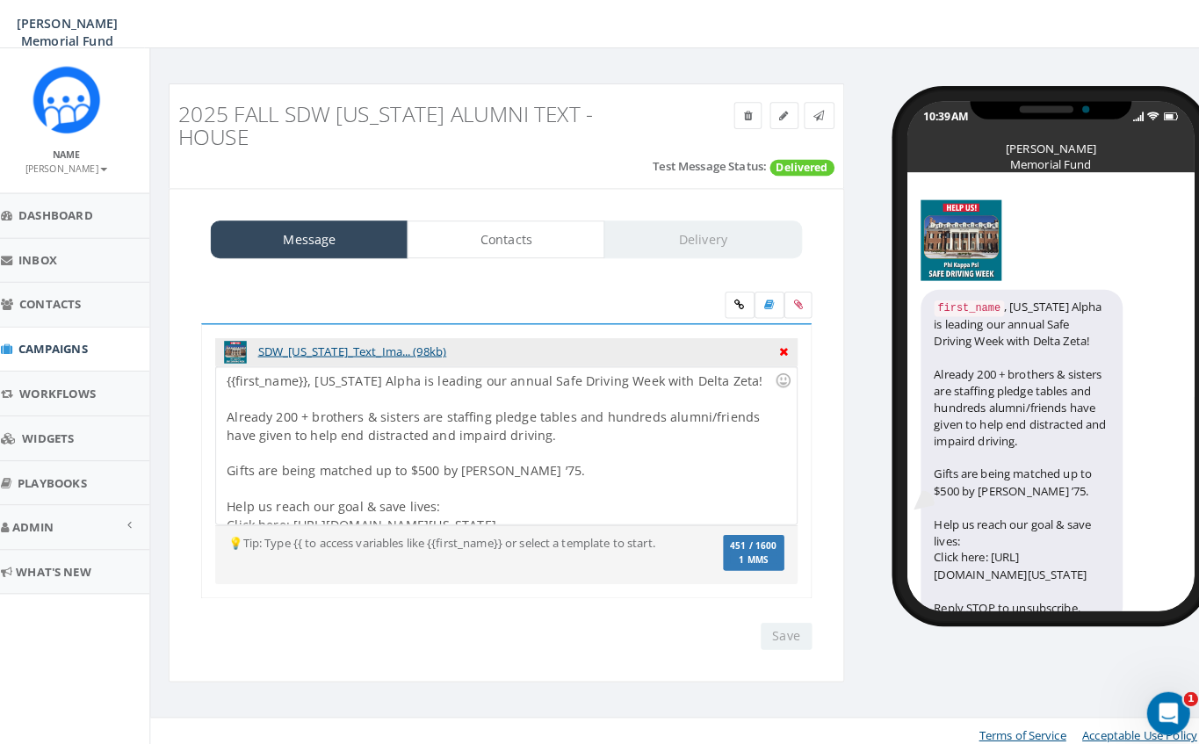
click at [781, 341] on icon at bounding box center [784, 349] width 9 height 16
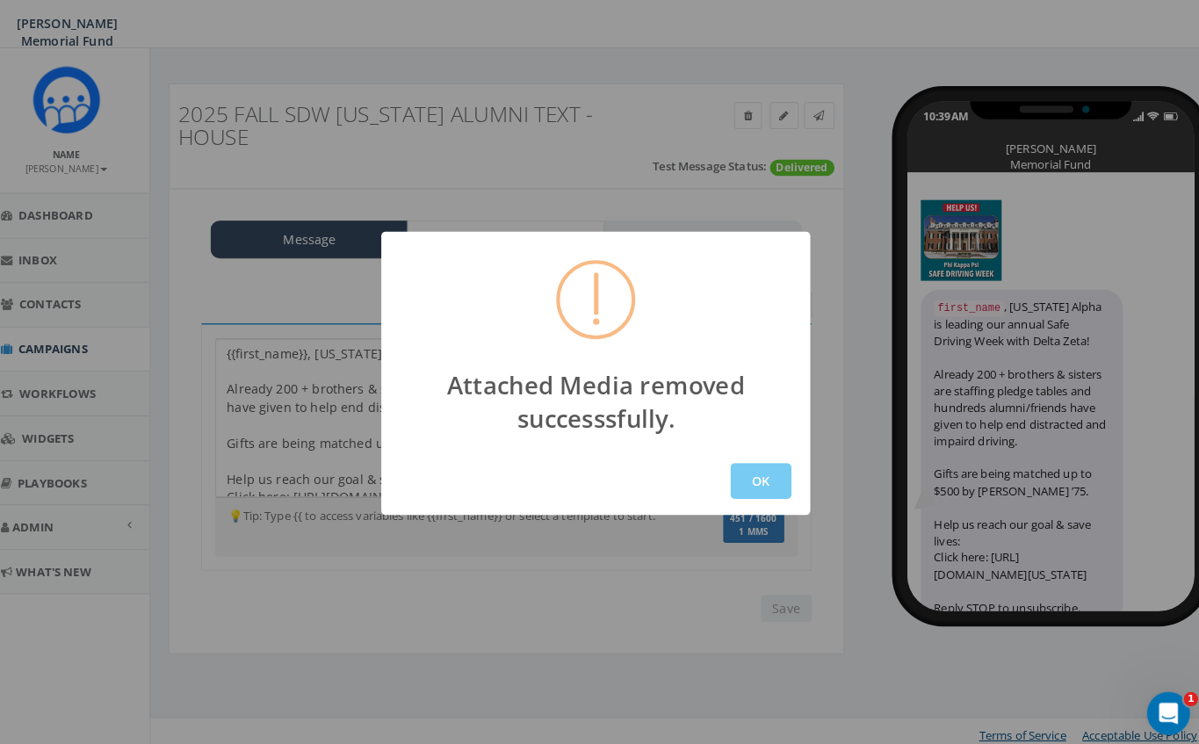
click at [763, 478] on button "OK" at bounding box center [761, 477] width 60 height 35
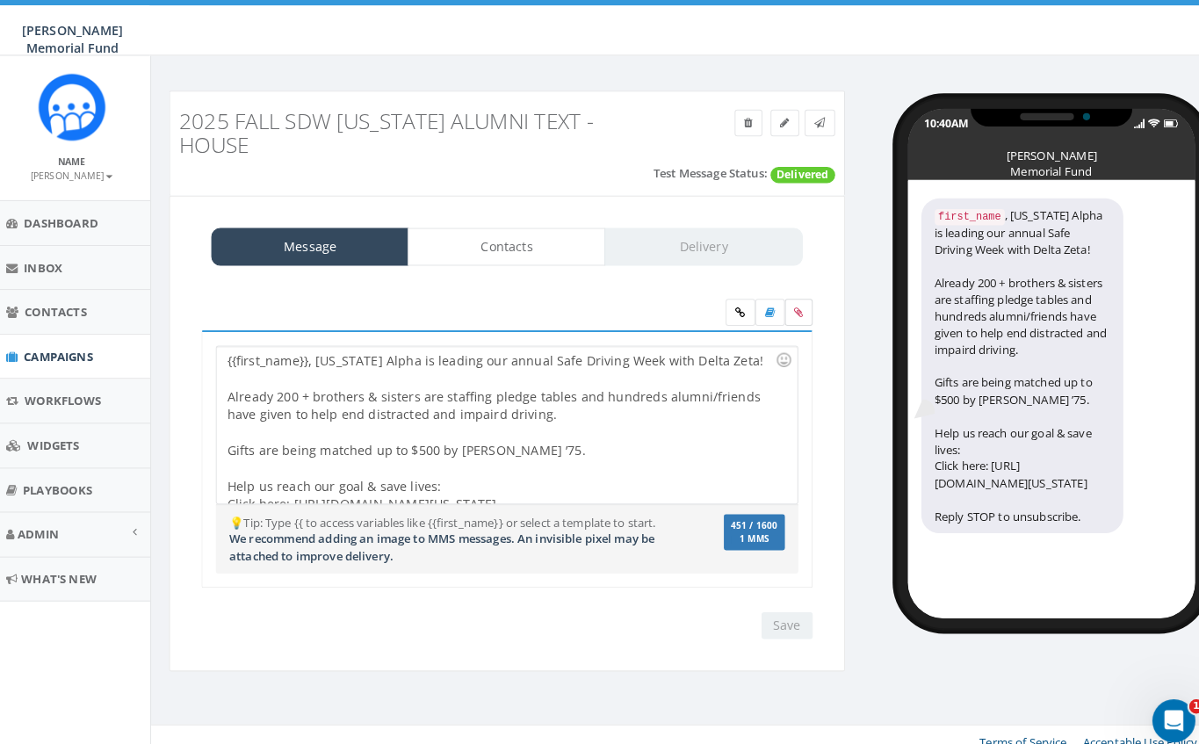
click at [794, 300] on icon at bounding box center [793, 305] width 8 height 11
click at [0, 0] on input "file" at bounding box center [0, 0] width 0 height 0
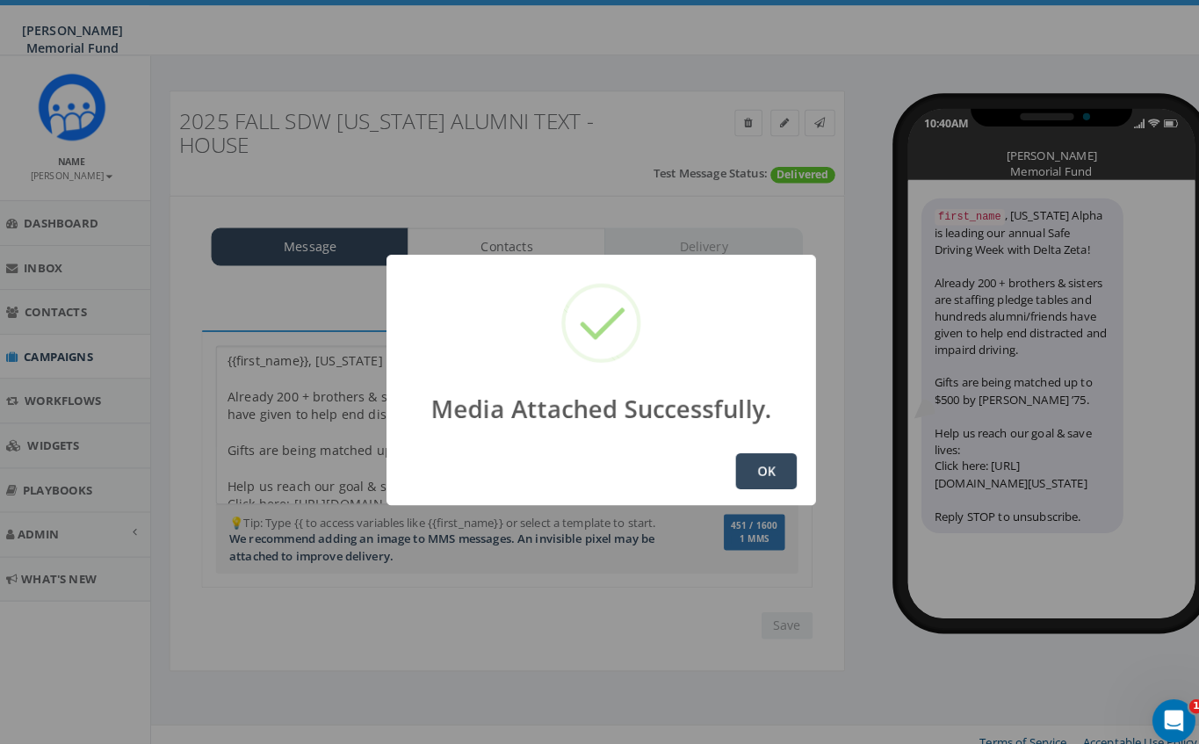
click at [767, 470] on button "OK" at bounding box center [761, 460] width 60 height 35
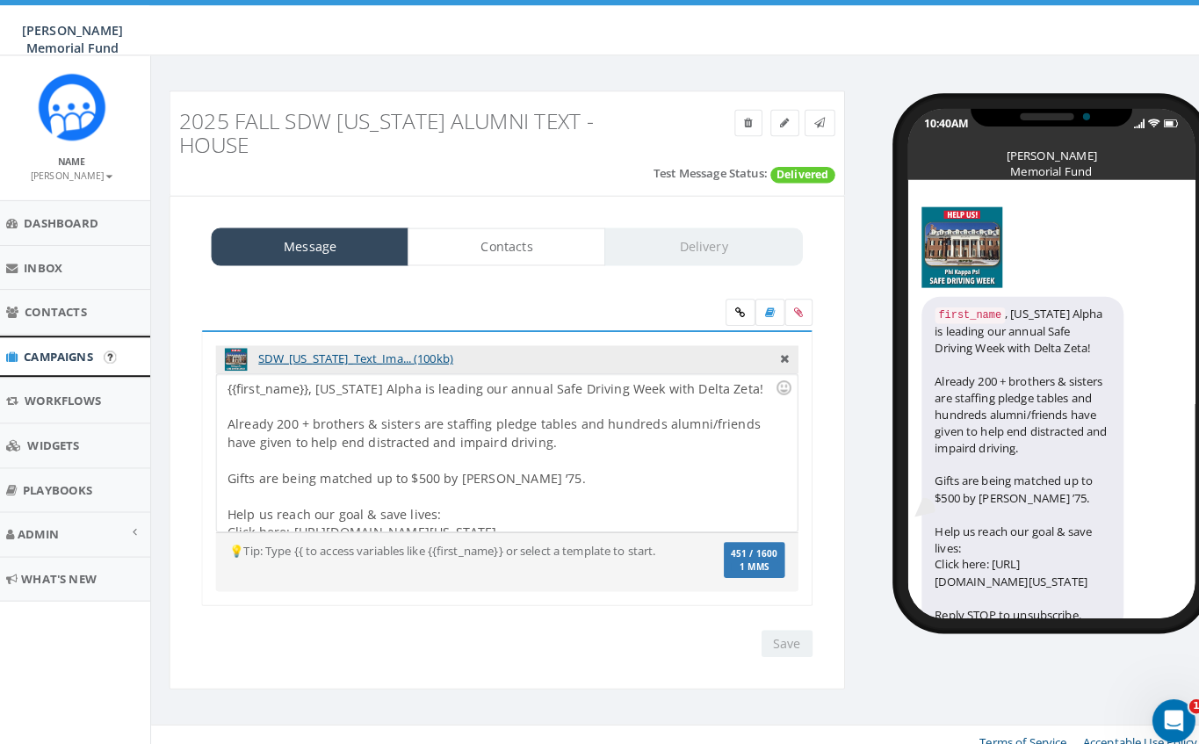
click at [46, 350] on span "Campaigns" at bounding box center [69, 349] width 68 height 16
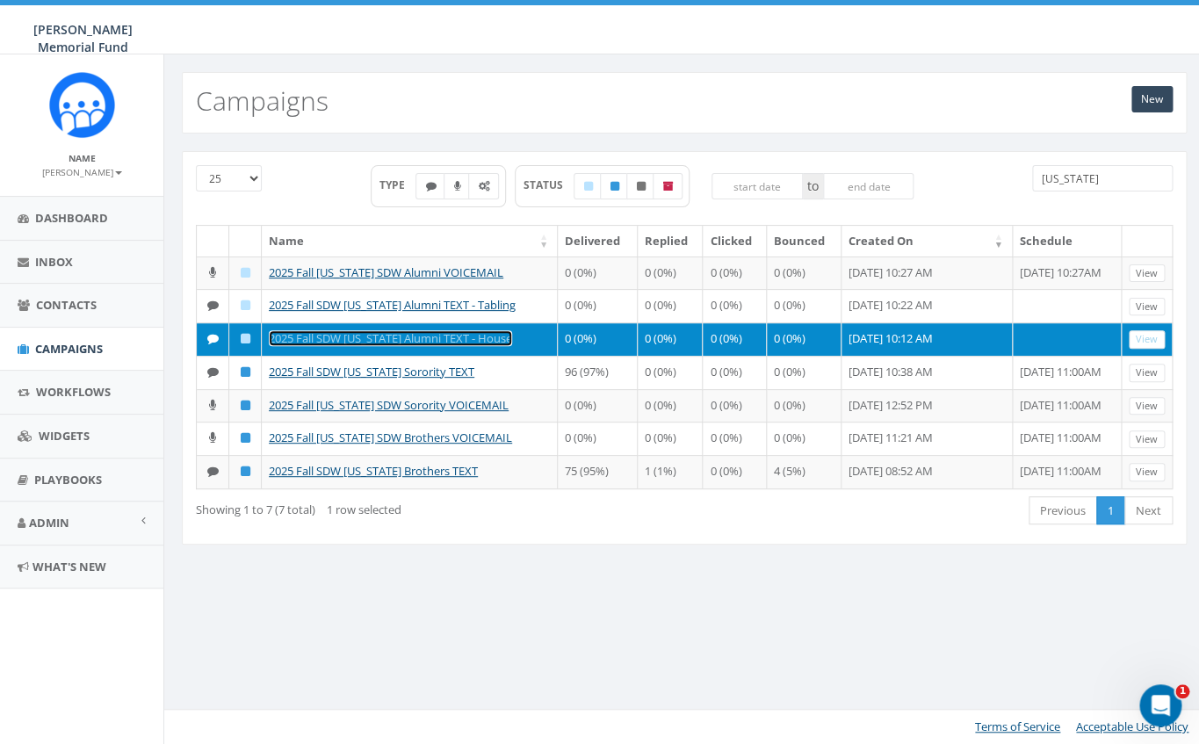
click at [407, 346] on link "2025 Fall SDW [US_STATE] Alumni TEXT - House" at bounding box center [390, 338] width 243 height 16
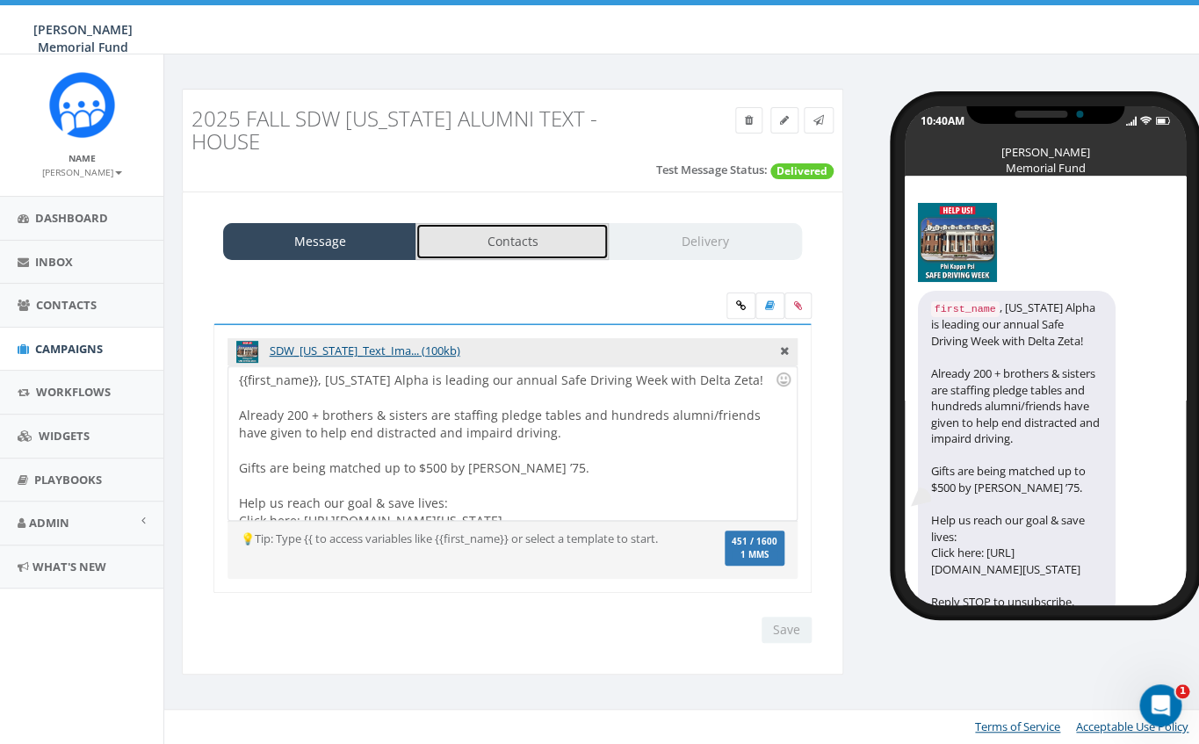
click at [481, 223] on link "Contacts" at bounding box center [511, 241] width 193 height 37
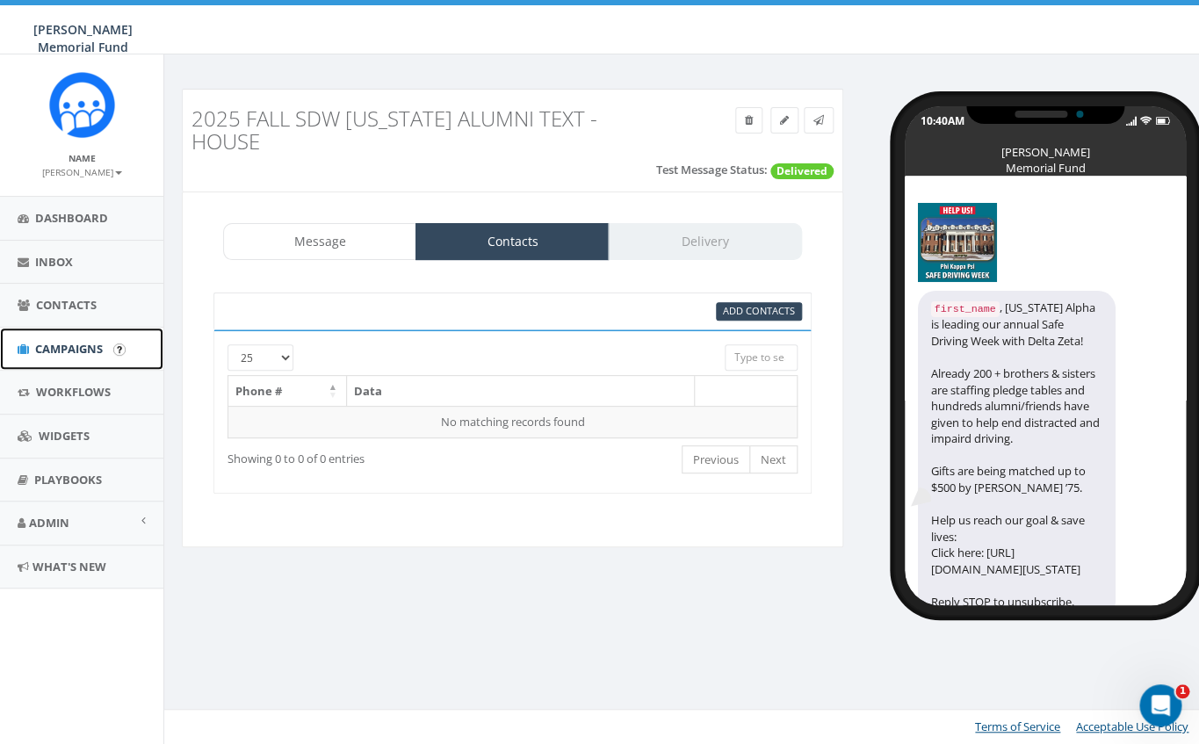
click at [49, 343] on span "Campaigns" at bounding box center [69, 349] width 68 height 16
